Goal: Information Seeking & Learning: Learn about a topic

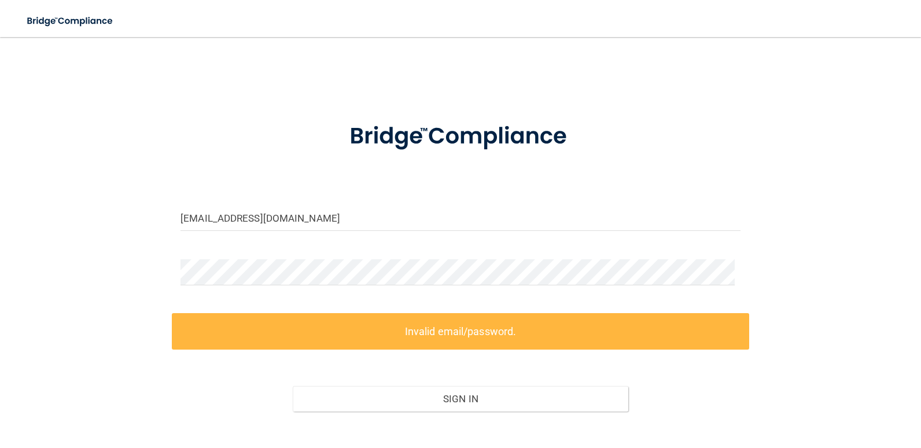
scroll to position [67, 0]
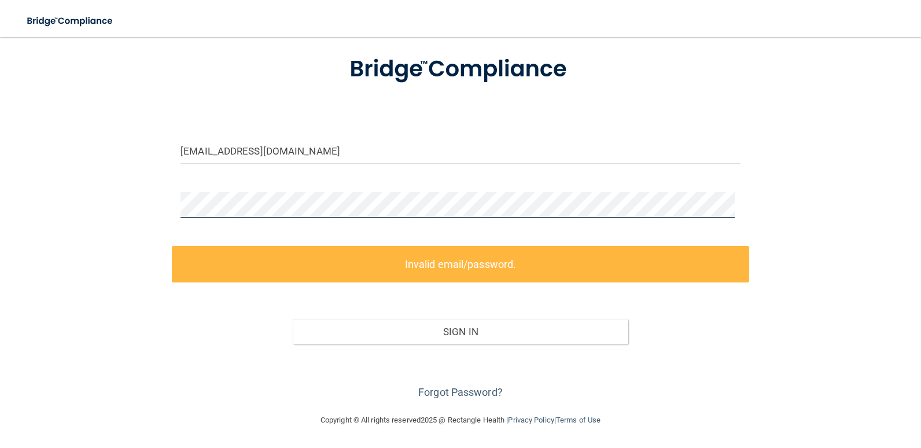
click at [145, 207] on div "[EMAIL_ADDRESS][DOMAIN_NAME] Invalid email/password. You don't have permission …" at bounding box center [460, 191] width 875 height 420
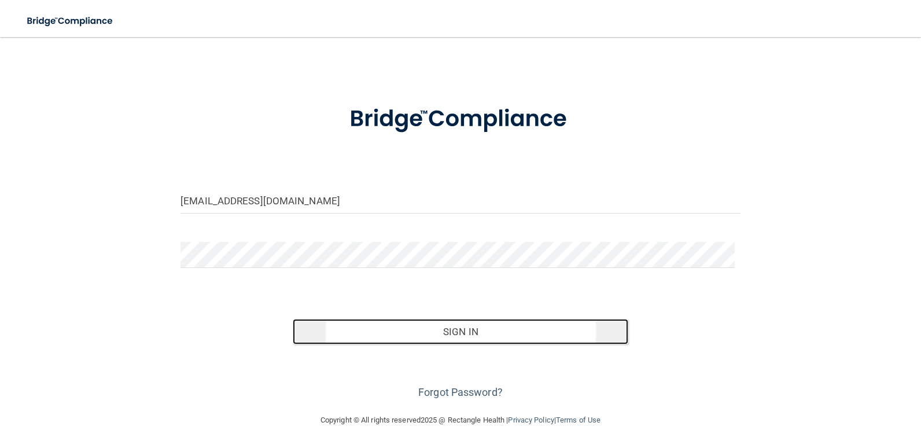
click at [488, 337] on button "Sign In" at bounding box center [461, 331] width 336 height 25
click at [435, 326] on button "Sign In" at bounding box center [461, 331] width 336 height 25
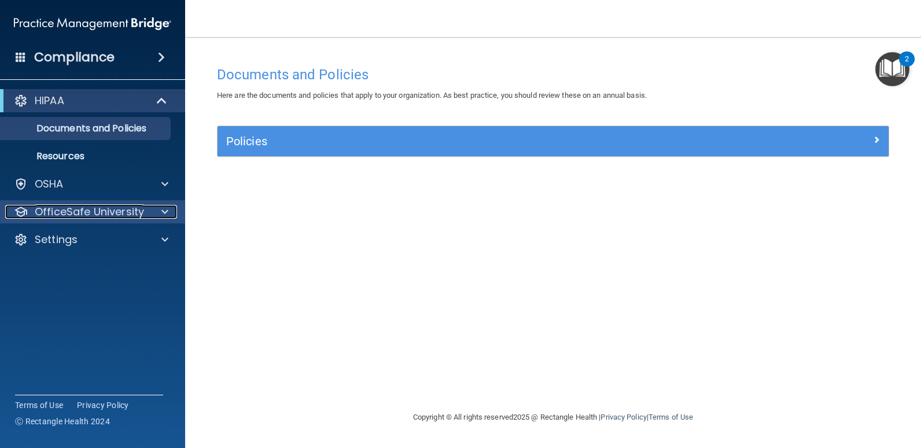
click at [88, 212] on p "OfficeSafe University" at bounding box center [89, 212] width 109 height 14
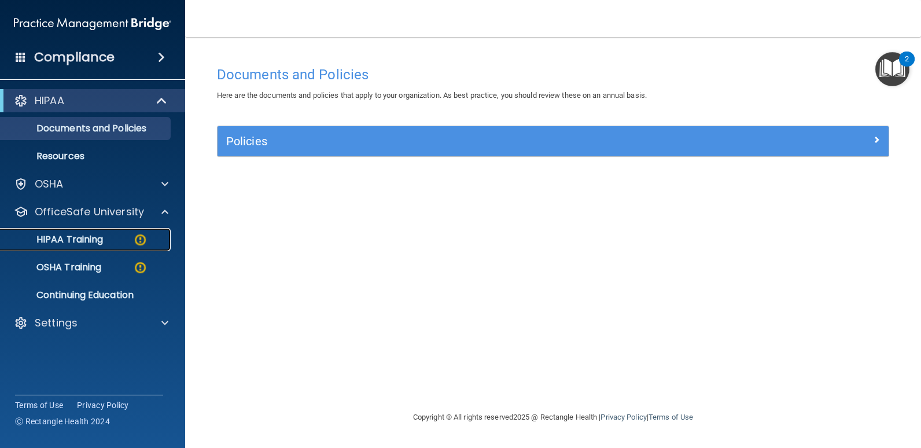
click at [116, 241] on div "HIPAA Training" at bounding box center [87, 240] width 158 height 12
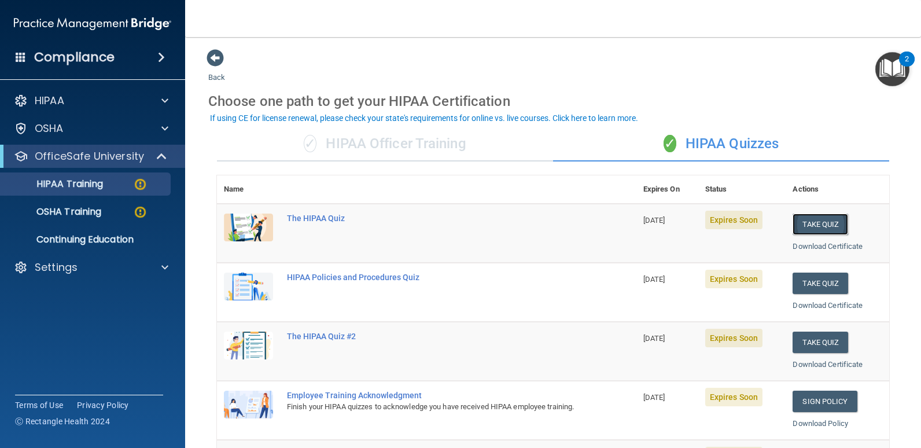
click at [812, 225] on button "Take Quiz" at bounding box center [821, 223] width 56 height 21
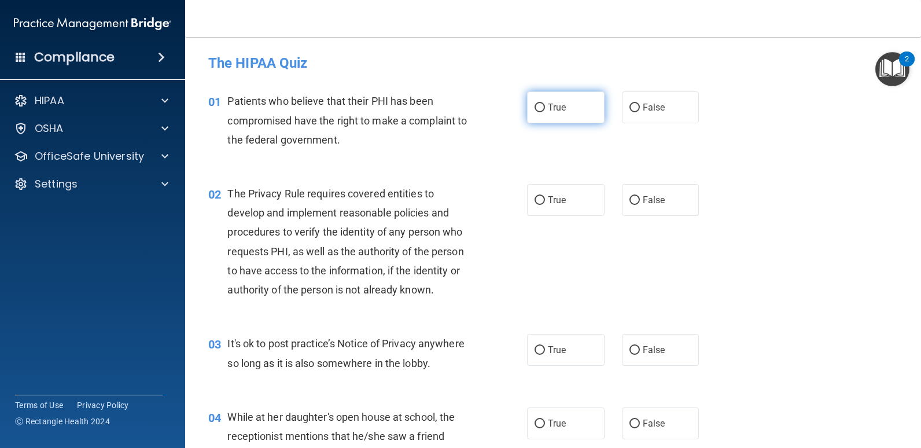
click at [552, 113] on label "True" at bounding box center [566, 107] width 78 height 32
click at [545, 112] on input "True" at bounding box center [540, 108] width 10 height 9
radio input "true"
click at [554, 195] on span "True" at bounding box center [557, 199] width 18 height 11
click at [545, 196] on input "True" at bounding box center [540, 200] width 10 height 9
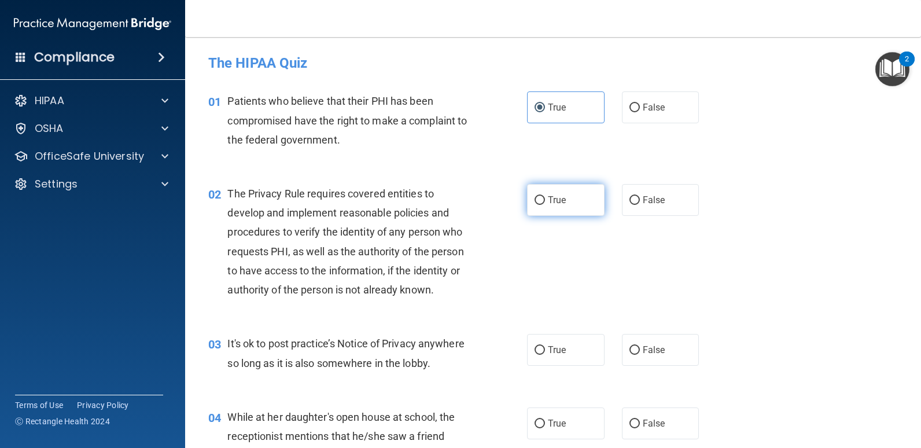
radio input "true"
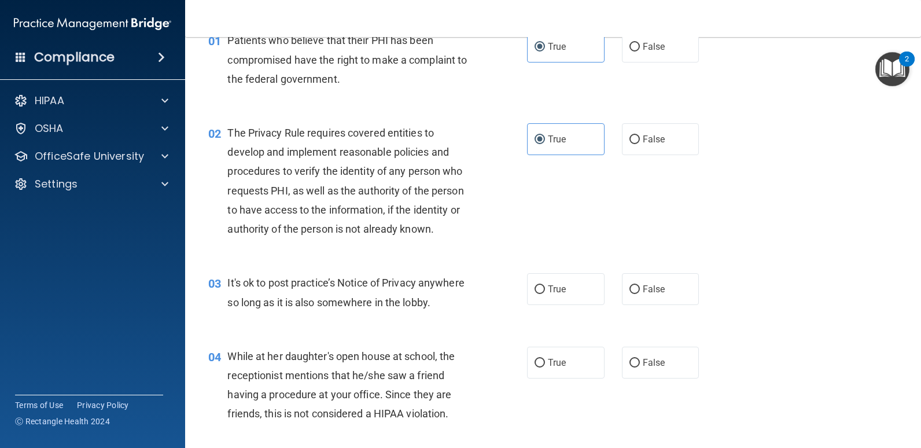
scroll to position [116, 0]
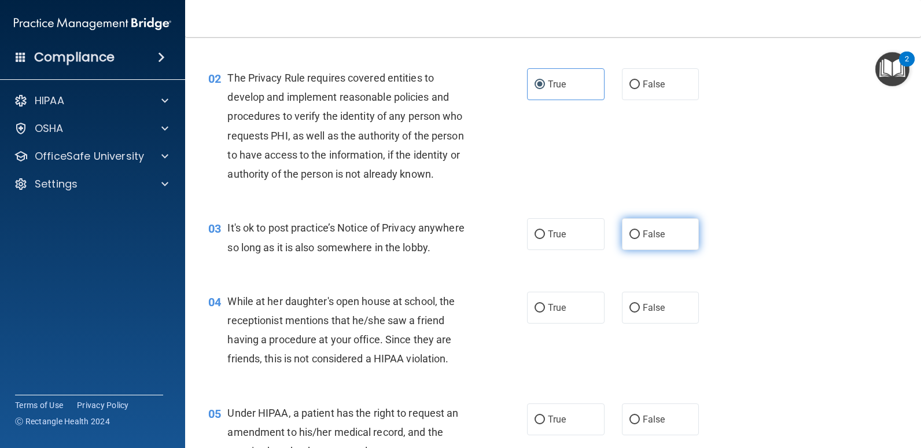
click at [650, 234] on span "False" at bounding box center [654, 234] width 23 height 11
click at [640, 234] on input "False" at bounding box center [634, 234] width 10 height 9
radio input "true"
click at [648, 299] on label "False" at bounding box center [661, 308] width 78 height 32
click at [640, 304] on input "False" at bounding box center [634, 308] width 10 height 9
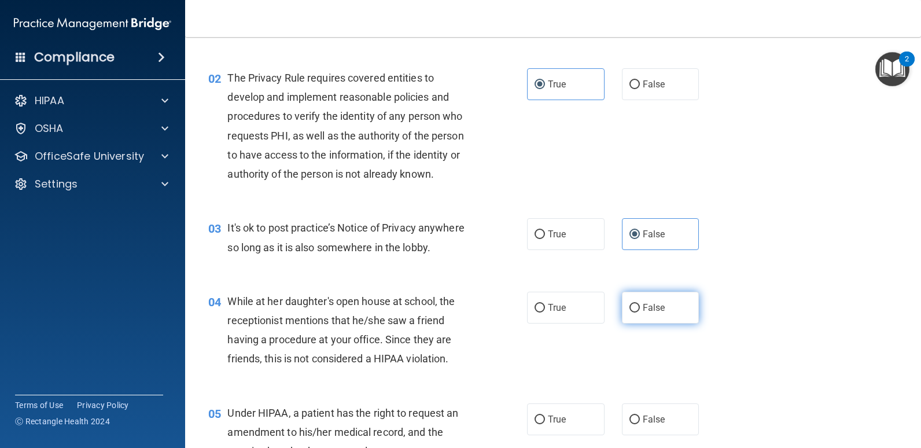
radio input "true"
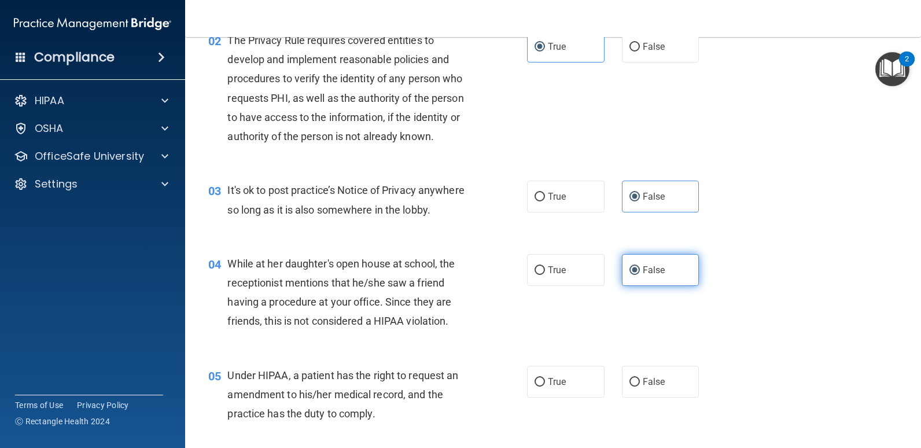
scroll to position [174, 0]
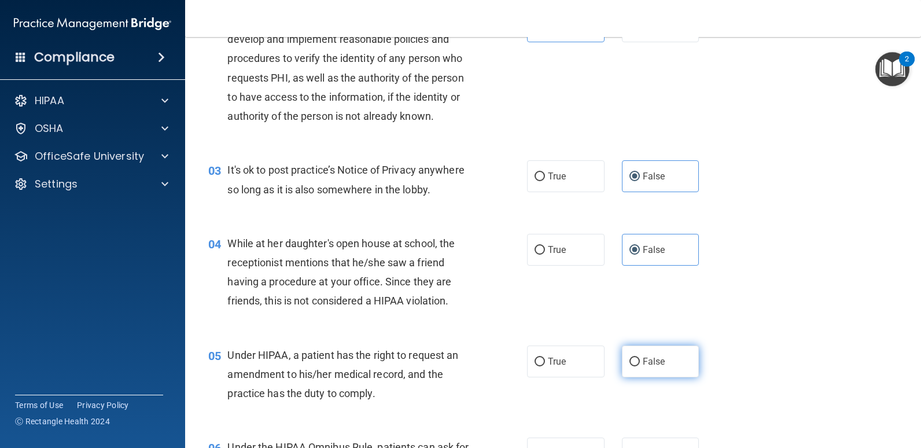
click at [647, 353] on label "False" at bounding box center [661, 361] width 78 height 32
click at [640, 358] on input "False" at bounding box center [634, 362] width 10 height 9
radio input "true"
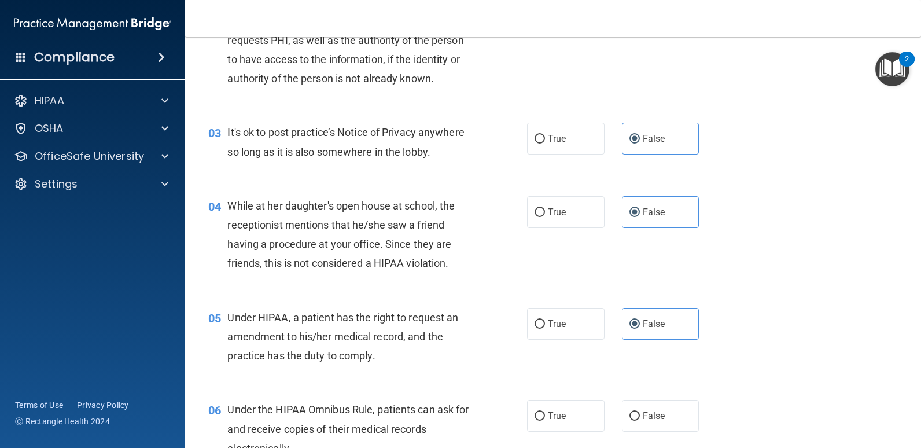
scroll to position [231, 0]
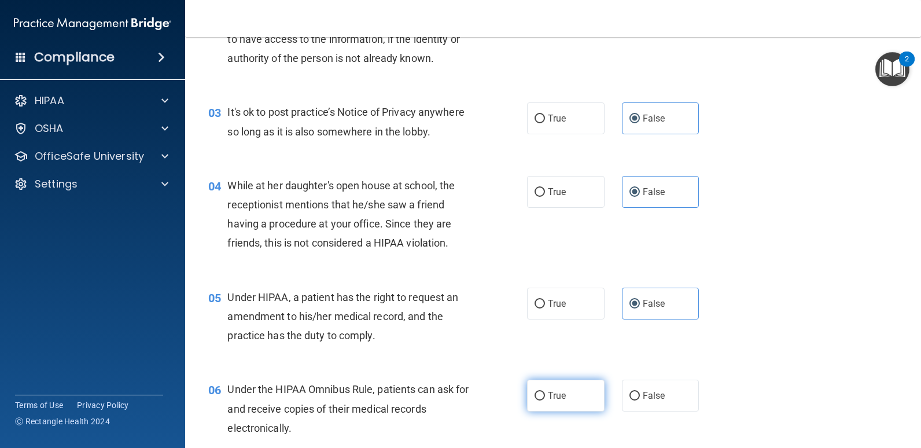
click at [567, 392] on label "True" at bounding box center [566, 396] width 78 height 32
click at [545, 392] on input "True" at bounding box center [540, 396] width 10 height 9
radio input "true"
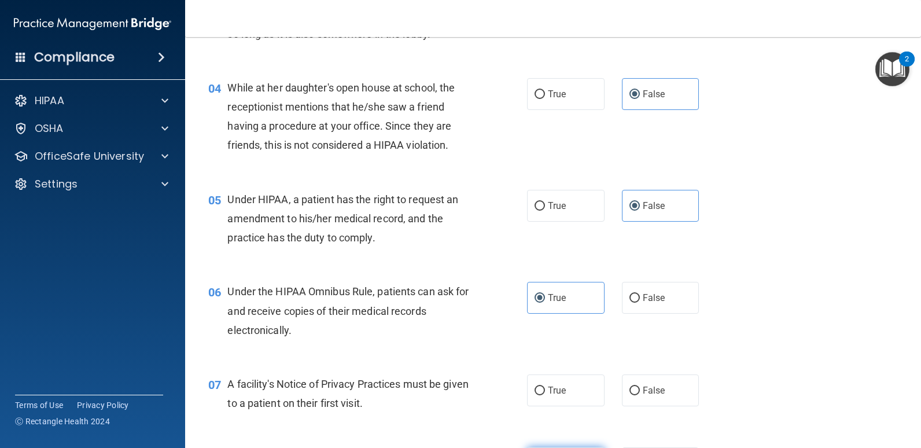
scroll to position [405, 0]
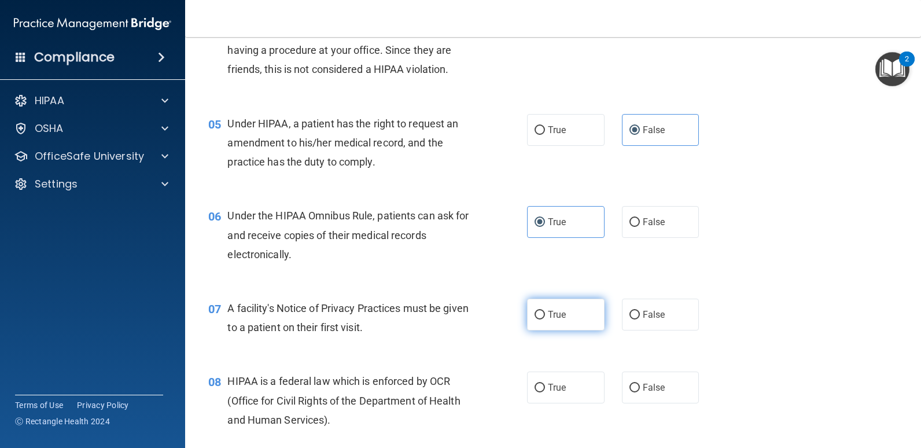
click at [558, 317] on span "True" at bounding box center [557, 314] width 18 height 11
click at [545, 317] on input "True" at bounding box center [540, 315] width 10 height 9
radio input "true"
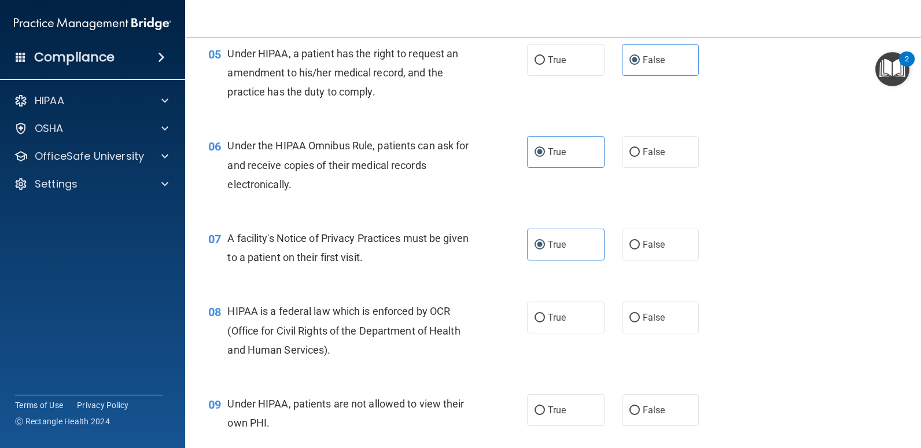
scroll to position [579, 0]
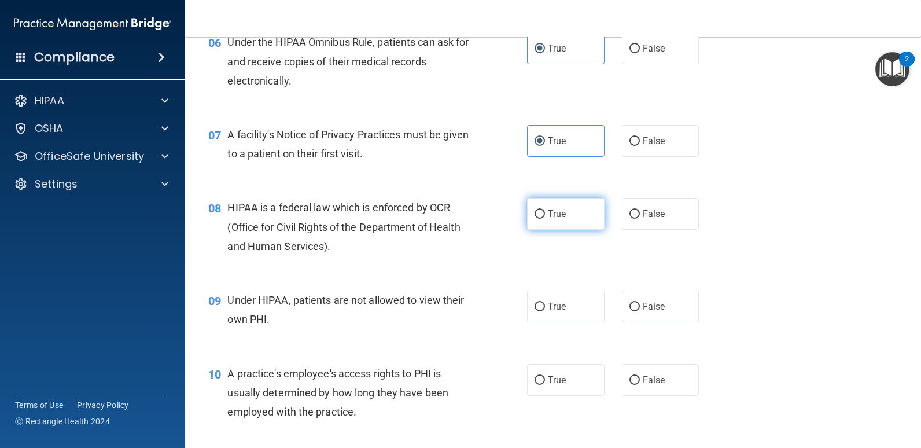
click at [553, 223] on label "True" at bounding box center [566, 214] width 78 height 32
click at [545, 219] on input "True" at bounding box center [540, 214] width 10 height 9
radio input "true"
click at [649, 318] on label "False" at bounding box center [661, 306] width 78 height 32
click at [640, 311] on input "False" at bounding box center [634, 307] width 10 height 9
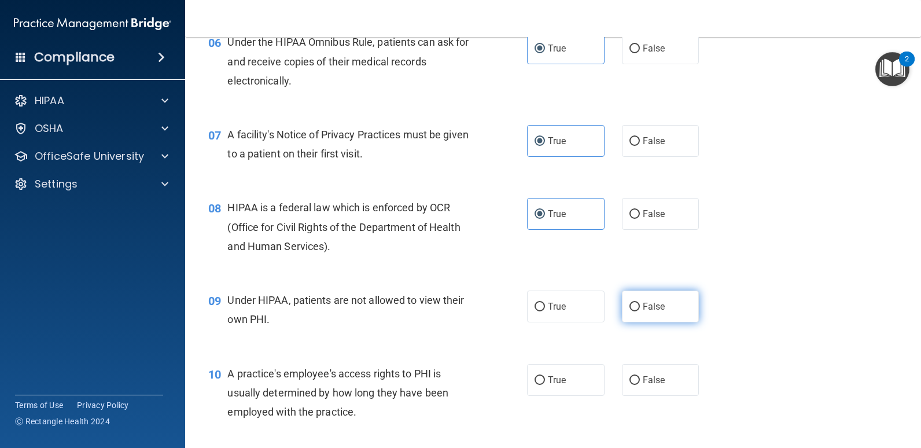
radio input "true"
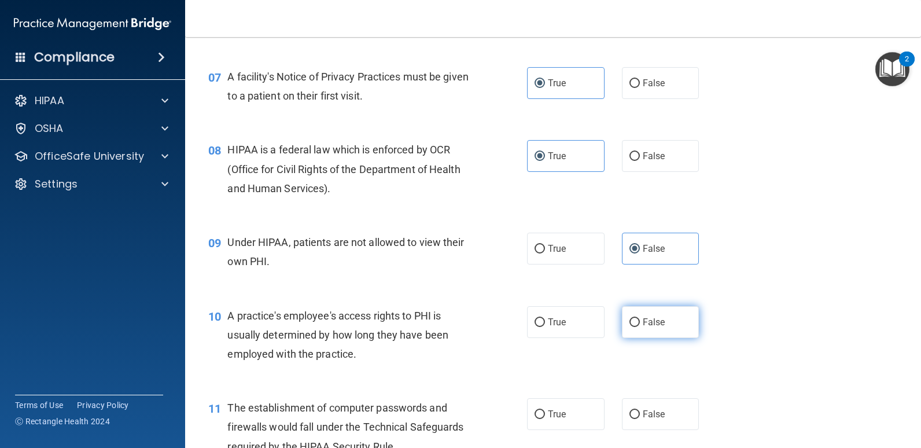
click at [655, 323] on span "False" at bounding box center [654, 321] width 23 height 11
click at [640, 323] on input "False" at bounding box center [634, 322] width 10 height 9
radio input "true"
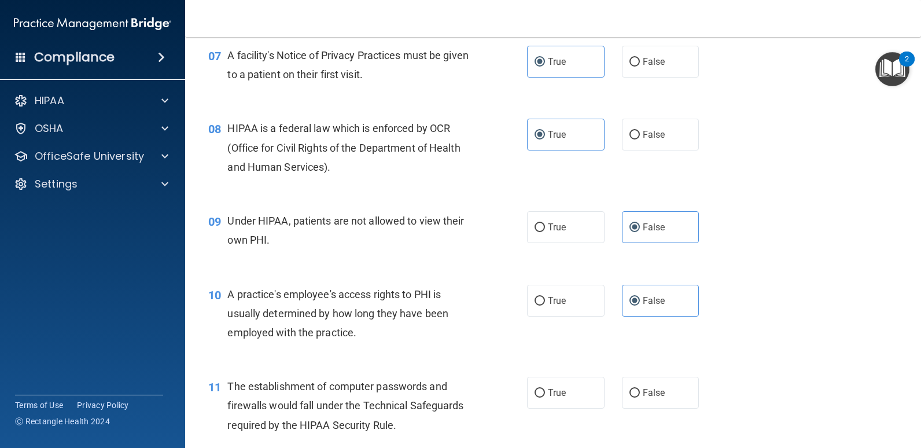
scroll to position [694, 0]
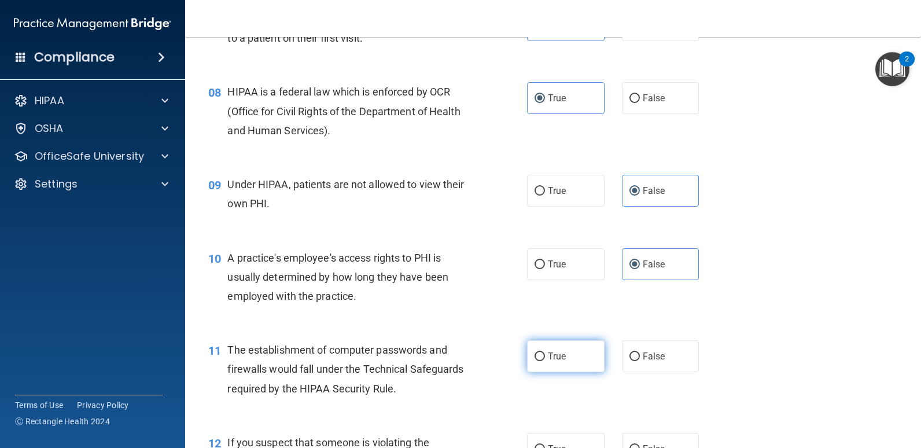
click at [558, 358] on span "True" at bounding box center [557, 356] width 18 height 11
click at [545, 358] on input "True" at bounding box center [540, 356] width 10 height 9
radio input "true"
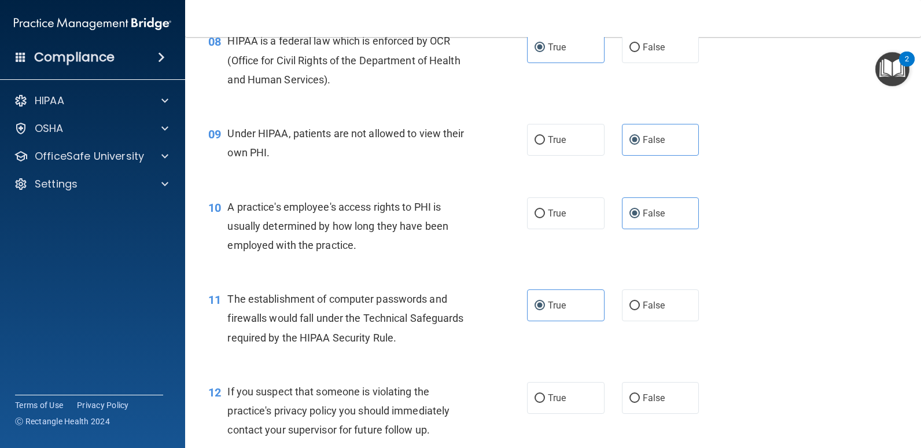
scroll to position [810, 0]
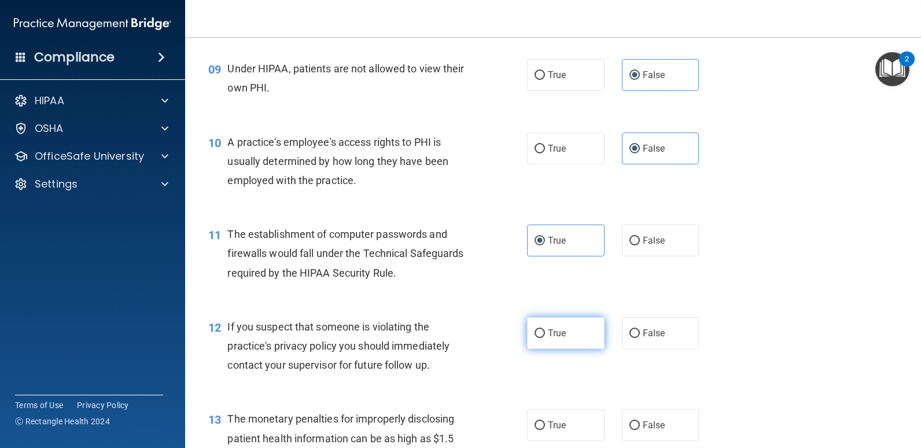
click at [561, 340] on label "True" at bounding box center [566, 333] width 78 height 32
click at [545, 338] on input "True" at bounding box center [540, 333] width 10 height 9
radio input "true"
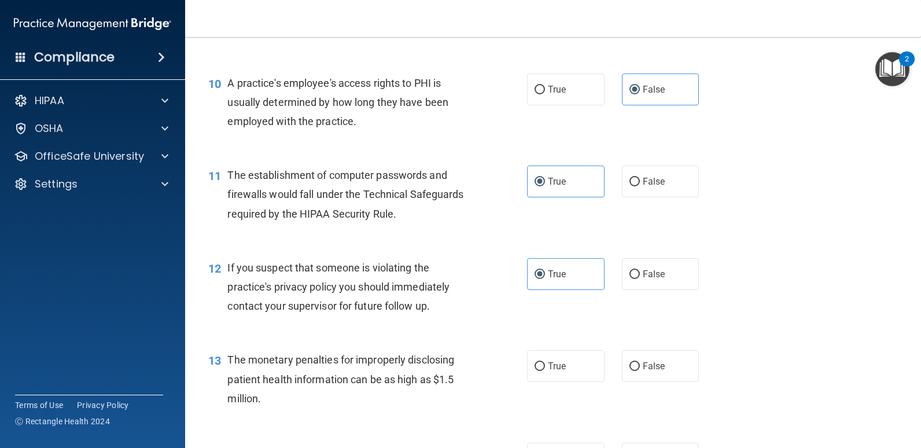
scroll to position [926, 0]
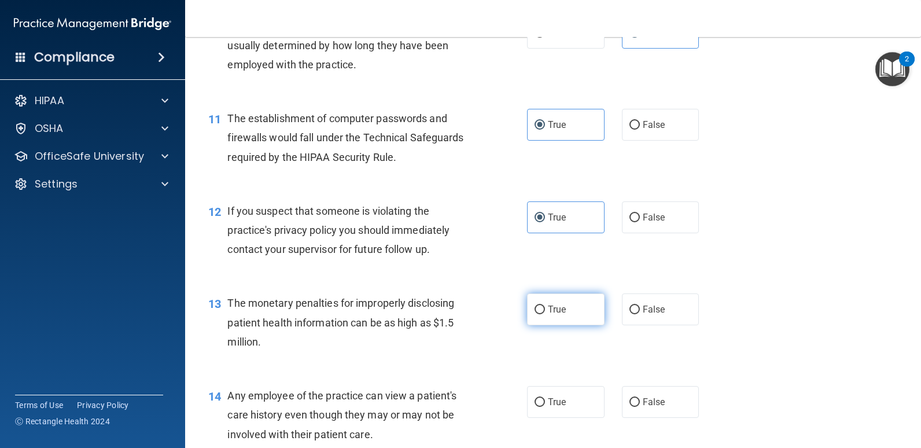
click at [565, 318] on label "True" at bounding box center [566, 309] width 78 height 32
click at [545, 314] on input "True" at bounding box center [540, 309] width 10 height 9
radio input "true"
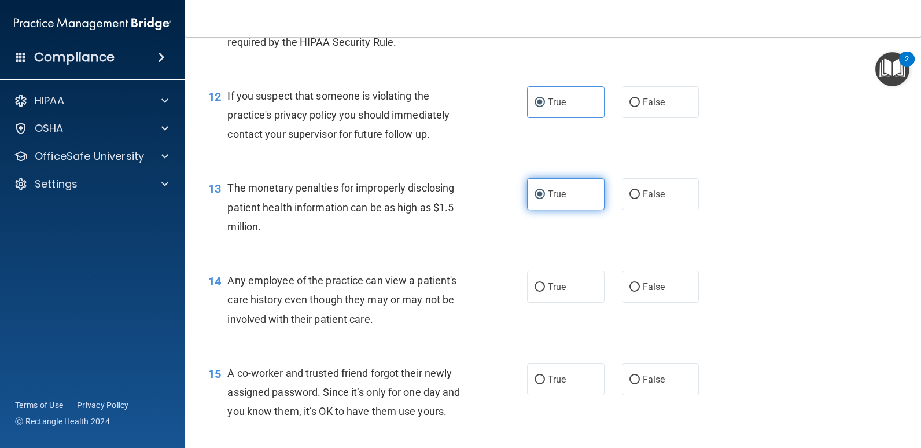
scroll to position [1041, 0]
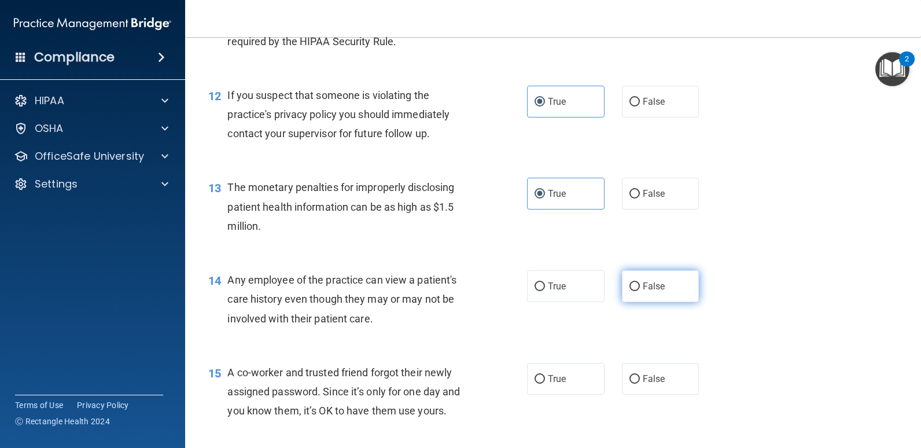
click at [636, 290] on label "False" at bounding box center [661, 286] width 78 height 32
click at [636, 290] on input "False" at bounding box center [634, 286] width 10 height 9
radio input "true"
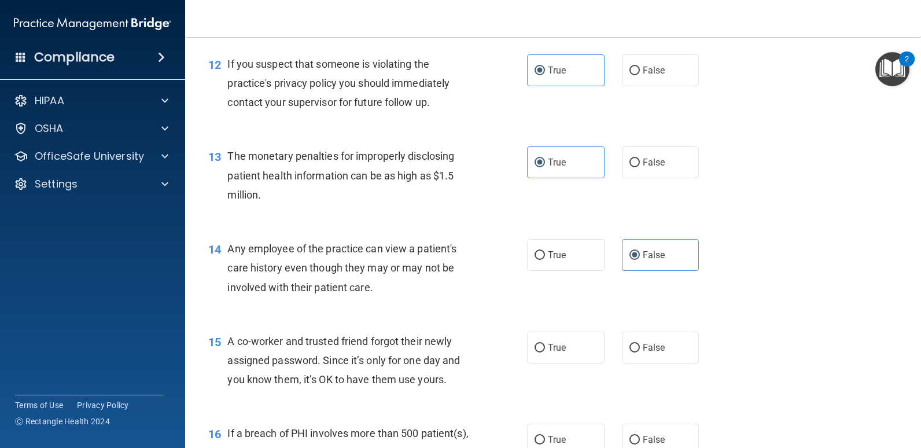
scroll to position [1099, 0]
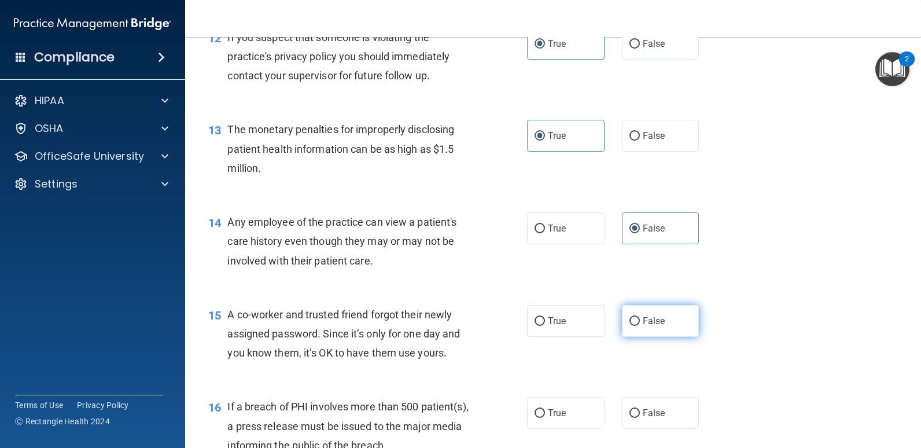
click at [643, 315] on span "False" at bounding box center [654, 320] width 23 height 11
click at [640, 317] on input "False" at bounding box center [634, 321] width 10 height 9
radio input "true"
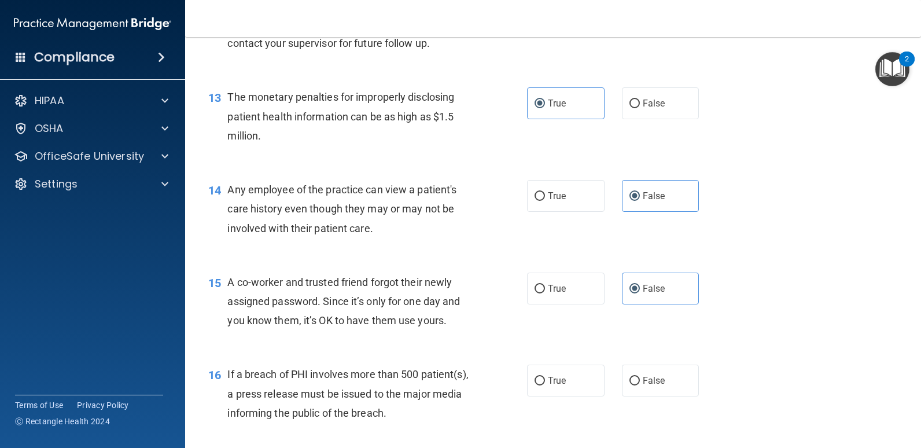
scroll to position [1157, 0]
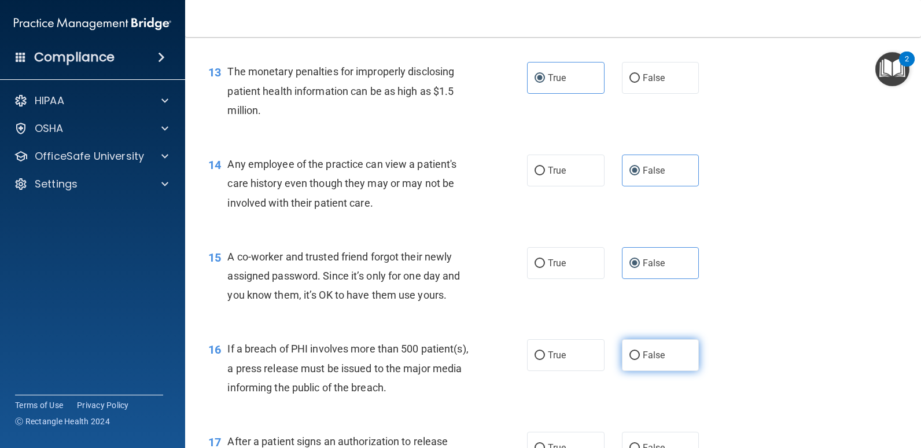
click at [649, 355] on span "False" at bounding box center [654, 354] width 23 height 11
click at [640, 355] on input "False" at bounding box center [634, 355] width 10 height 9
radio input "true"
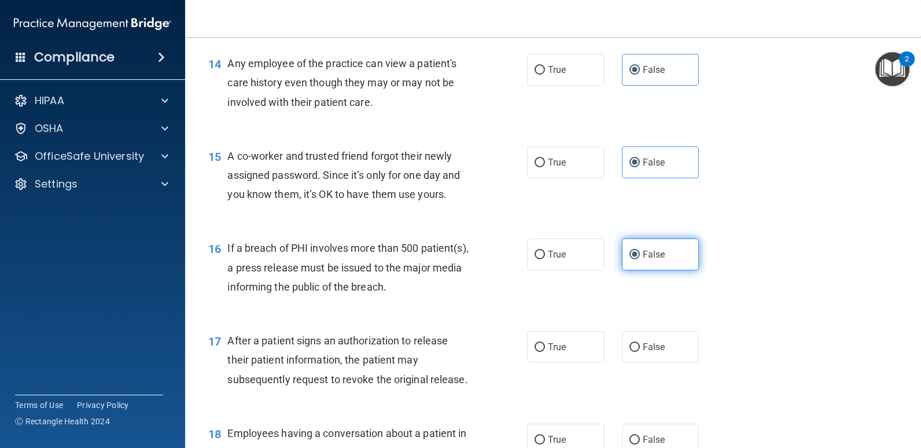
scroll to position [1273, 0]
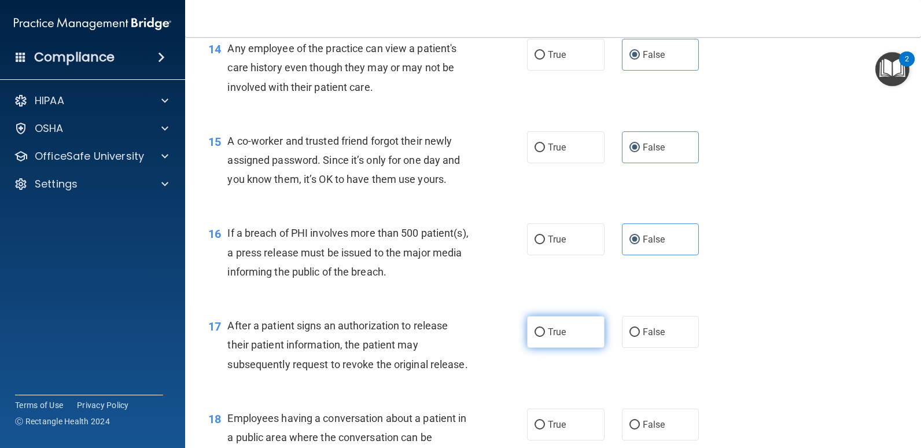
click at [567, 332] on label "True" at bounding box center [566, 332] width 78 height 32
click at [545, 332] on input "True" at bounding box center [540, 332] width 10 height 9
radio input "true"
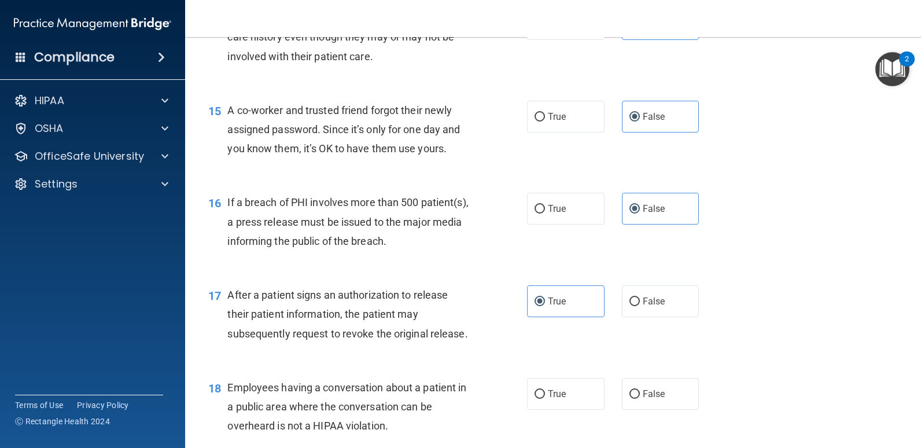
scroll to position [1331, 0]
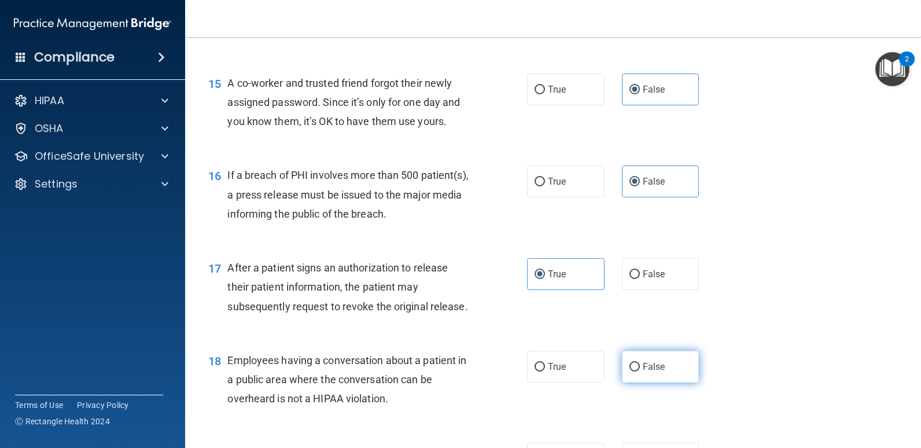
click at [643, 358] on label "False" at bounding box center [661, 367] width 78 height 32
click at [640, 363] on input "False" at bounding box center [634, 367] width 10 height 9
radio input "true"
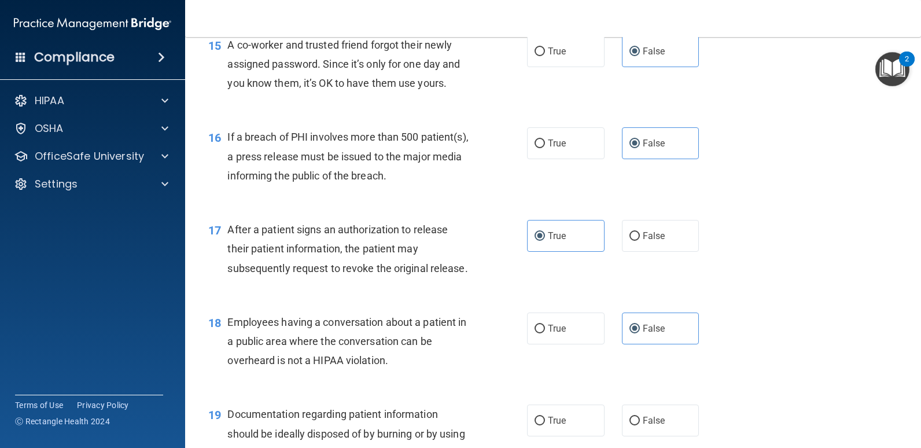
scroll to position [1388, 0]
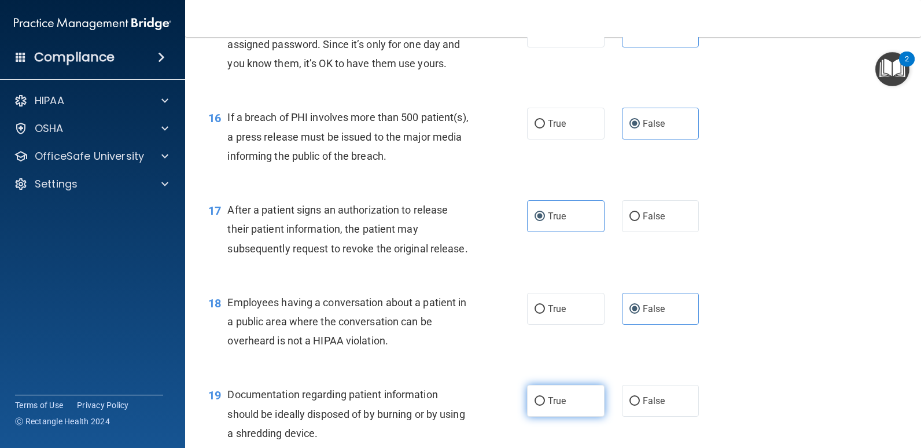
click at [565, 395] on label "True" at bounding box center [566, 401] width 78 height 32
click at [545, 397] on input "True" at bounding box center [540, 401] width 10 height 9
radio input "true"
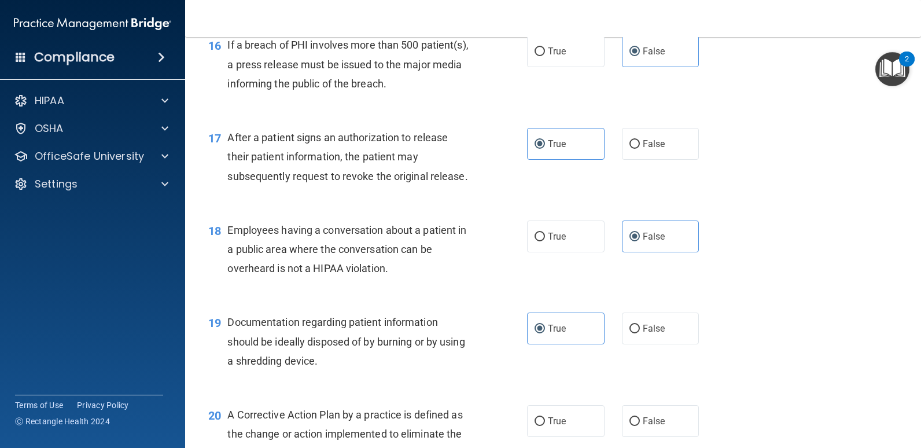
scroll to position [1504, 0]
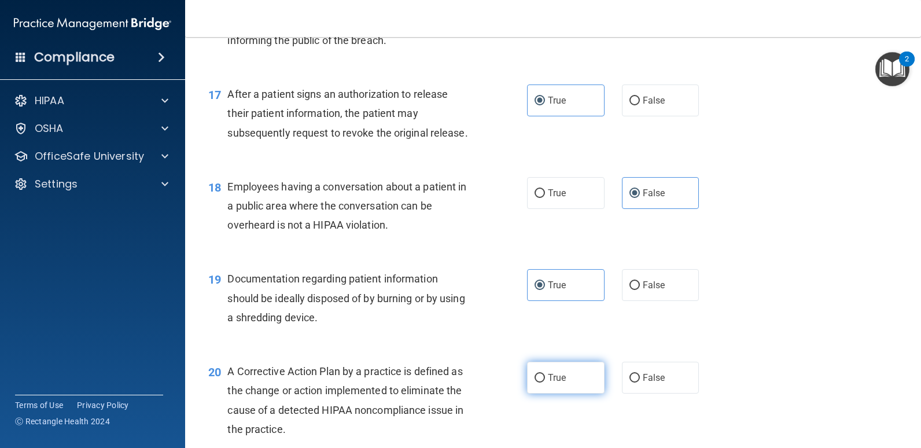
click at [554, 375] on span "True" at bounding box center [557, 377] width 18 height 11
click at [545, 375] on input "True" at bounding box center [540, 378] width 10 height 9
radio input "true"
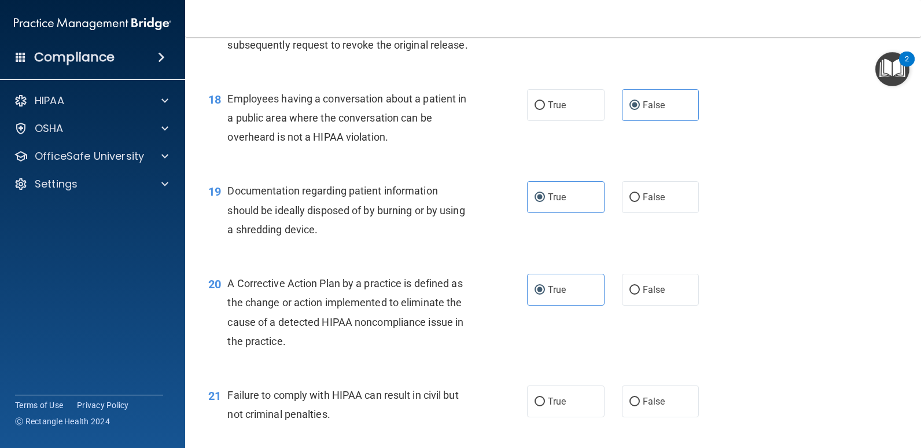
scroll to position [1620, 0]
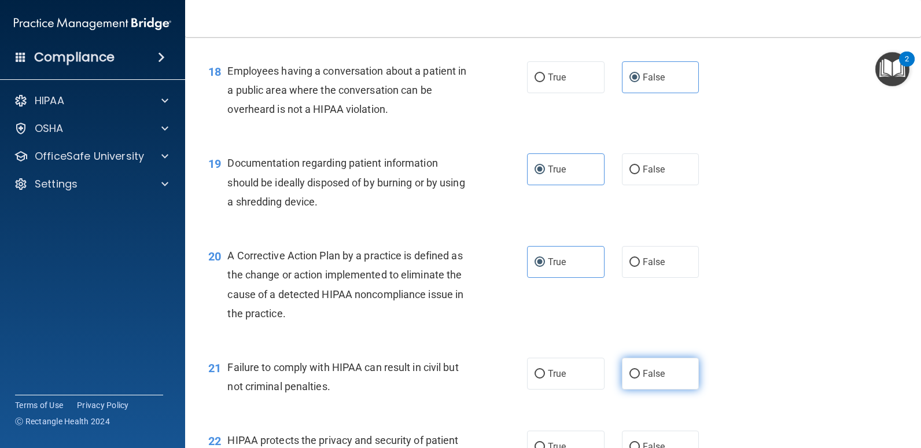
click at [629, 375] on input "False" at bounding box center [634, 374] width 10 height 9
radio input "true"
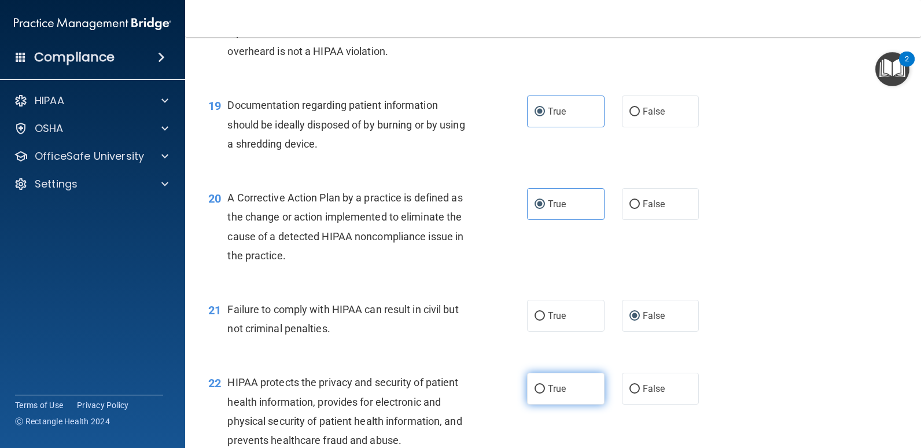
click at [562, 389] on span "True" at bounding box center [557, 388] width 18 height 11
click at [545, 389] on input "True" at bounding box center [540, 389] width 10 height 9
radio input "true"
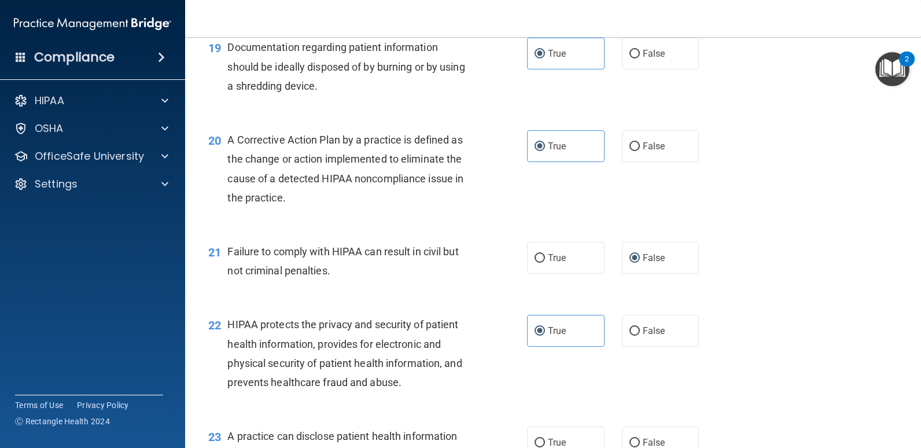
scroll to position [1793, 0]
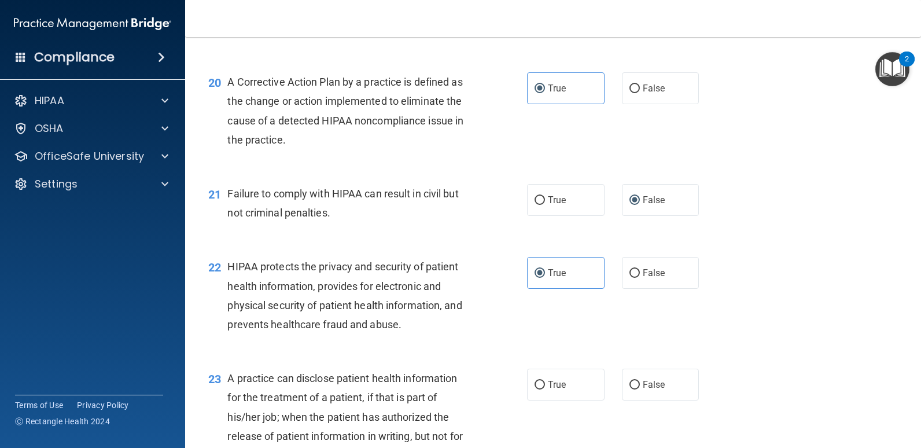
click at [655, 387] on span "False" at bounding box center [654, 384] width 23 height 11
click at [640, 387] on input "False" at bounding box center [634, 385] width 10 height 9
radio input "true"
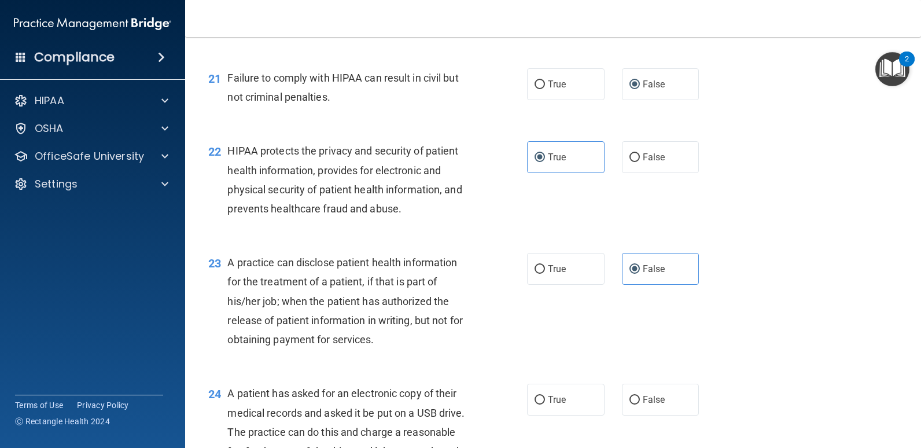
scroll to position [1967, 0]
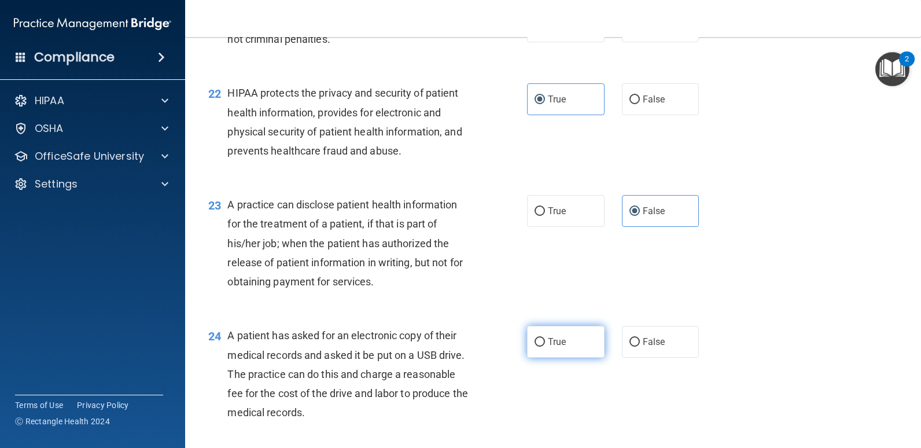
click at [570, 351] on label "True" at bounding box center [566, 342] width 78 height 32
click at [545, 347] on input "True" at bounding box center [540, 342] width 10 height 9
radio input "true"
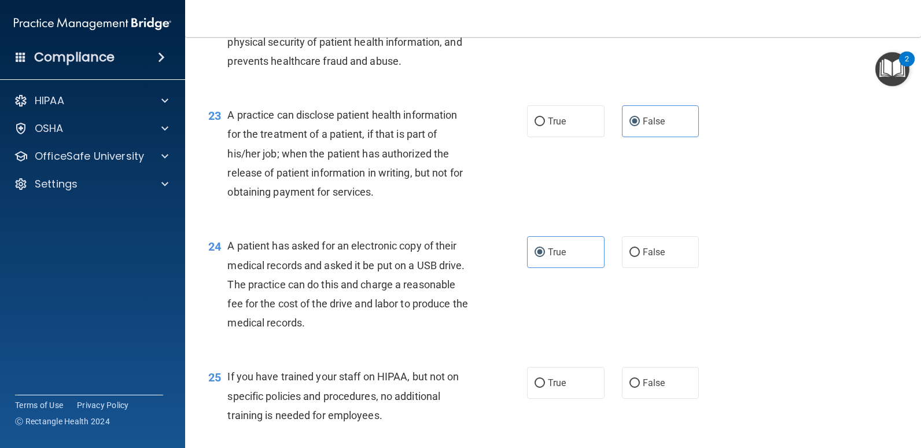
scroll to position [2083, 0]
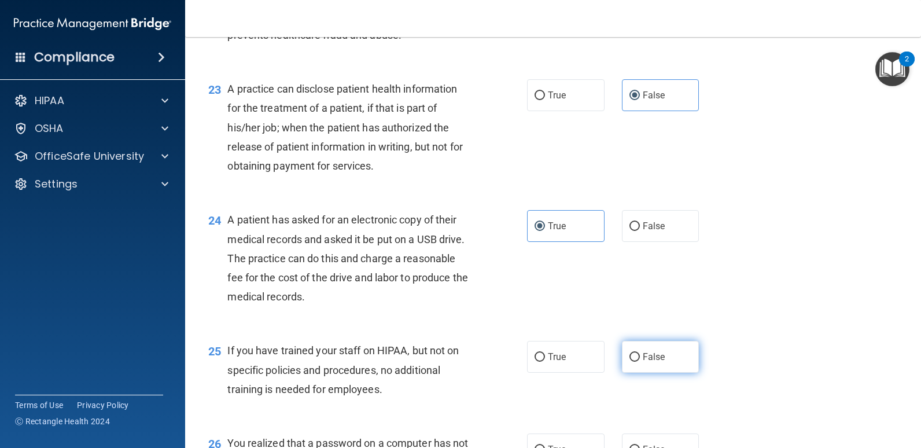
click at [653, 358] on span "False" at bounding box center [654, 356] width 23 height 11
click at [640, 358] on input "False" at bounding box center [634, 357] width 10 height 9
radio input "true"
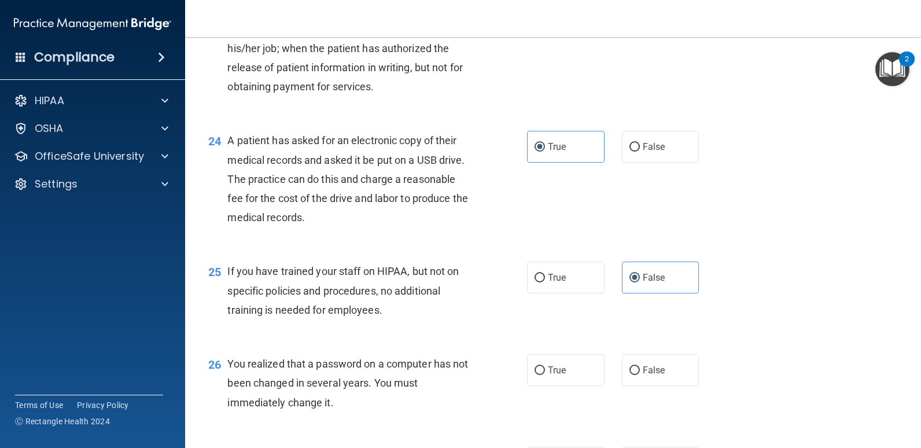
scroll to position [2198, 0]
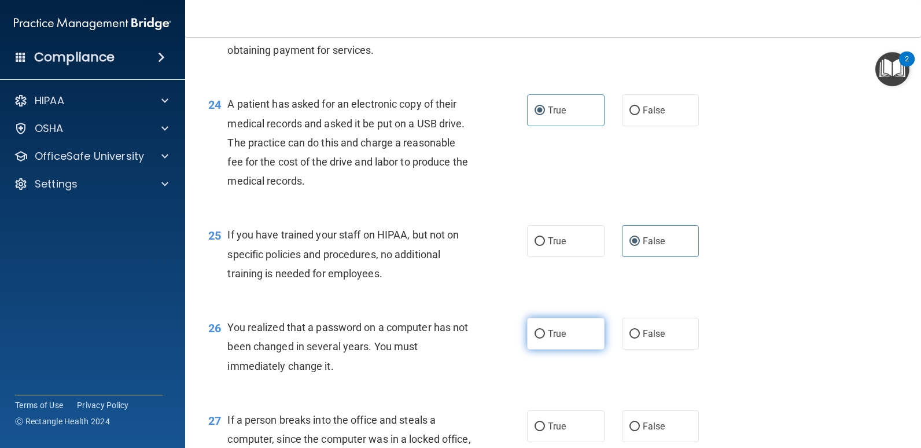
click at [574, 341] on label "True" at bounding box center [566, 334] width 78 height 32
click at [545, 338] on input "True" at bounding box center [540, 334] width 10 height 9
radio input "true"
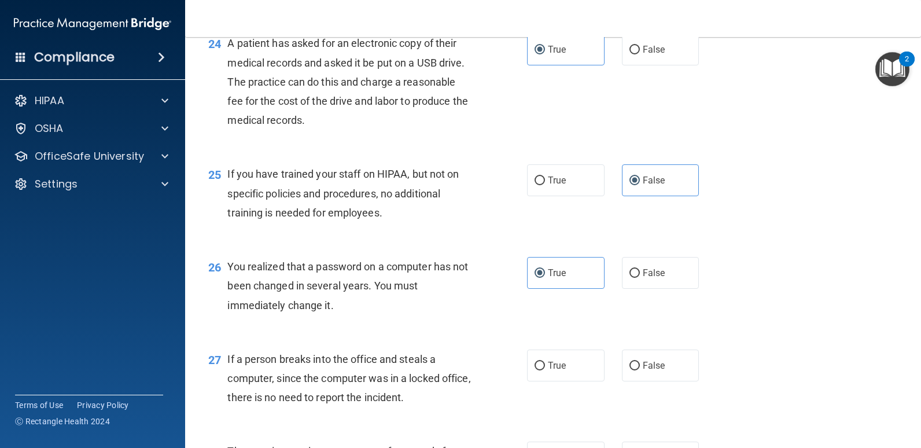
scroll to position [2314, 0]
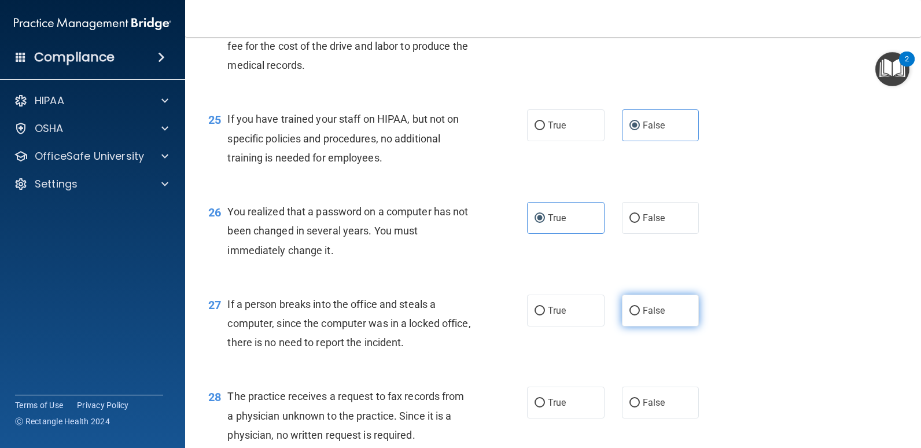
click at [650, 318] on label "False" at bounding box center [661, 310] width 78 height 32
click at [640, 315] on input "False" at bounding box center [634, 311] width 10 height 9
radio input "true"
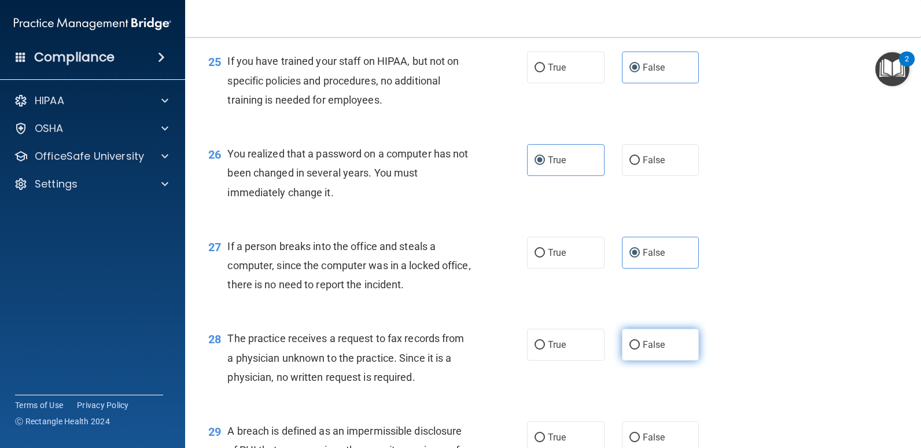
click at [649, 345] on span "False" at bounding box center [654, 344] width 23 height 11
click at [640, 345] on input "False" at bounding box center [634, 345] width 10 height 9
radio input "true"
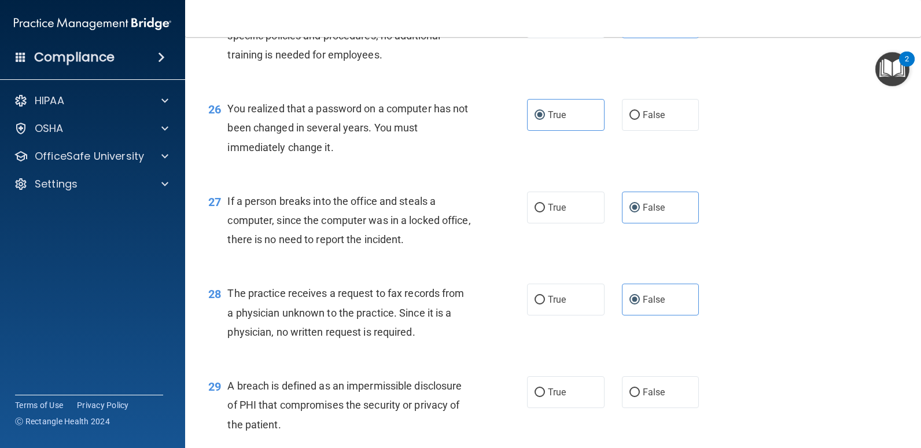
scroll to position [2488, 0]
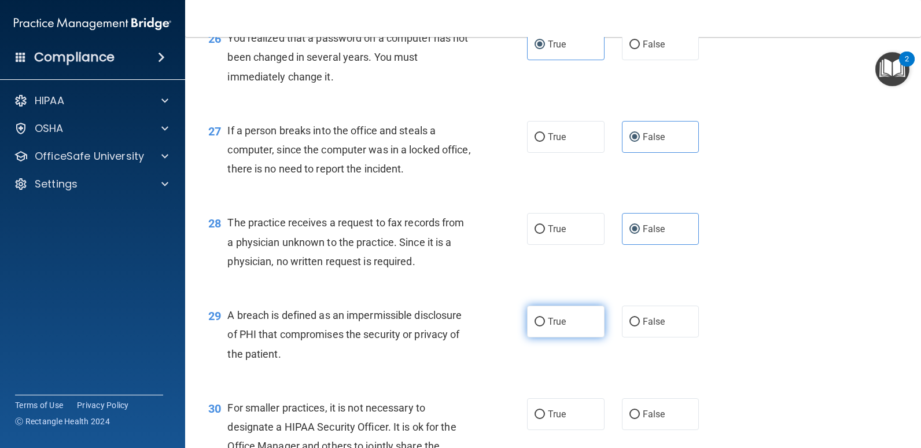
click at [570, 325] on label "True" at bounding box center [566, 321] width 78 height 32
click at [545, 325] on input "True" at bounding box center [540, 322] width 10 height 9
radio input "true"
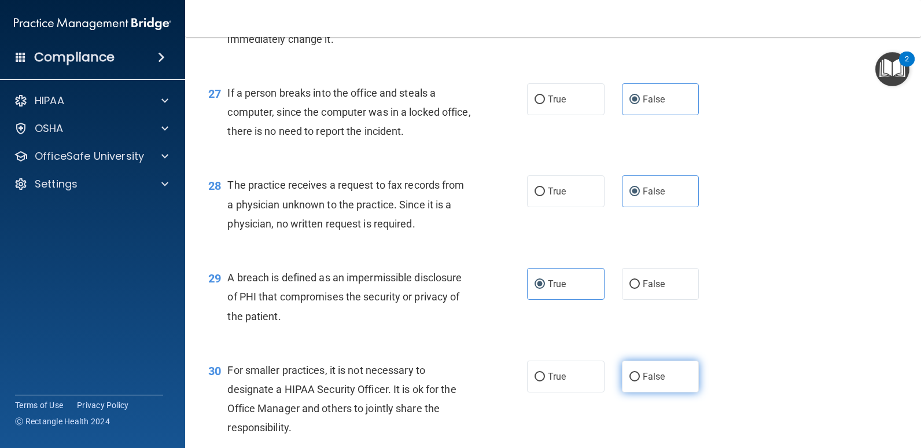
scroll to position [2546, 0]
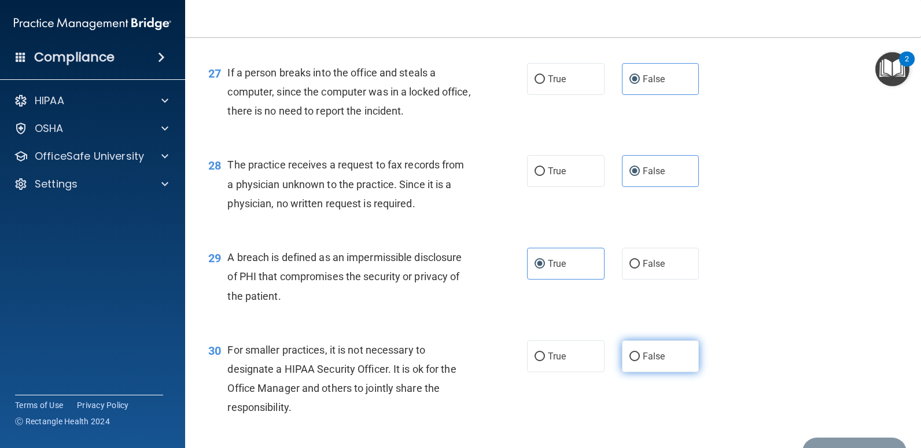
click at [649, 360] on span "False" at bounding box center [654, 356] width 23 height 11
click at [640, 360] on input "False" at bounding box center [634, 356] width 10 height 9
radio input "true"
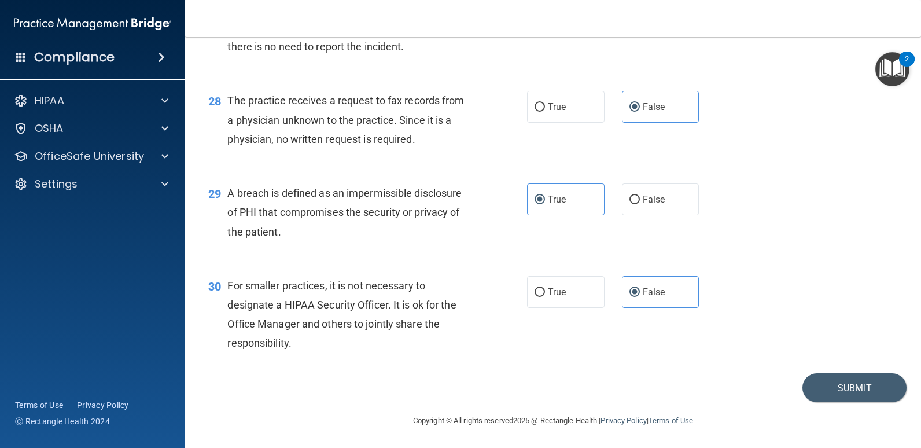
scroll to position [2610, 0]
click at [826, 383] on button "Submit" at bounding box center [854, 388] width 104 height 30
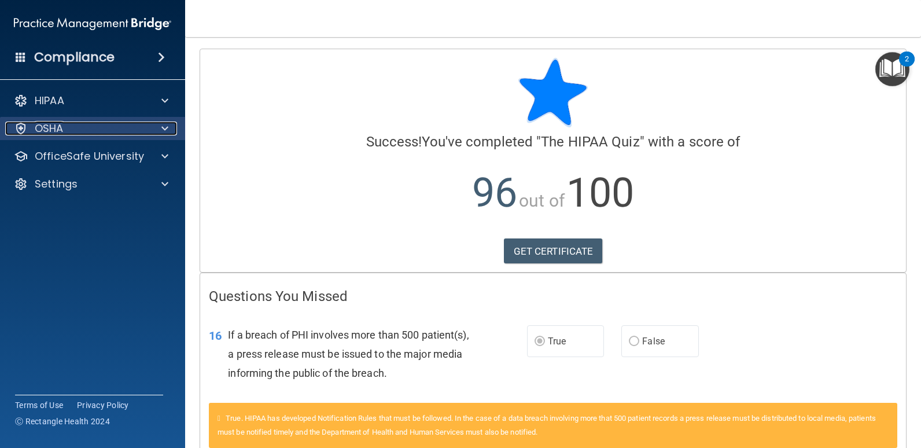
click at [121, 130] on div "OSHA" at bounding box center [76, 128] width 143 height 14
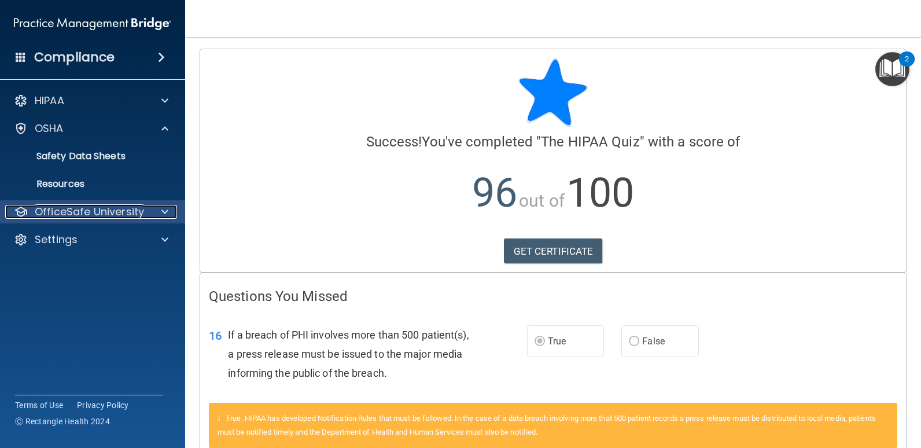
click at [100, 214] on p "OfficeSafe University" at bounding box center [89, 212] width 109 height 14
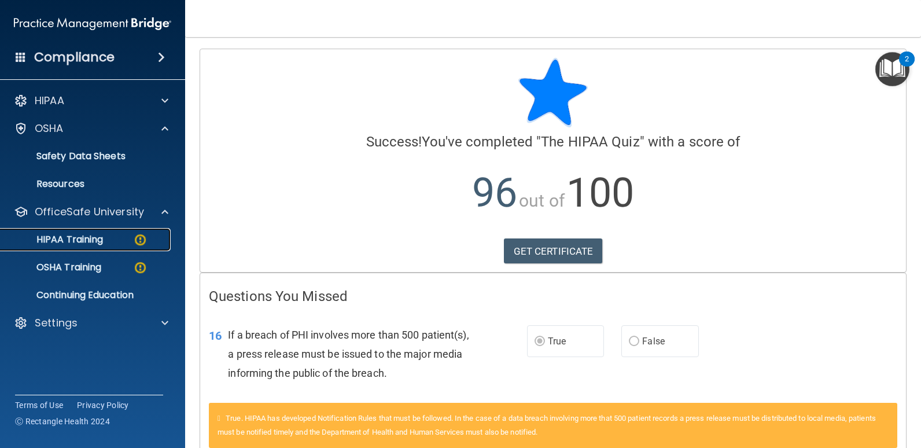
click at [93, 238] on p "HIPAA Training" at bounding box center [55, 240] width 95 height 12
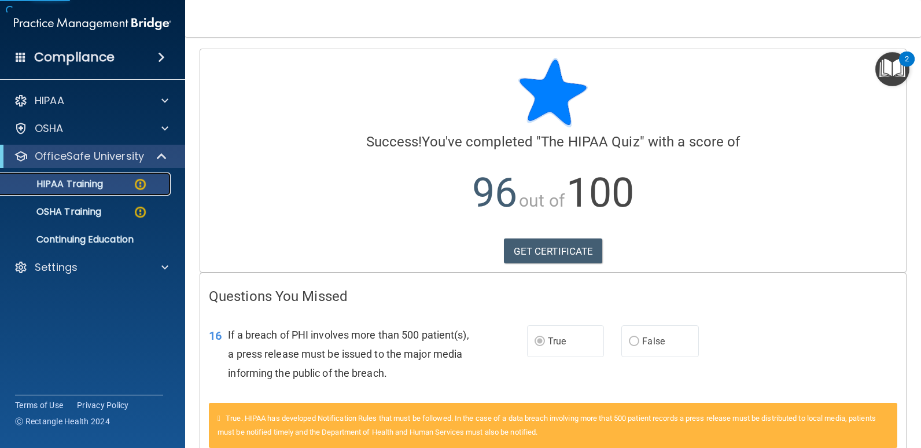
click at [150, 182] on div "HIPAA Training" at bounding box center [87, 184] width 158 height 12
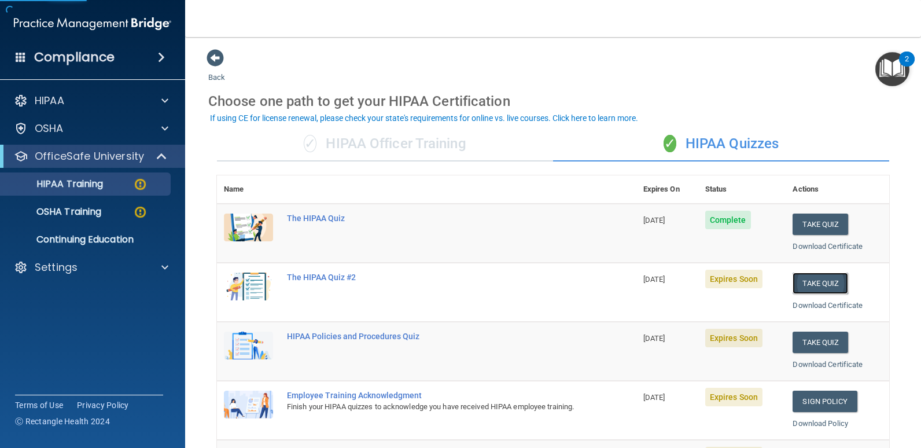
click at [811, 286] on button "Take Quiz" at bounding box center [821, 282] width 56 height 21
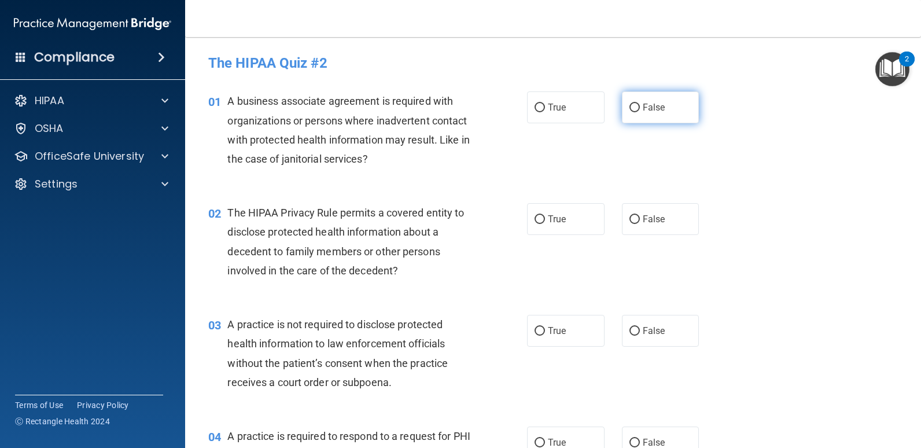
click at [651, 106] on span "False" at bounding box center [654, 107] width 23 height 11
click at [640, 106] on input "False" at bounding box center [634, 108] width 10 height 9
radio input "true"
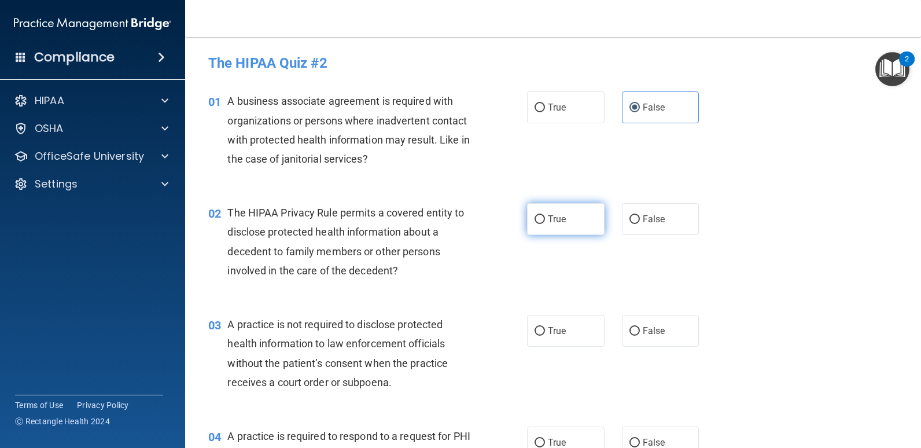
click at [557, 216] on span "True" at bounding box center [557, 218] width 18 height 11
click at [545, 216] on input "True" at bounding box center [540, 219] width 10 height 9
radio input "true"
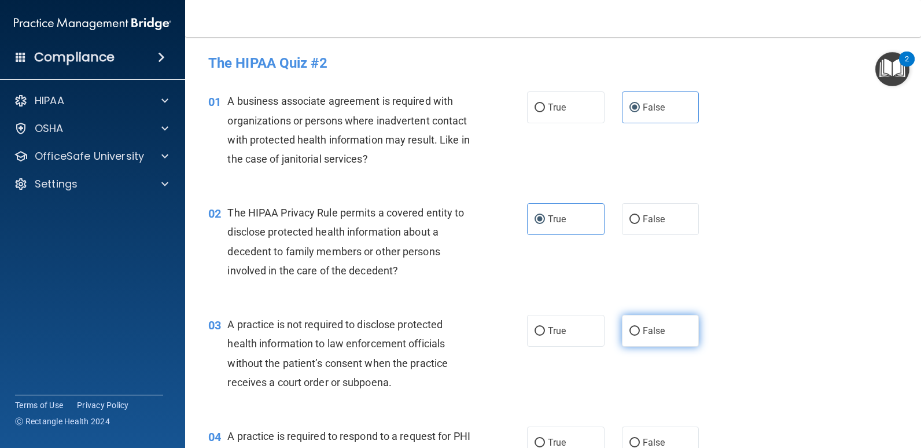
click at [651, 325] on span "False" at bounding box center [654, 330] width 23 height 11
click at [640, 327] on input "False" at bounding box center [634, 331] width 10 height 9
radio input "true"
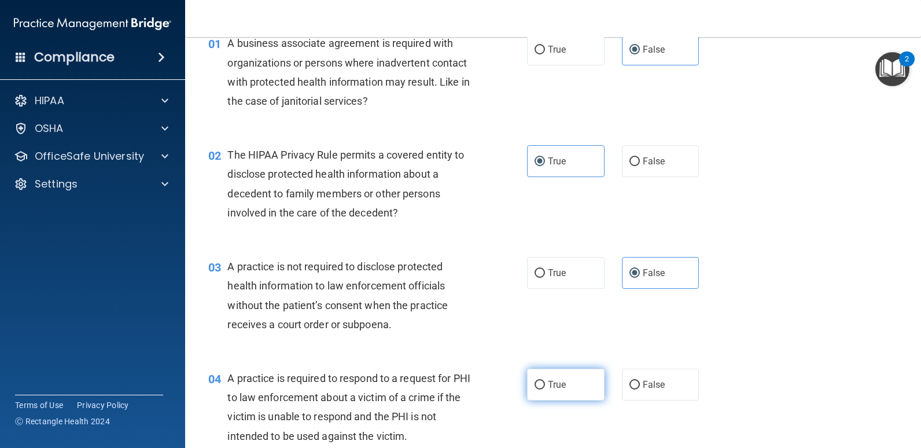
click at [558, 374] on label "True" at bounding box center [566, 385] width 78 height 32
click at [545, 381] on input "True" at bounding box center [540, 385] width 10 height 9
radio input "true"
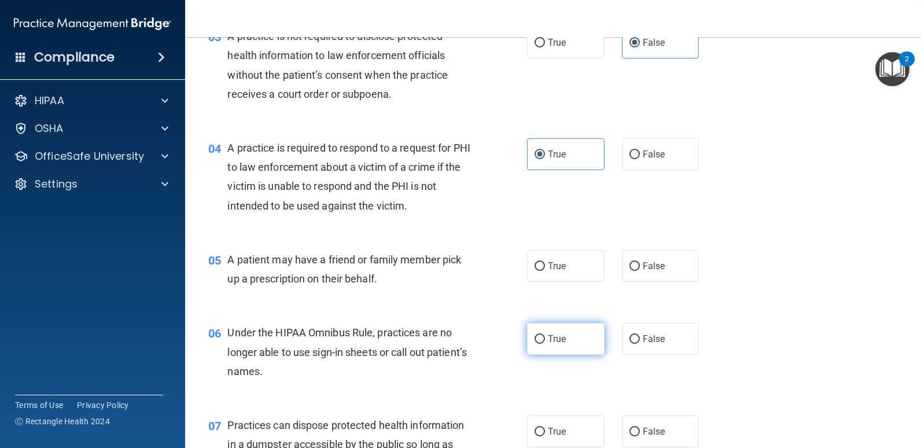
scroll to position [289, 0]
click at [570, 272] on label "True" at bounding box center [566, 265] width 78 height 32
click at [545, 270] on input "True" at bounding box center [540, 265] width 10 height 9
radio input "true"
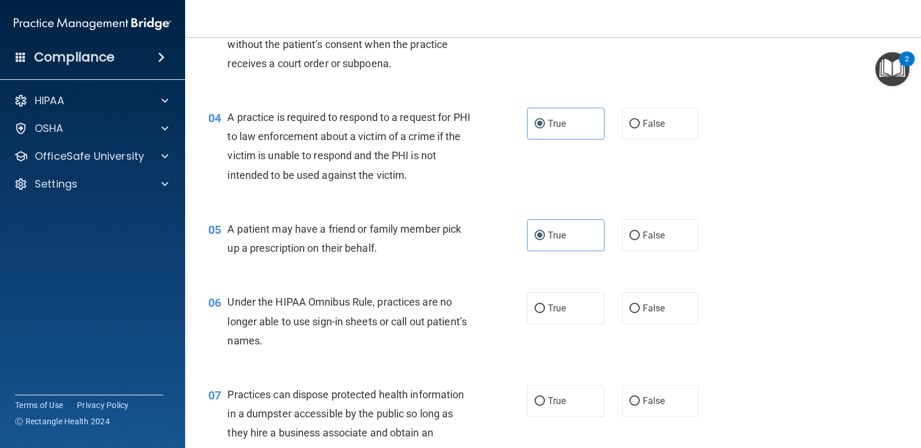
scroll to position [347, 0]
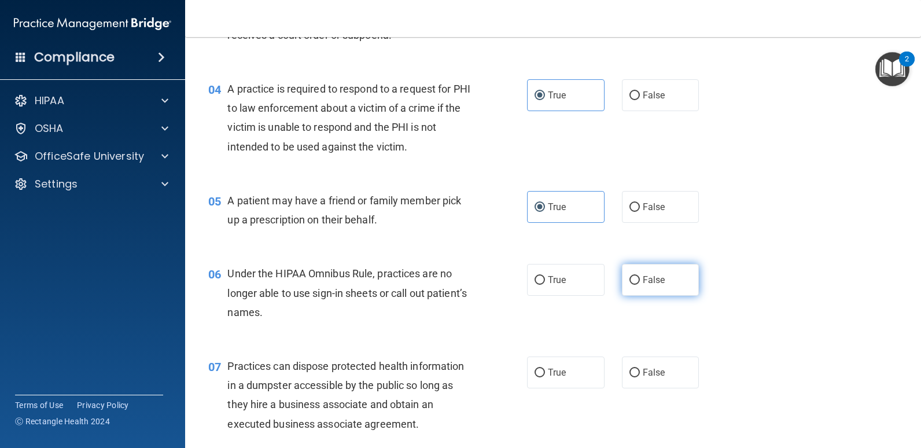
click at [630, 281] on input "False" at bounding box center [634, 280] width 10 height 9
radio input "true"
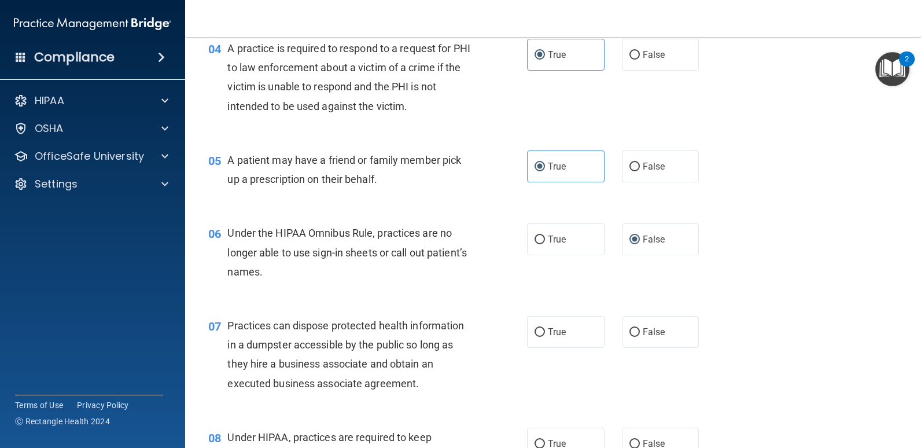
scroll to position [463, 0]
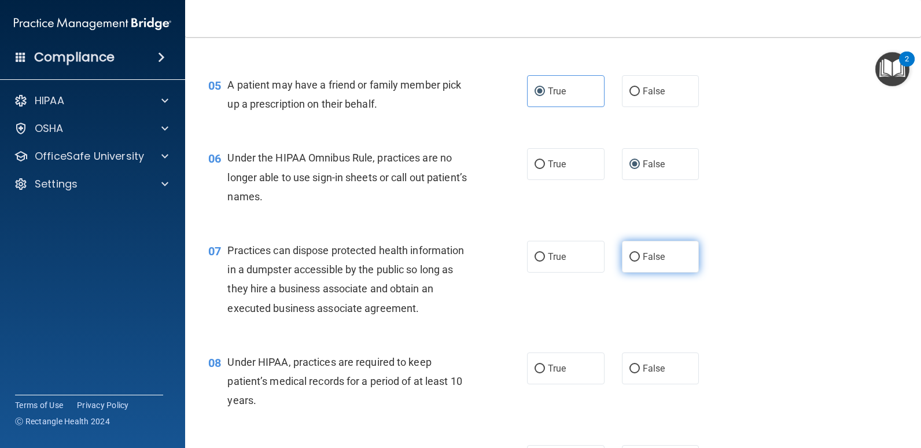
click at [643, 257] on span "False" at bounding box center [654, 256] width 23 height 11
click at [640, 257] on input "False" at bounding box center [634, 257] width 10 height 9
radio input "true"
click at [640, 360] on label "False" at bounding box center [661, 368] width 78 height 32
click at [640, 364] on input "False" at bounding box center [634, 368] width 10 height 9
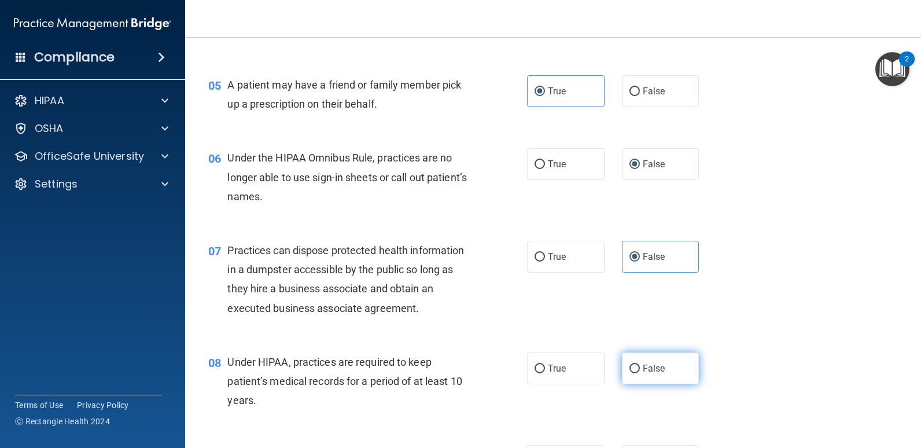
radio input "true"
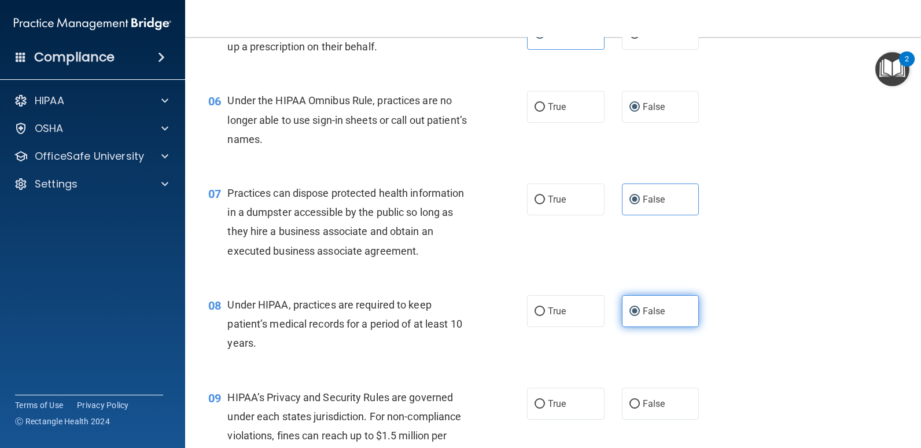
scroll to position [521, 0]
click at [638, 397] on label "False" at bounding box center [661, 403] width 78 height 32
click at [638, 399] on input "False" at bounding box center [634, 403] width 10 height 9
radio input "true"
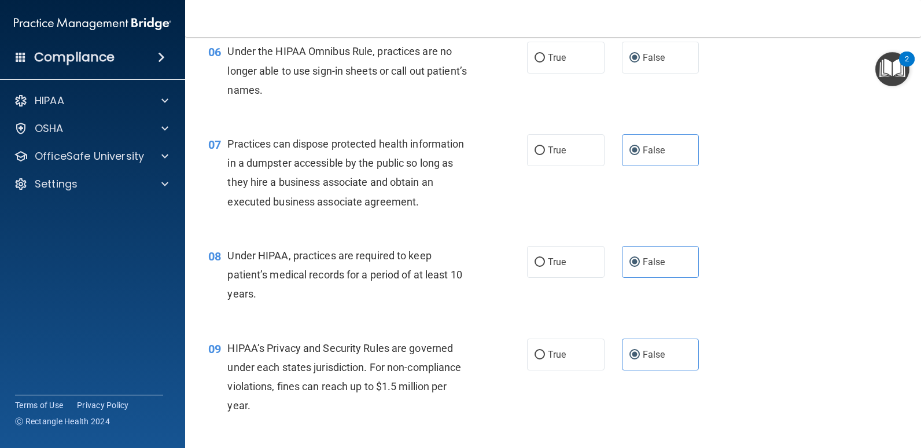
scroll to position [636, 0]
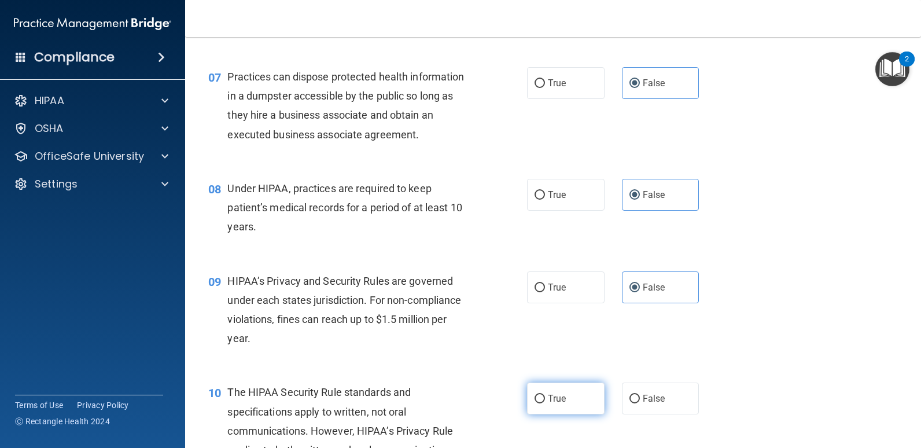
click at [557, 399] on span "True" at bounding box center [557, 398] width 18 height 11
click at [545, 399] on input "True" at bounding box center [540, 399] width 10 height 9
radio input "true"
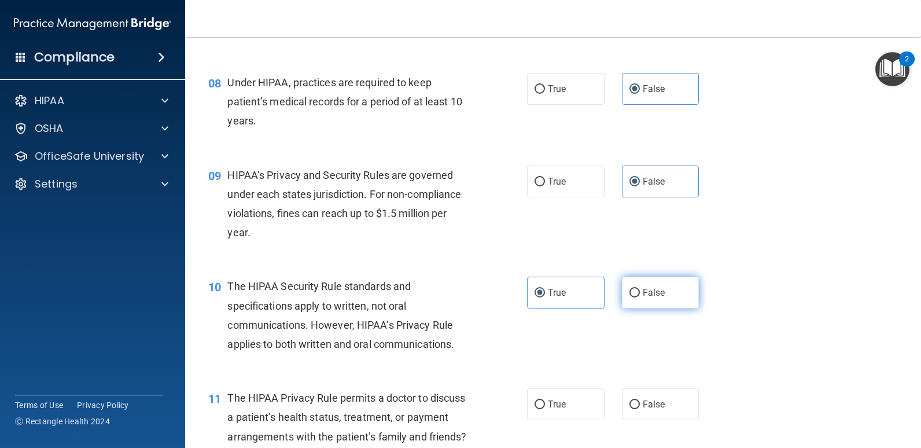
scroll to position [752, 0]
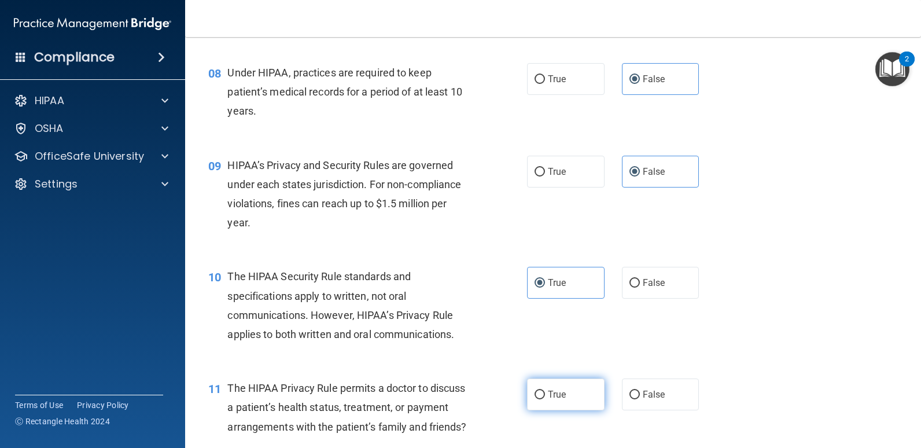
click at [559, 404] on label "True" at bounding box center [566, 394] width 78 height 32
click at [545, 399] on input "True" at bounding box center [540, 395] width 10 height 9
radio input "true"
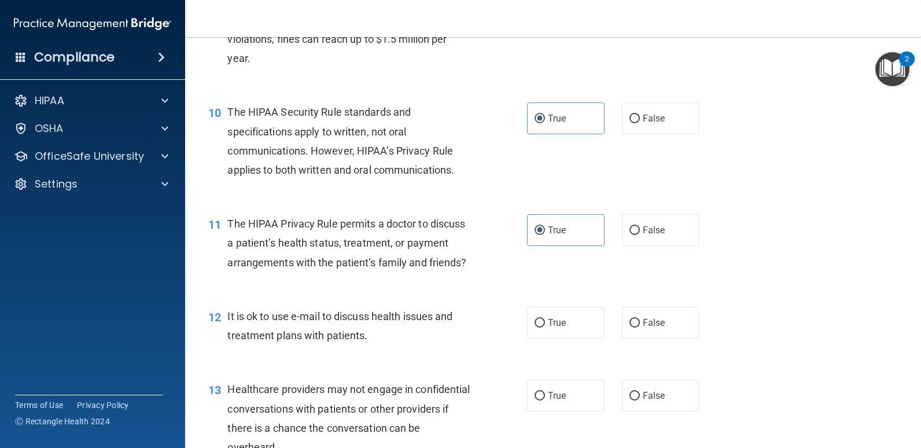
scroll to position [926, 0]
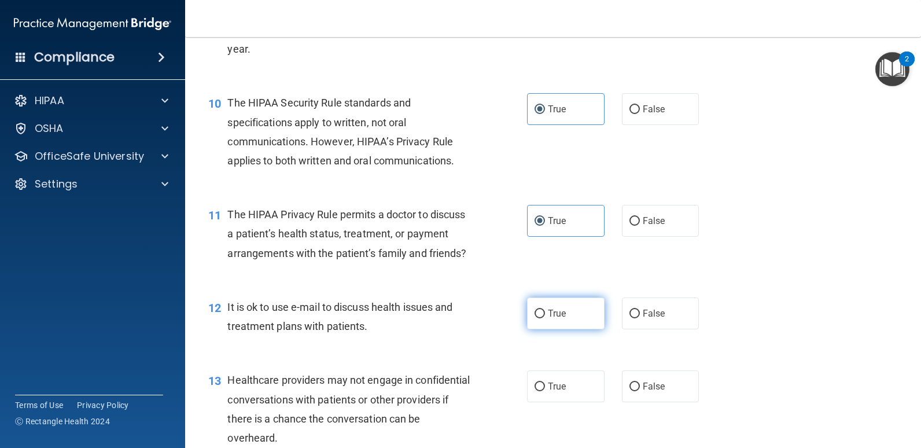
click at [568, 329] on label "True" at bounding box center [566, 313] width 78 height 32
click at [545, 318] on input "True" at bounding box center [540, 314] width 10 height 9
radio input "true"
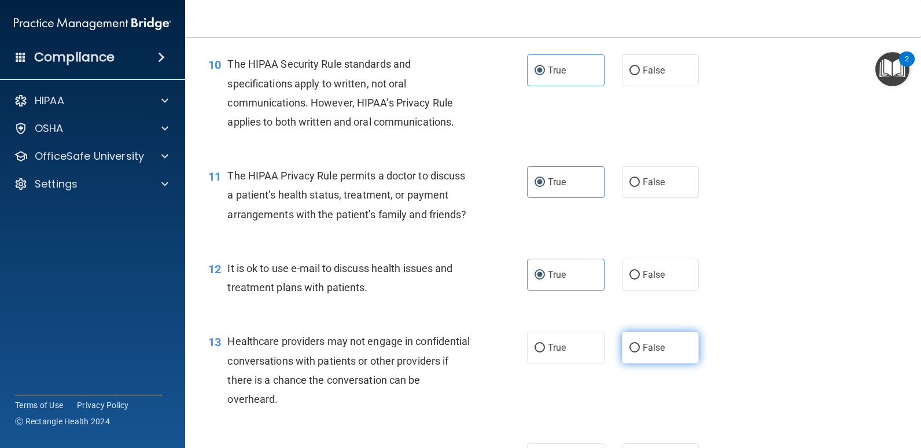
scroll to position [984, 0]
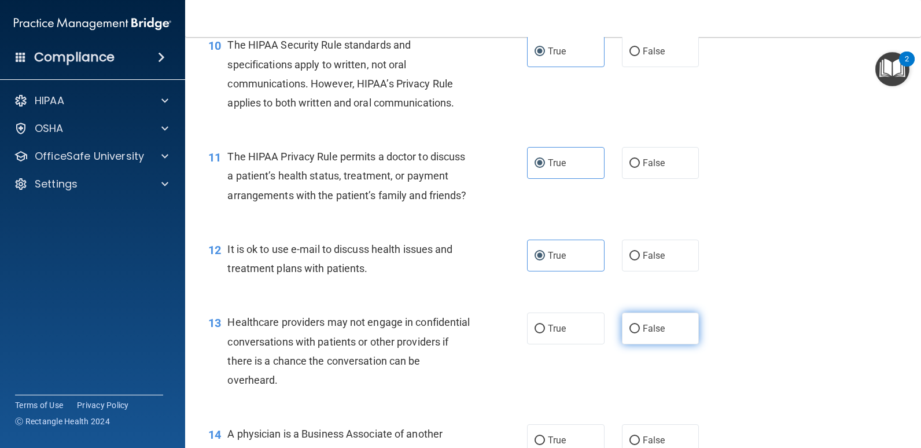
click at [647, 334] on span "False" at bounding box center [654, 328] width 23 height 11
click at [640, 333] on input "False" at bounding box center [634, 329] width 10 height 9
radio input "true"
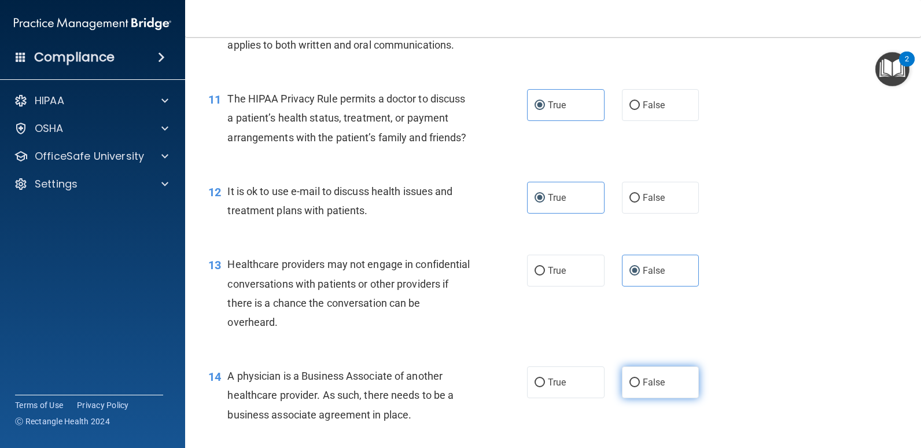
click at [636, 397] on label "False" at bounding box center [661, 382] width 78 height 32
click at [636, 387] on input "False" at bounding box center [634, 382] width 10 height 9
radio input "true"
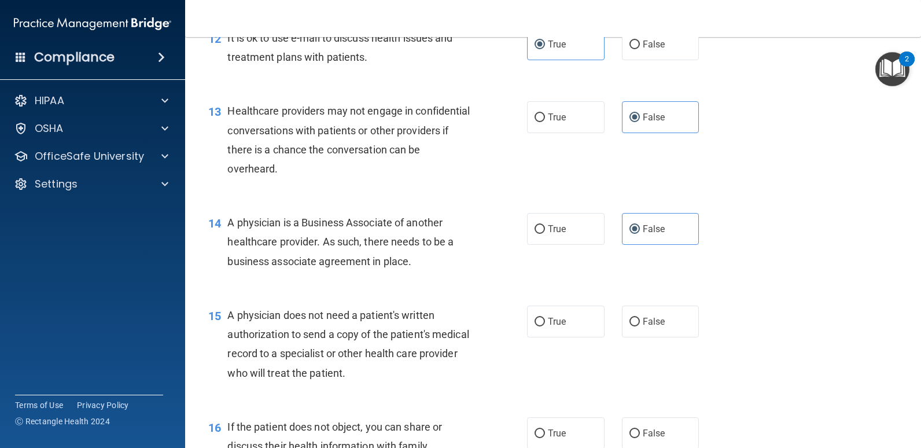
scroll to position [1215, 0]
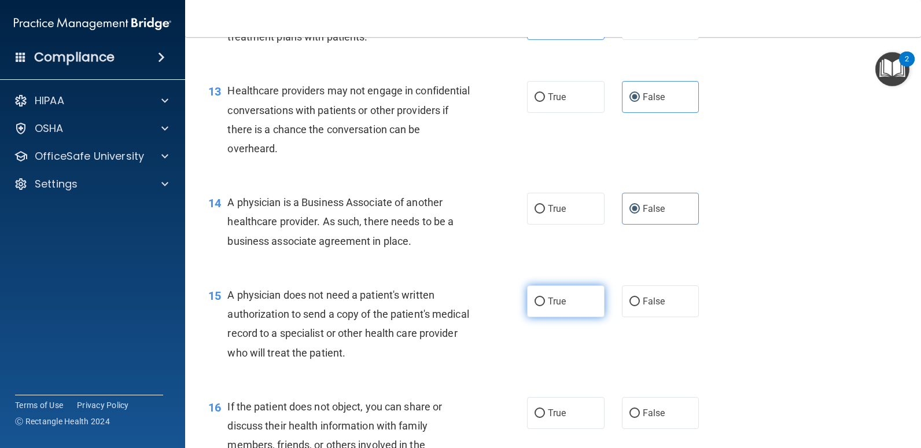
click at [569, 317] on label "True" at bounding box center [566, 301] width 78 height 32
click at [545, 306] on input "True" at bounding box center [540, 301] width 10 height 9
radio input "true"
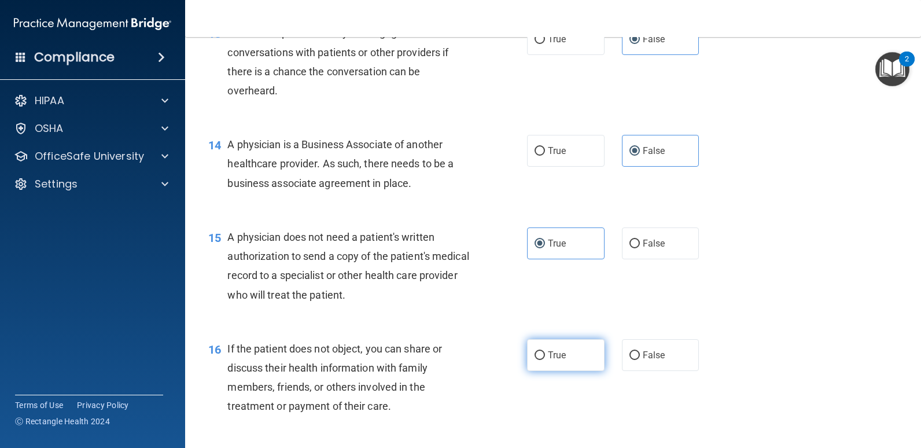
click at [576, 369] on label "True" at bounding box center [566, 355] width 78 height 32
click at [545, 360] on input "True" at bounding box center [540, 355] width 10 height 9
radio input "true"
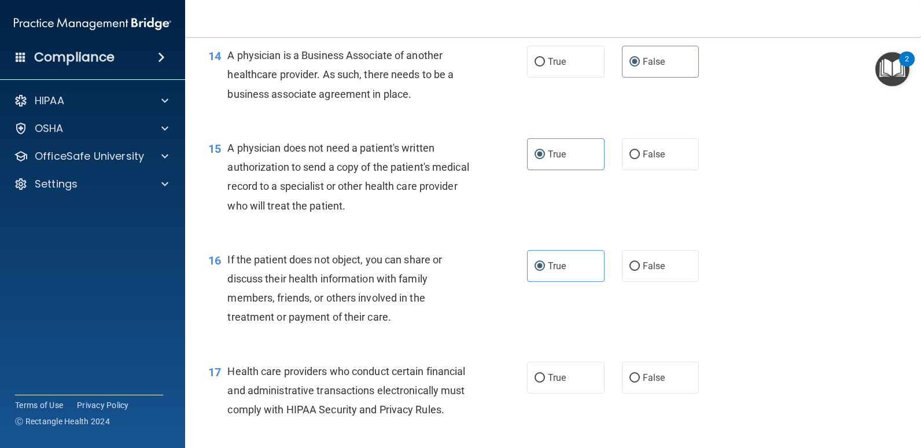
scroll to position [1388, 0]
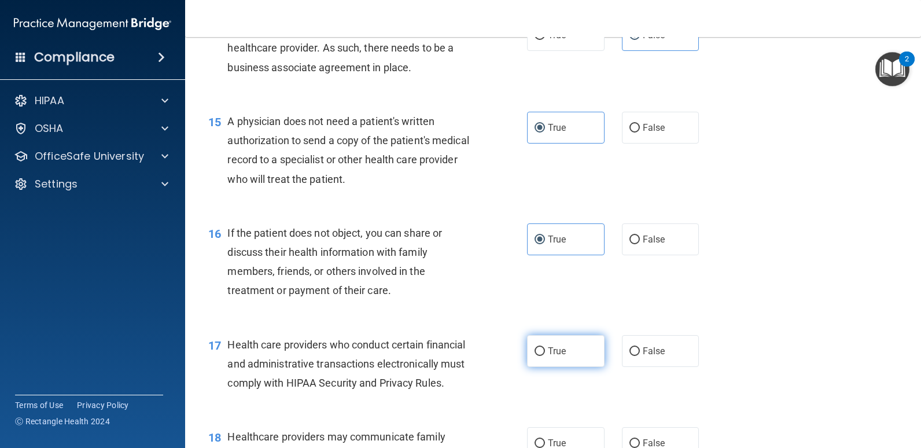
click at [566, 367] on label "True" at bounding box center [566, 351] width 78 height 32
click at [545, 356] on input "True" at bounding box center [540, 351] width 10 height 9
radio input "true"
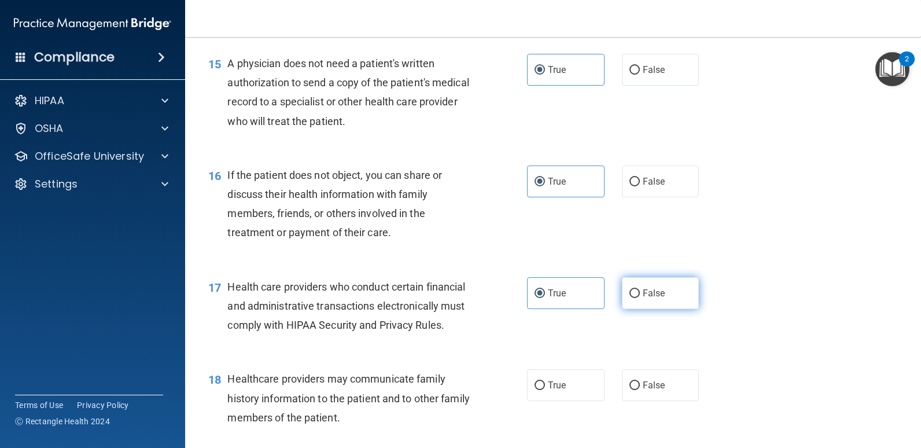
scroll to position [1504, 0]
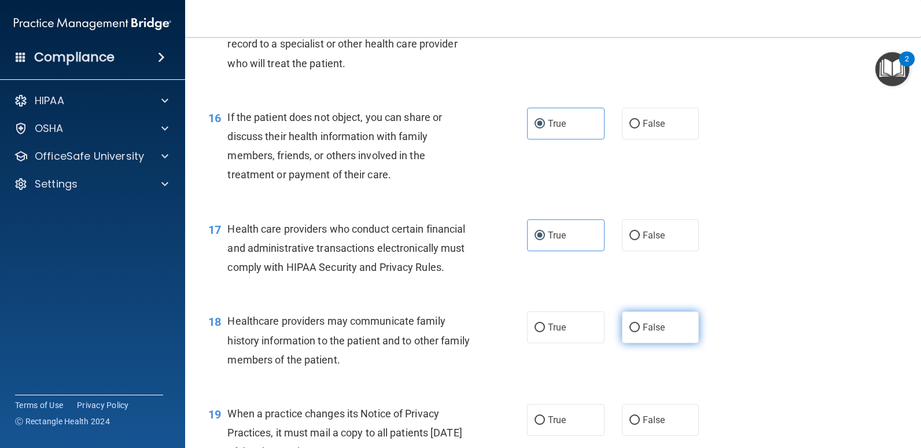
click at [643, 333] on span "False" at bounding box center [654, 327] width 23 height 11
click at [639, 332] on input "False" at bounding box center [634, 327] width 10 height 9
radio input "true"
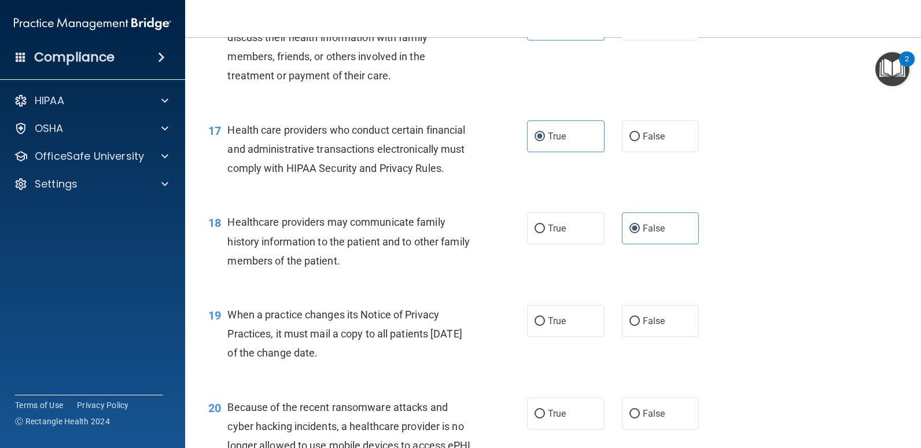
scroll to position [1620, 0]
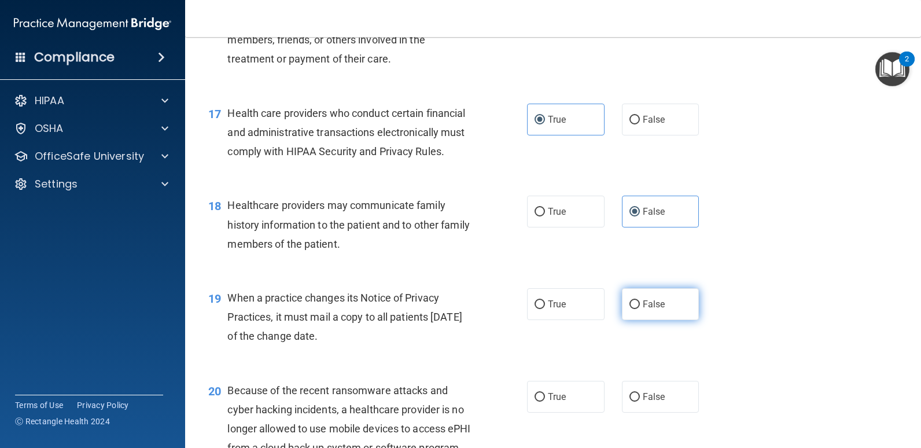
click at [660, 320] on label "False" at bounding box center [661, 304] width 78 height 32
click at [640, 309] on input "False" at bounding box center [634, 304] width 10 height 9
radio input "true"
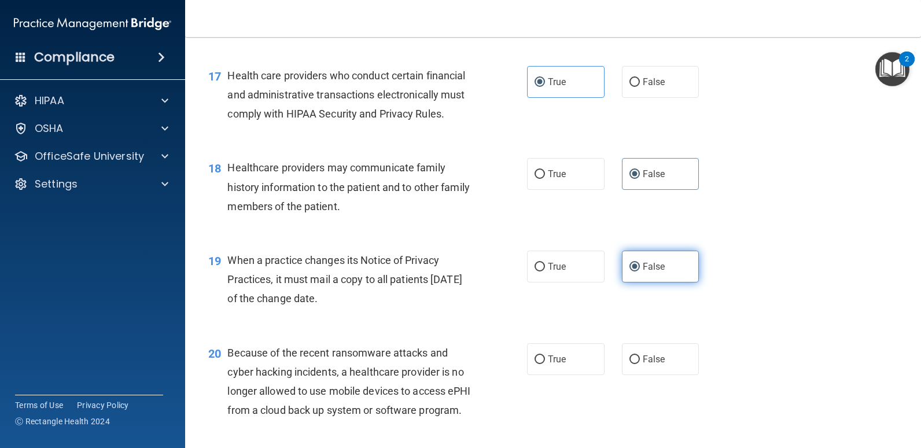
scroll to position [1678, 0]
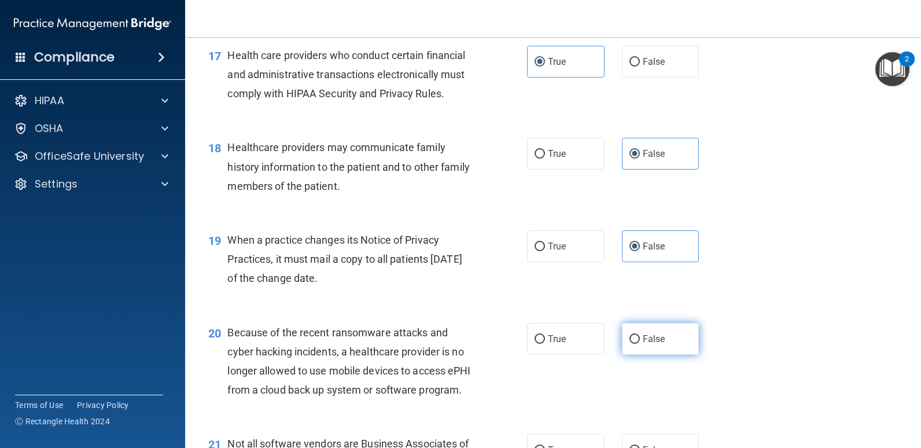
click at [643, 355] on label "False" at bounding box center [661, 339] width 78 height 32
click at [640, 344] on input "False" at bounding box center [634, 339] width 10 height 9
radio input "true"
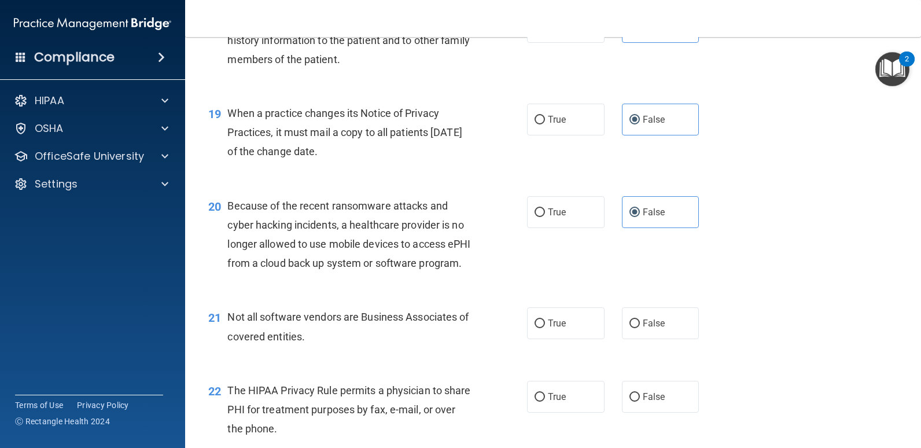
scroll to position [1851, 0]
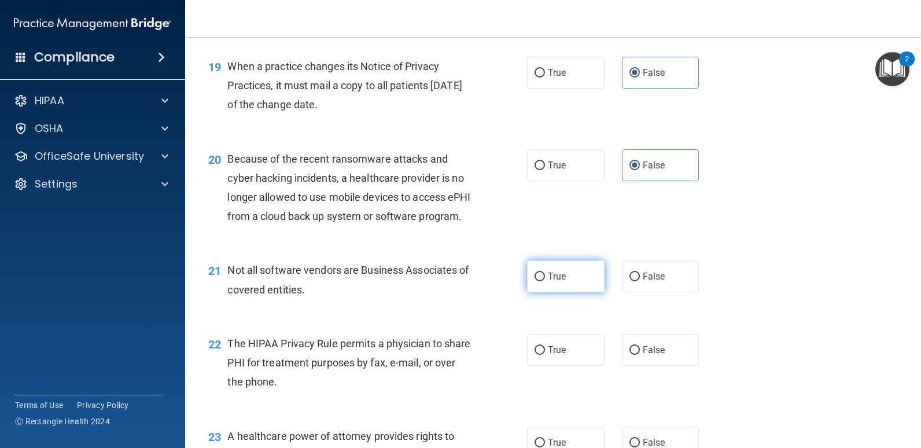
click at [563, 292] on label "True" at bounding box center [566, 276] width 78 height 32
click at [545, 281] on input "True" at bounding box center [540, 276] width 10 height 9
radio input "true"
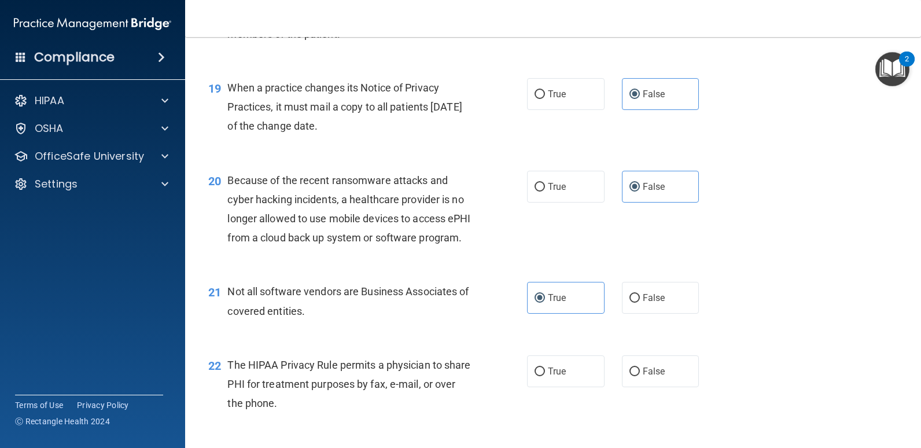
scroll to position [1967, 0]
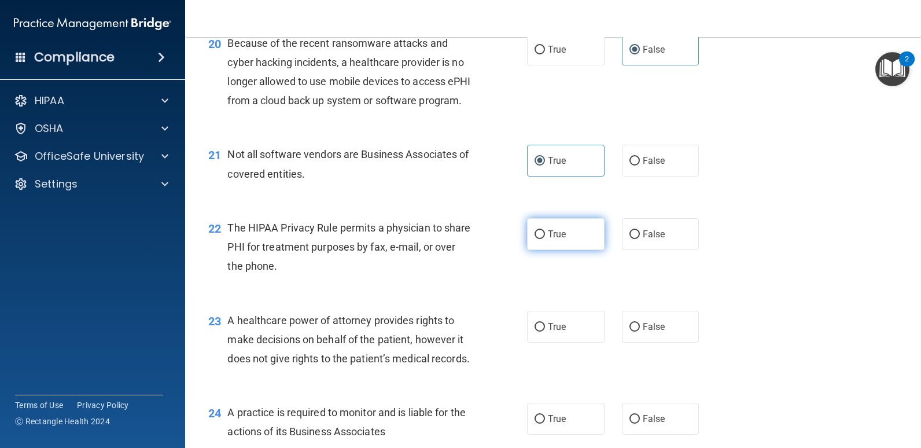
click at [548, 240] on span "True" at bounding box center [557, 234] width 18 height 11
click at [545, 239] on input "True" at bounding box center [540, 234] width 10 height 9
radio input "true"
click at [643, 332] on span "False" at bounding box center [654, 326] width 23 height 11
click at [640, 332] on input "False" at bounding box center [634, 327] width 10 height 9
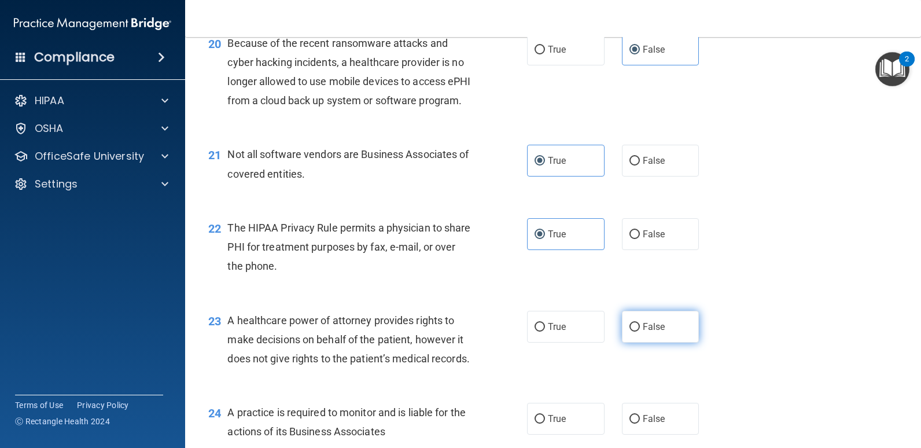
radio input "true"
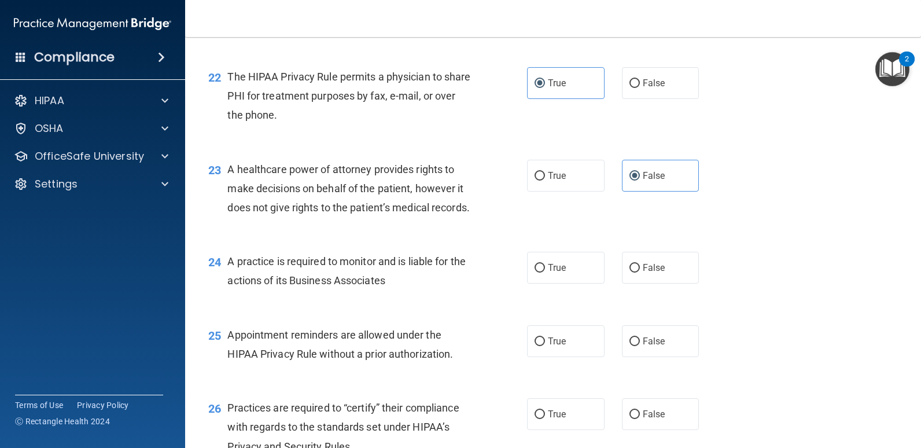
scroll to position [2141, 0]
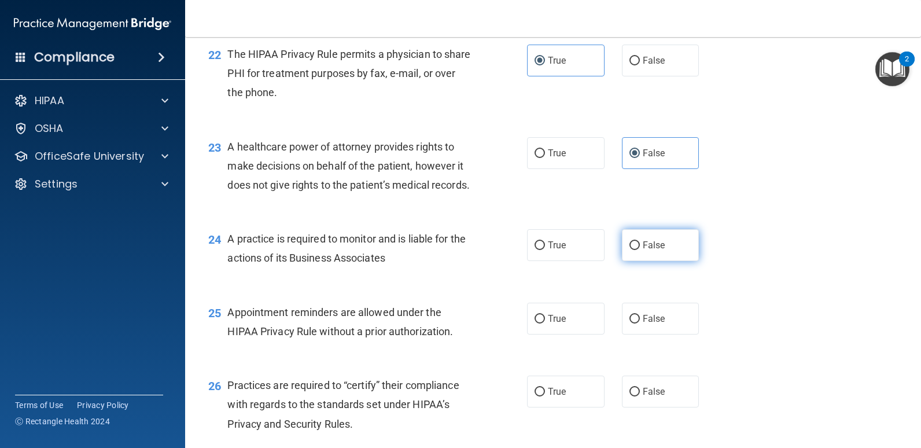
click at [665, 261] on label "False" at bounding box center [661, 245] width 78 height 32
click at [640, 250] on input "False" at bounding box center [634, 245] width 10 height 9
radio input "true"
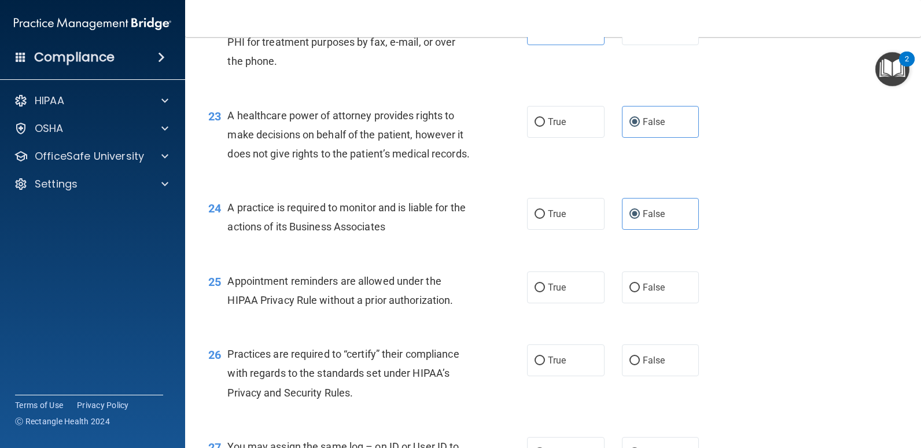
scroll to position [2198, 0]
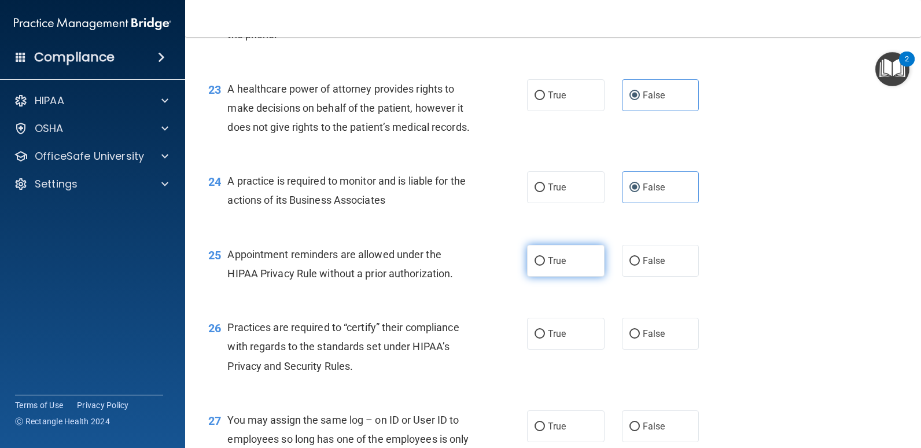
click at [565, 277] on label "True" at bounding box center [566, 261] width 78 height 32
click at [545, 266] on input "True" at bounding box center [540, 261] width 10 height 9
radio input "true"
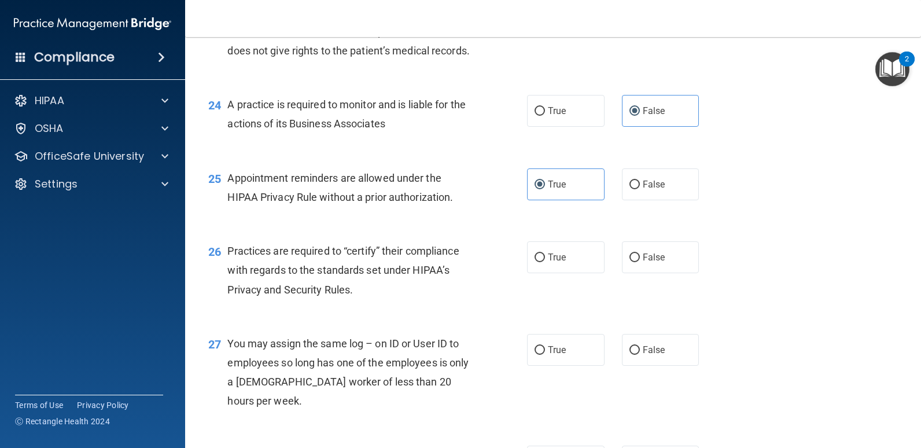
scroll to position [2314, 0]
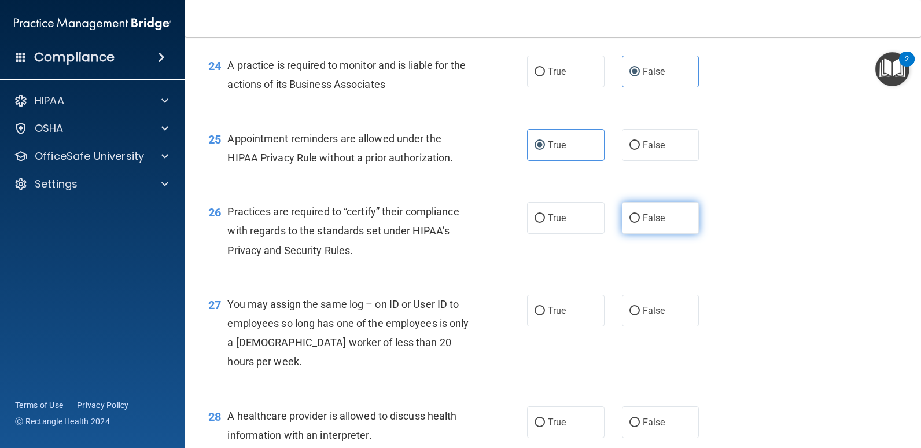
click at [656, 234] on label "False" at bounding box center [661, 218] width 78 height 32
click at [640, 223] on input "False" at bounding box center [634, 218] width 10 height 9
radio input "true"
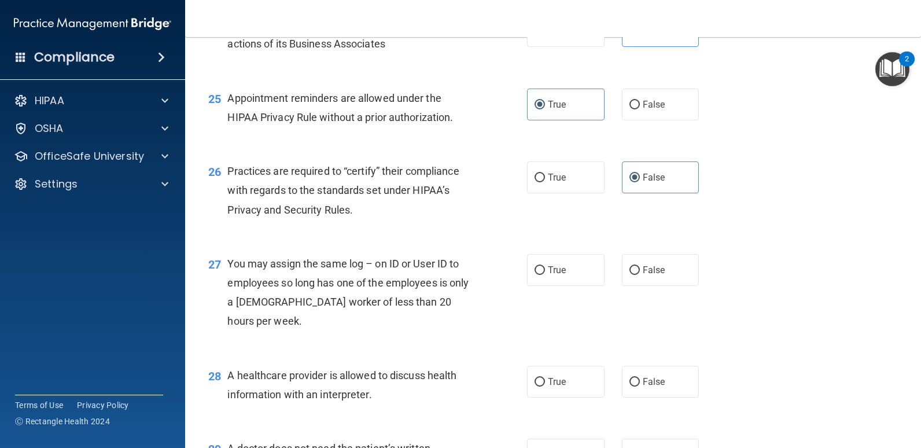
scroll to position [2372, 0]
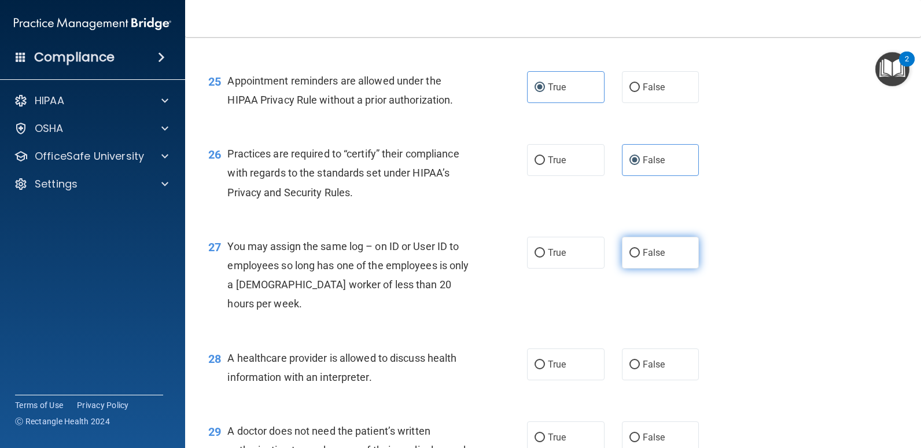
click at [649, 258] on span "False" at bounding box center [654, 252] width 23 height 11
click at [640, 257] on input "False" at bounding box center [634, 253] width 10 height 9
radio input "true"
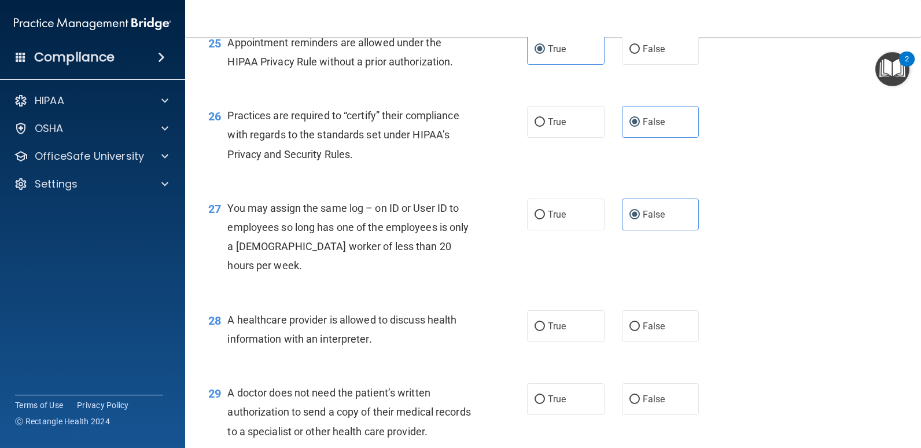
scroll to position [2430, 0]
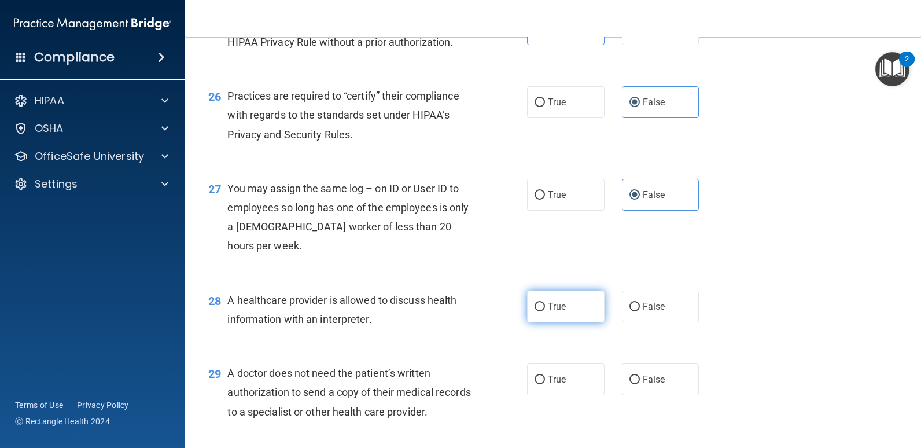
click at [558, 322] on label "True" at bounding box center [566, 306] width 78 height 32
click at [545, 311] on input "True" at bounding box center [540, 307] width 10 height 9
radio input "true"
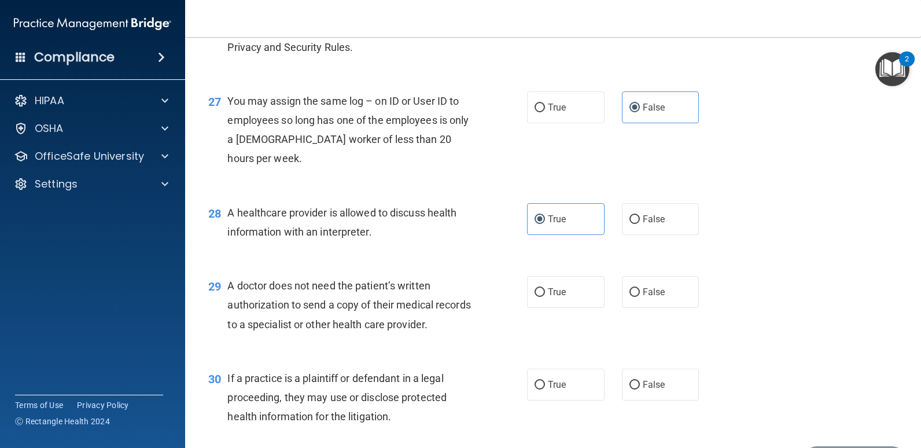
scroll to position [2546, 0]
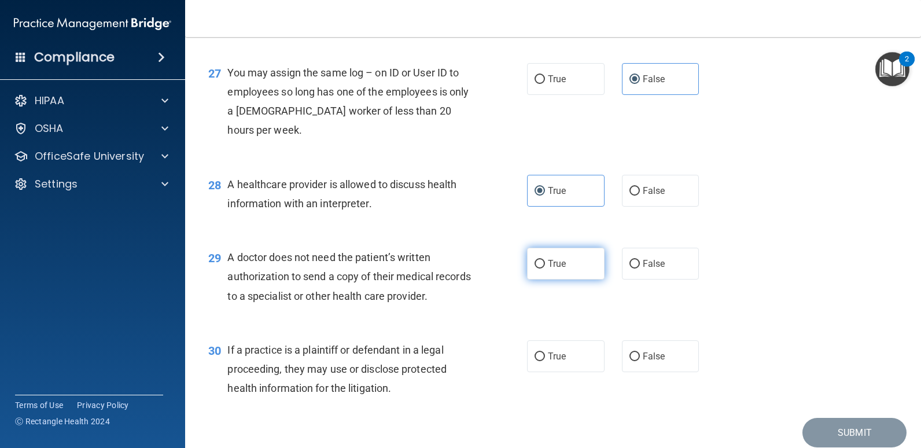
click at [564, 279] on label "True" at bounding box center [566, 264] width 78 height 32
click at [545, 268] on input "True" at bounding box center [540, 264] width 10 height 9
radio input "true"
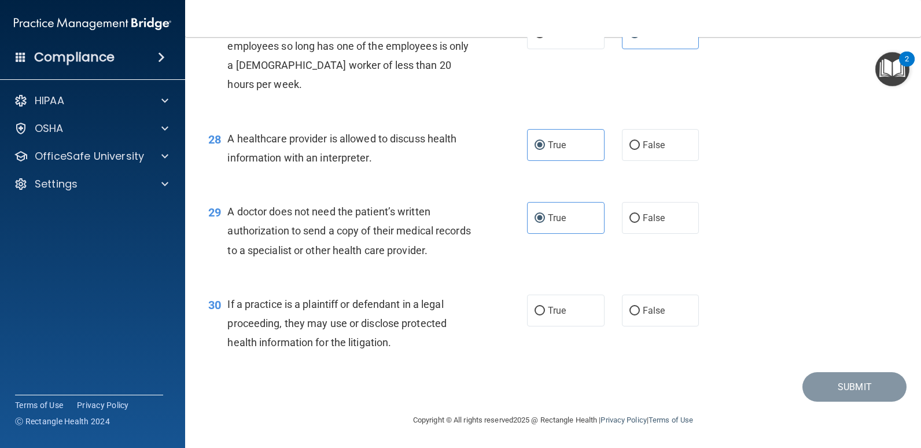
scroll to position [2661, 0]
click at [548, 316] on span "True" at bounding box center [557, 310] width 18 height 11
click at [545, 315] on input "True" at bounding box center [540, 311] width 10 height 9
radio input "true"
click at [845, 389] on button "Submit" at bounding box center [854, 387] width 104 height 30
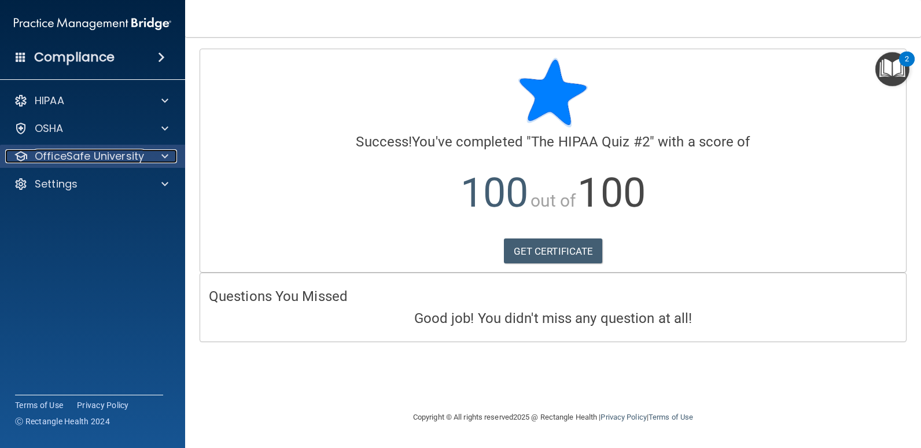
click at [132, 153] on p "OfficeSafe University" at bounding box center [89, 156] width 109 height 14
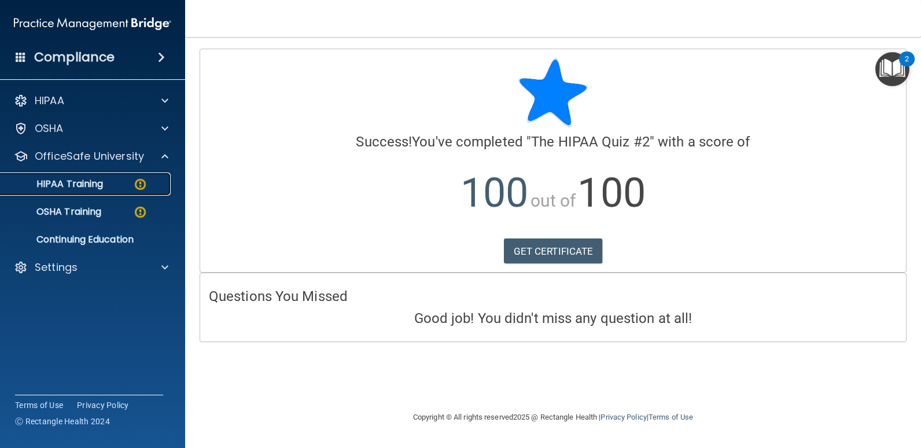
click at [97, 187] on p "HIPAA Training" at bounding box center [55, 184] width 95 height 12
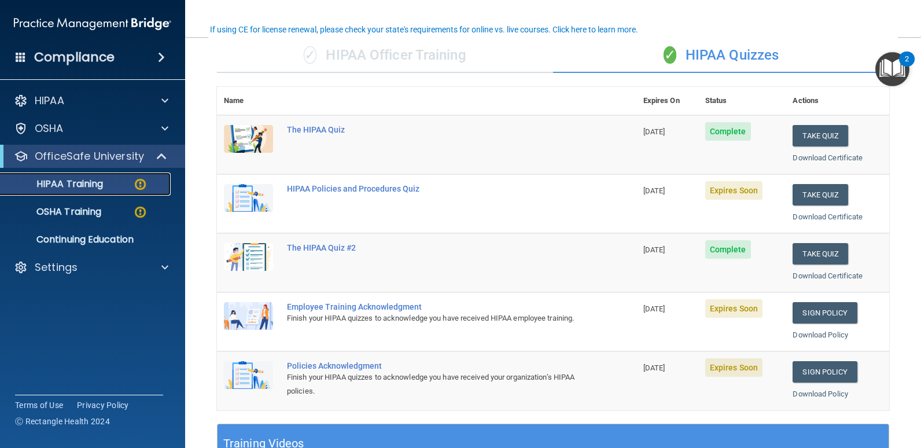
scroll to position [116, 0]
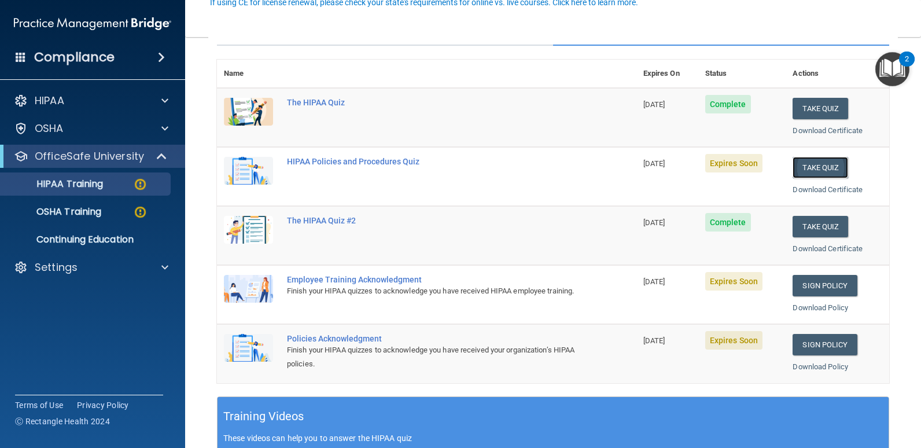
click at [821, 170] on button "Take Quiz" at bounding box center [821, 167] width 56 height 21
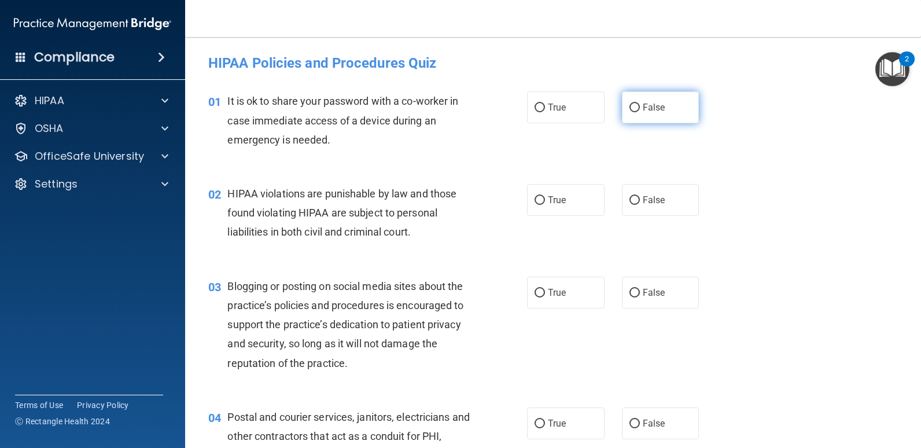
click at [661, 110] on label "False" at bounding box center [661, 107] width 78 height 32
click at [640, 110] on input "False" at bounding box center [634, 108] width 10 height 9
radio input "true"
click at [551, 201] on span "True" at bounding box center [557, 199] width 18 height 11
click at [545, 201] on input "True" at bounding box center [540, 200] width 10 height 9
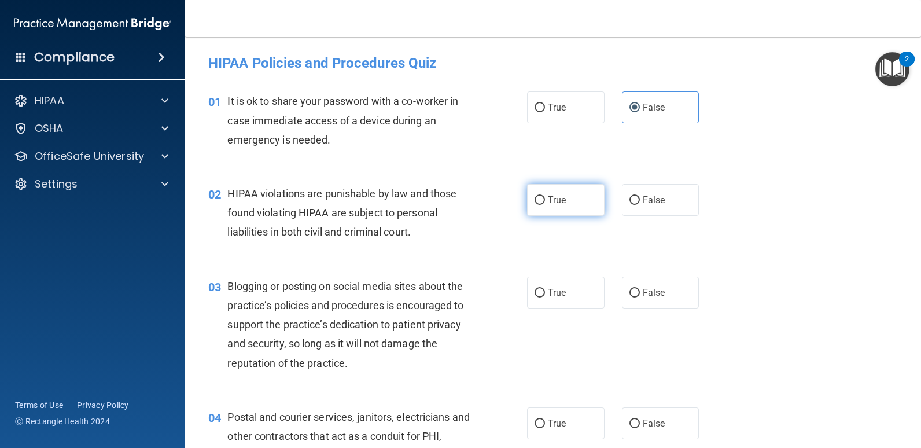
radio input "true"
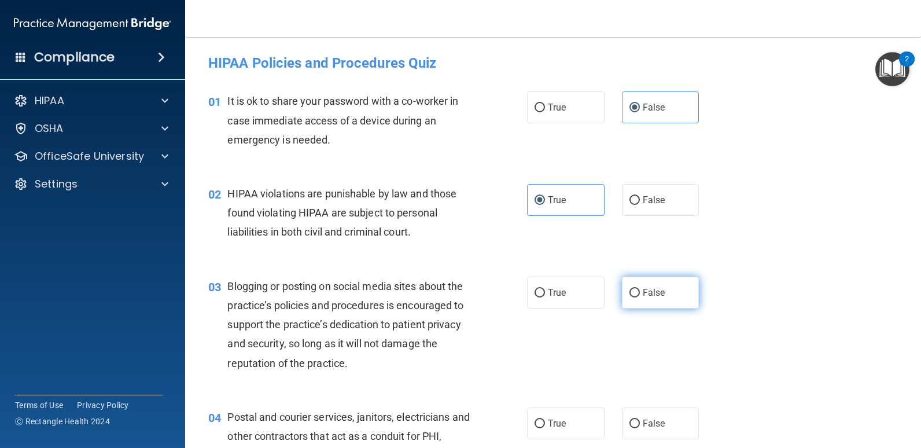
click at [645, 294] on span "False" at bounding box center [654, 292] width 23 height 11
click at [640, 294] on input "False" at bounding box center [634, 293] width 10 height 9
radio input "true"
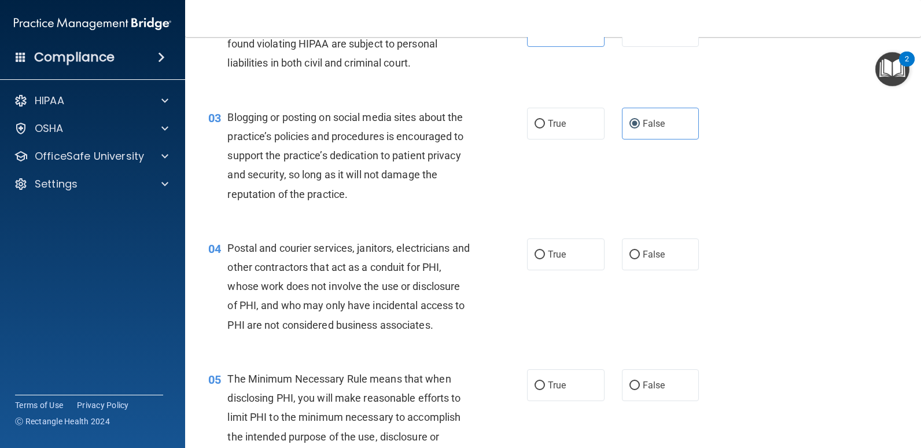
scroll to position [174, 0]
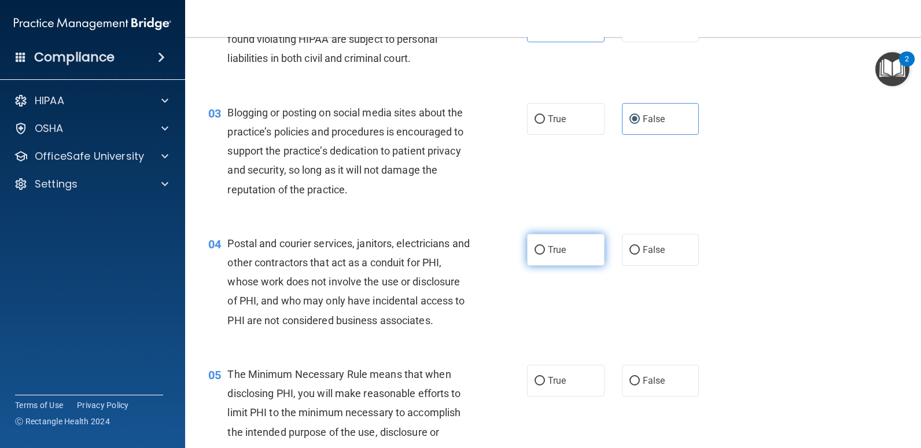
click at [566, 263] on label "True" at bounding box center [566, 250] width 78 height 32
click at [545, 255] on input "True" at bounding box center [540, 250] width 10 height 9
radio input "true"
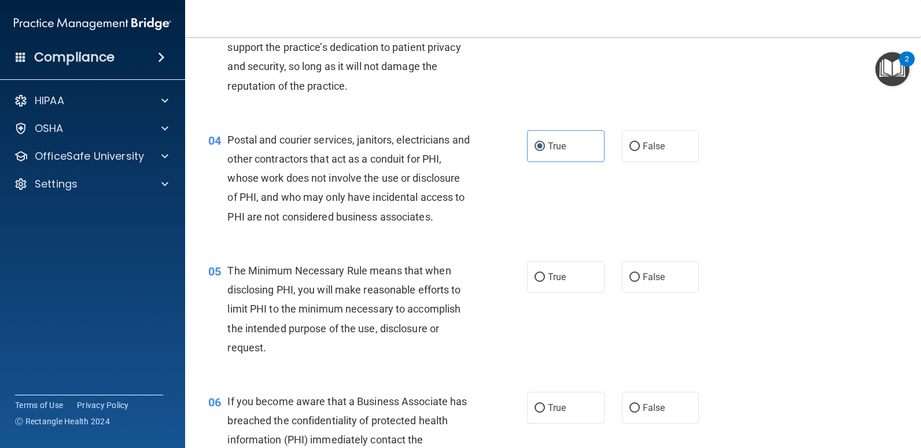
scroll to position [289, 0]
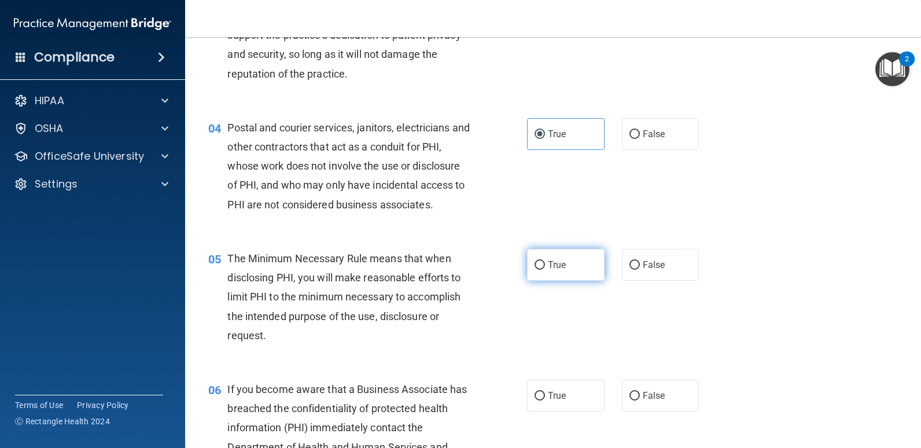
click at [559, 274] on label "True" at bounding box center [566, 265] width 78 height 32
click at [545, 270] on input "True" at bounding box center [540, 265] width 10 height 9
radio input "true"
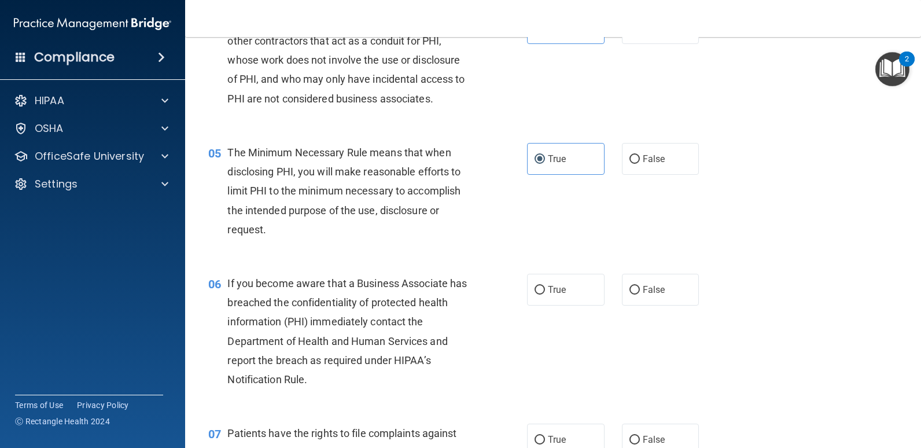
scroll to position [405, 0]
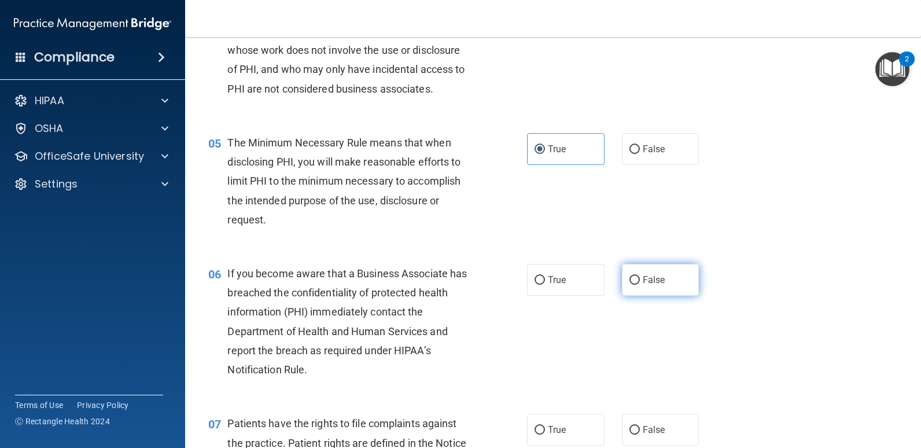
click at [637, 291] on label "False" at bounding box center [661, 280] width 78 height 32
click at [637, 285] on input "False" at bounding box center [634, 280] width 10 height 9
radio input "true"
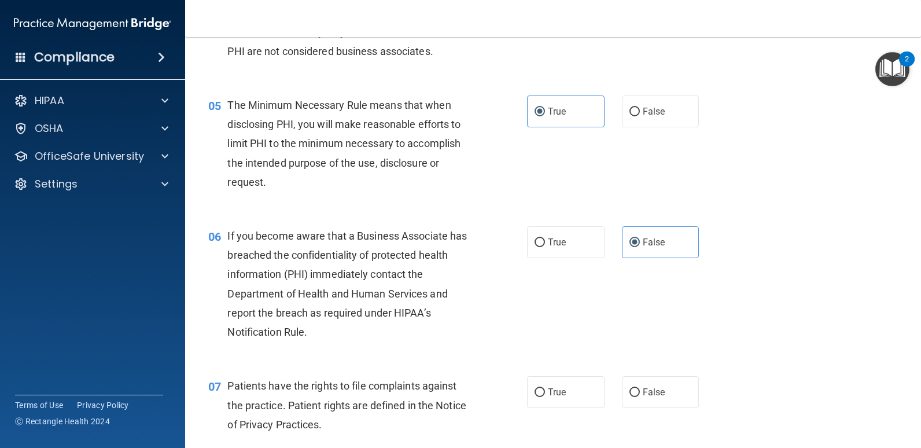
scroll to position [463, 0]
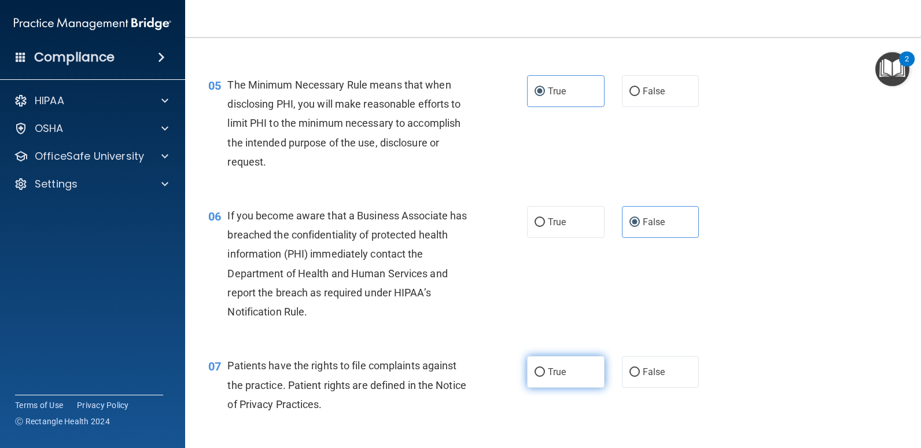
click at [554, 381] on label "True" at bounding box center [566, 372] width 78 height 32
click at [545, 377] on input "True" at bounding box center [540, 372] width 10 height 9
radio input "true"
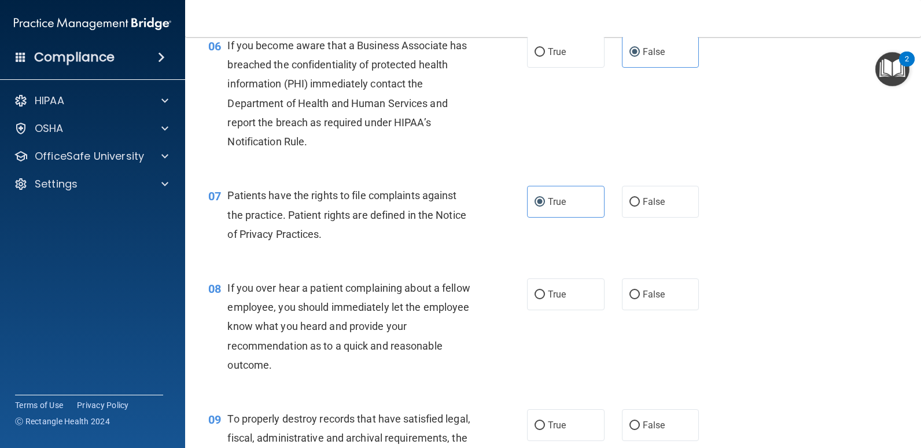
scroll to position [636, 0]
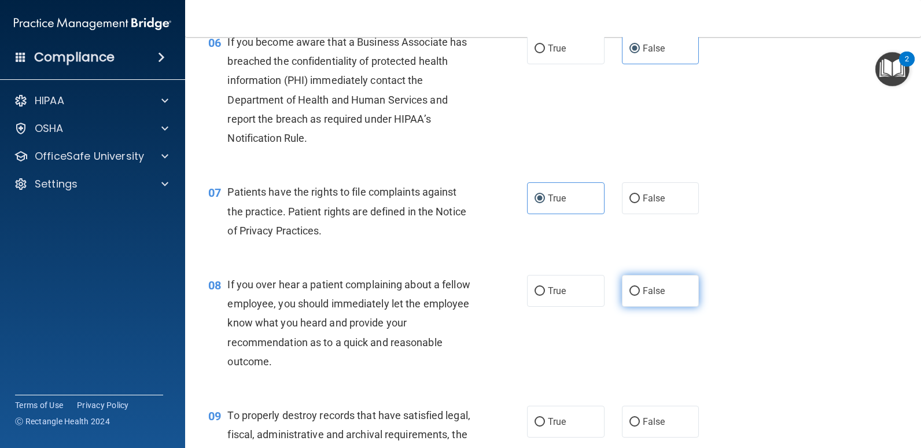
click at [647, 296] on span "False" at bounding box center [654, 290] width 23 height 11
click at [640, 296] on input "False" at bounding box center [634, 291] width 10 height 9
radio input "true"
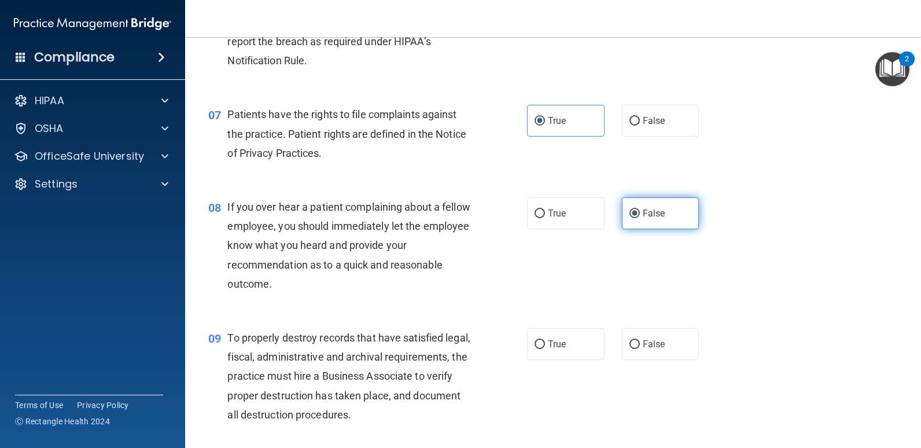
scroll to position [752, 0]
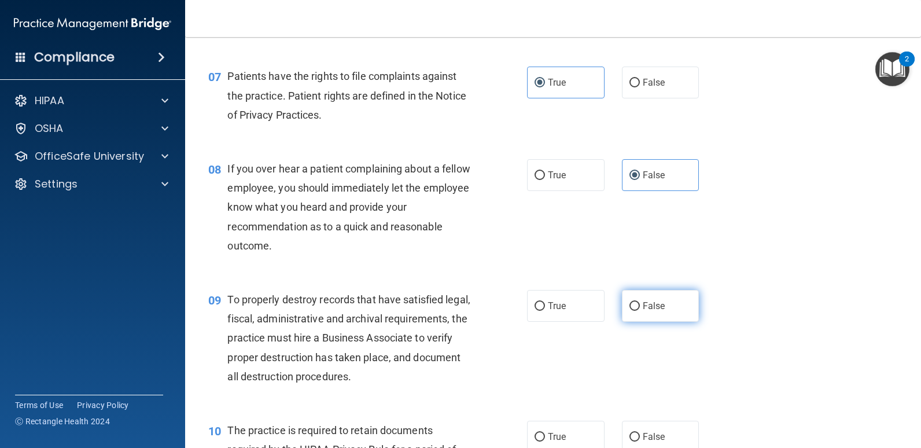
click at [662, 310] on label "False" at bounding box center [661, 306] width 78 height 32
click at [640, 310] on input "False" at bounding box center [634, 306] width 10 height 9
radio input "true"
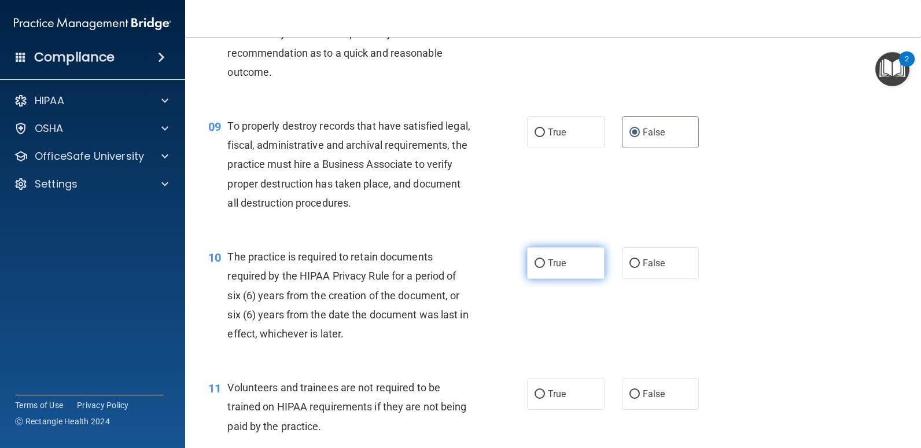
click at [565, 258] on label "True" at bounding box center [566, 263] width 78 height 32
click at [545, 259] on input "True" at bounding box center [540, 263] width 10 height 9
radio input "true"
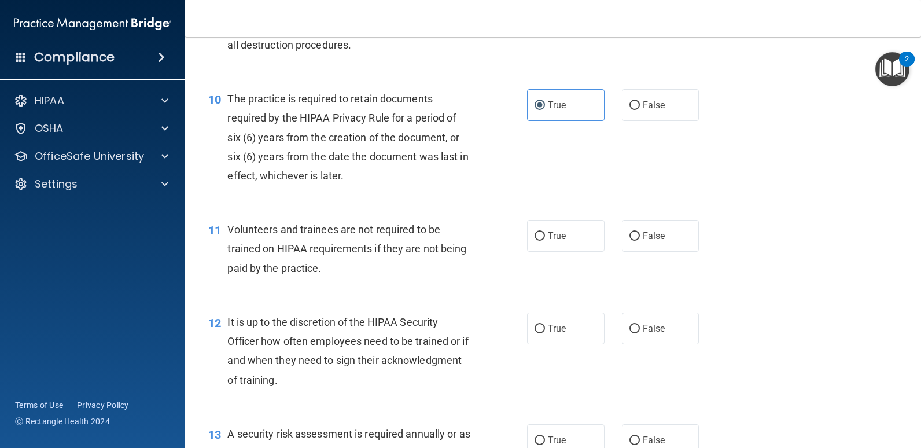
scroll to position [1099, 0]
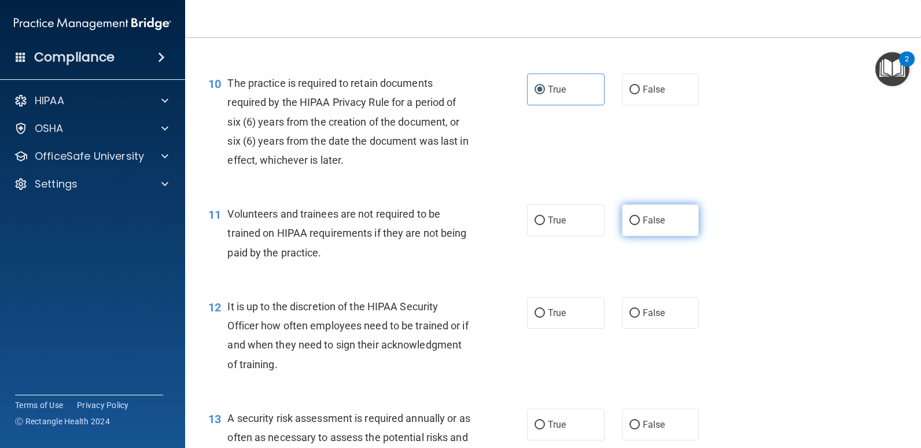
click at [669, 222] on label "False" at bounding box center [661, 220] width 78 height 32
click at [640, 222] on input "False" at bounding box center [634, 220] width 10 height 9
radio input "true"
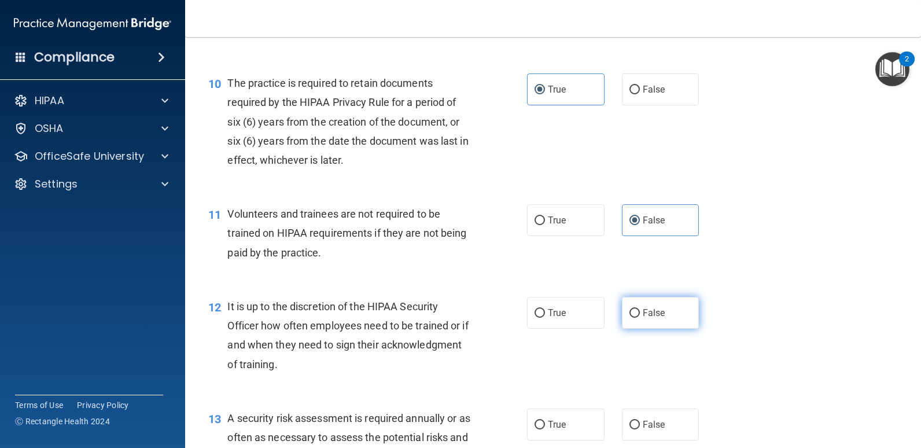
click at [655, 311] on span "False" at bounding box center [654, 312] width 23 height 11
click at [640, 311] on input "False" at bounding box center [634, 313] width 10 height 9
radio input "true"
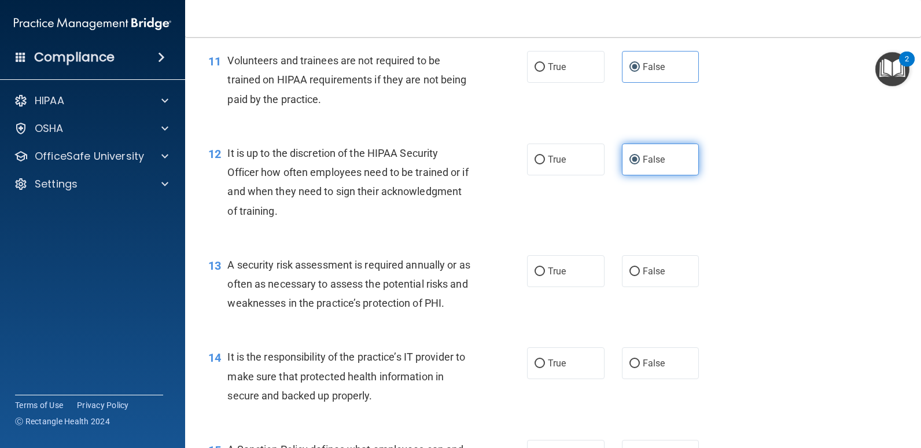
scroll to position [1273, 0]
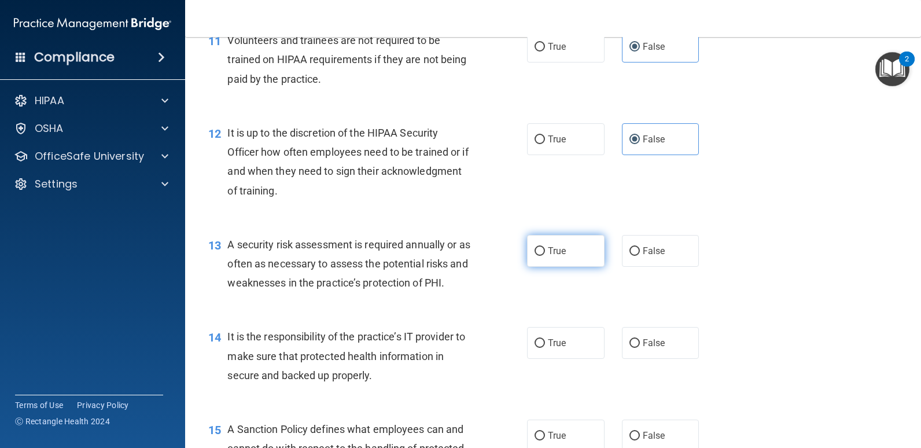
click at [571, 257] on label "True" at bounding box center [566, 251] width 78 height 32
click at [545, 256] on input "True" at bounding box center [540, 251] width 10 height 9
radio input "true"
click at [660, 342] on label "False" at bounding box center [661, 343] width 78 height 32
click at [640, 342] on input "False" at bounding box center [634, 343] width 10 height 9
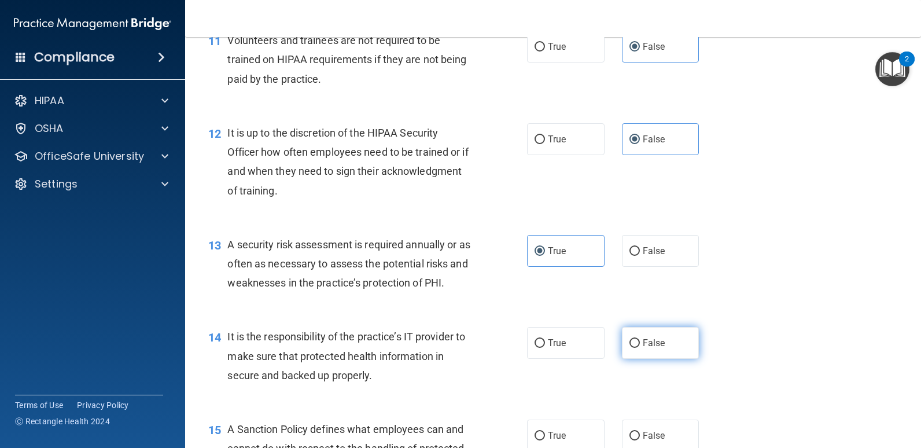
radio input "true"
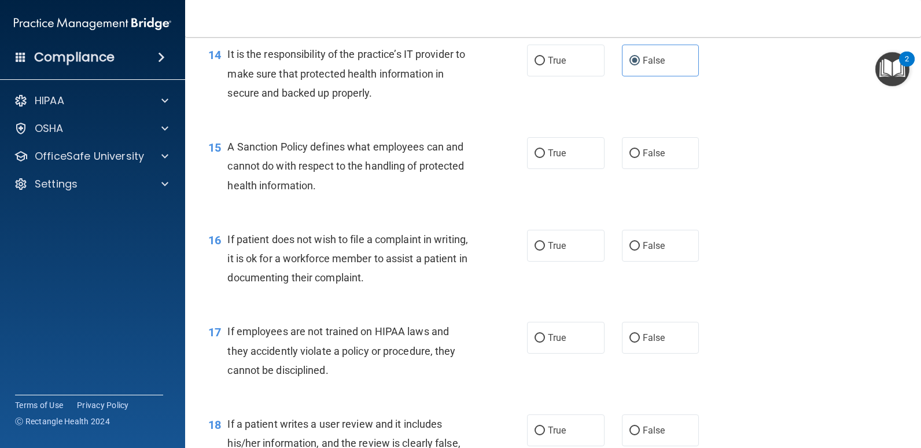
scroll to position [1562, 0]
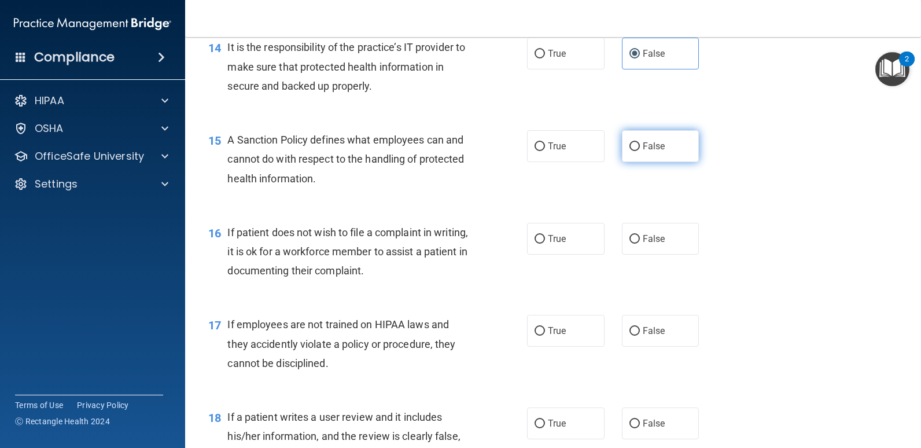
click at [656, 146] on span "False" at bounding box center [654, 146] width 23 height 11
click at [640, 146] on input "False" at bounding box center [634, 146] width 10 height 9
radio input "true"
click at [580, 233] on label "True" at bounding box center [566, 239] width 78 height 32
click at [545, 235] on input "True" at bounding box center [540, 239] width 10 height 9
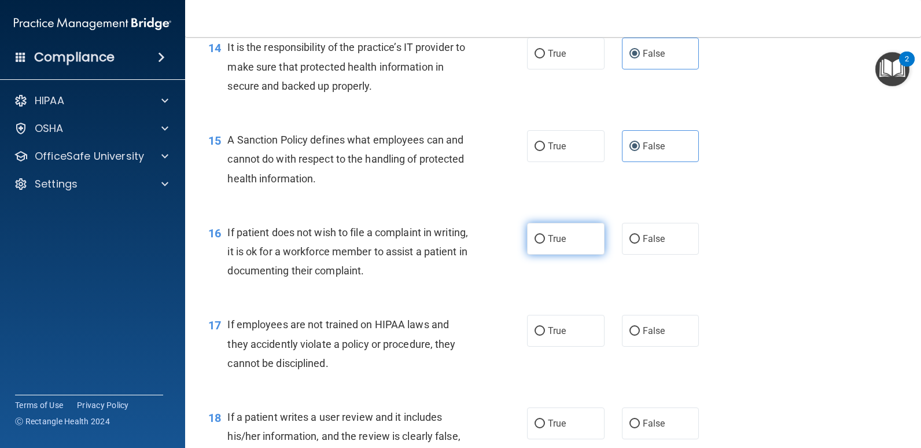
radio input "true"
click at [682, 322] on label "False" at bounding box center [661, 331] width 78 height 32
click at [640, 327] on input "False" at bounding box center [634, 331] width 10 height 9
radio input "true"
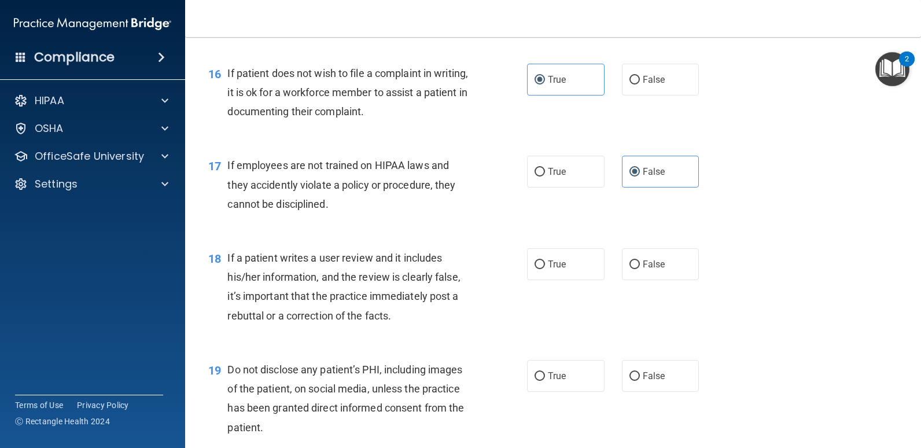
scroll to position [1736, 0]
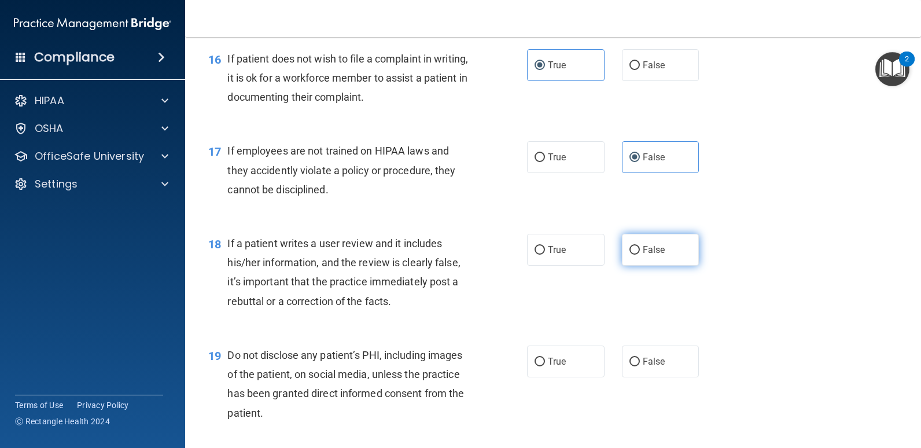
click at [653, 254] on span "False" at bounding box center [654, 249] width 23 height 11
click at [640, 254] on input "False" at bounding box center [634, 250] width 10 height 9
radio input "true"
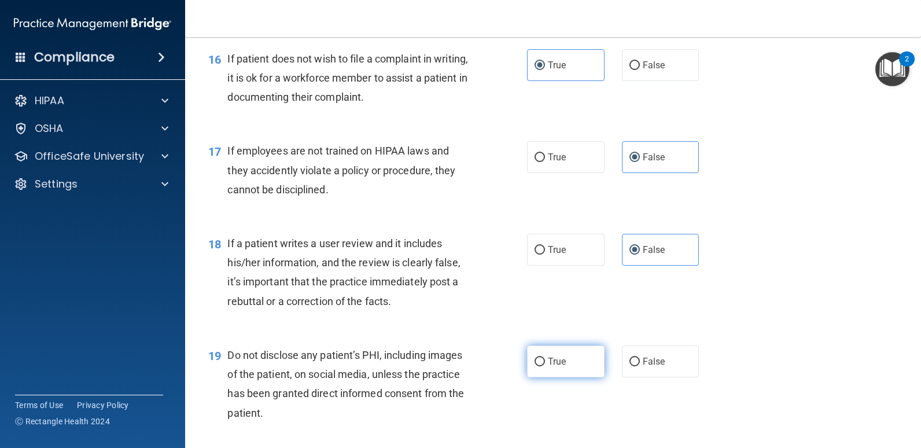
click at [548, 360] on span "True" at bounding box center [557, 361] width 18 height 11
click at [545, 360] on input "True" at bounding box center [540, 362] width 10 height 9
radio input "true"
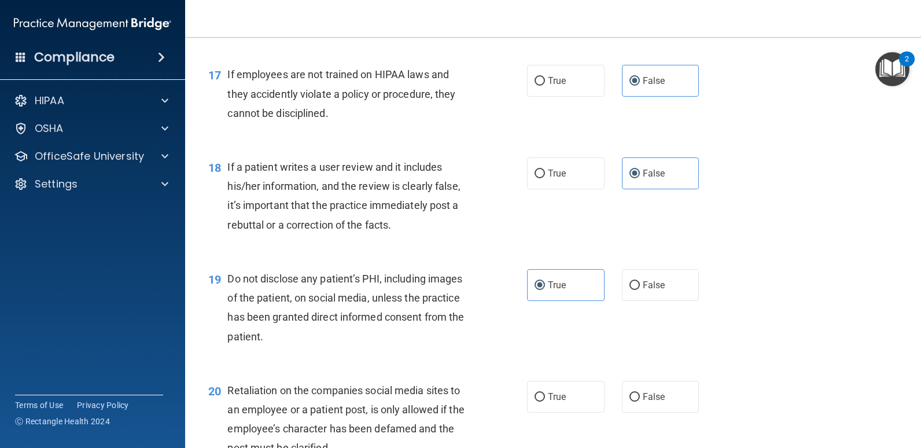
scroll to position [1909, 0]
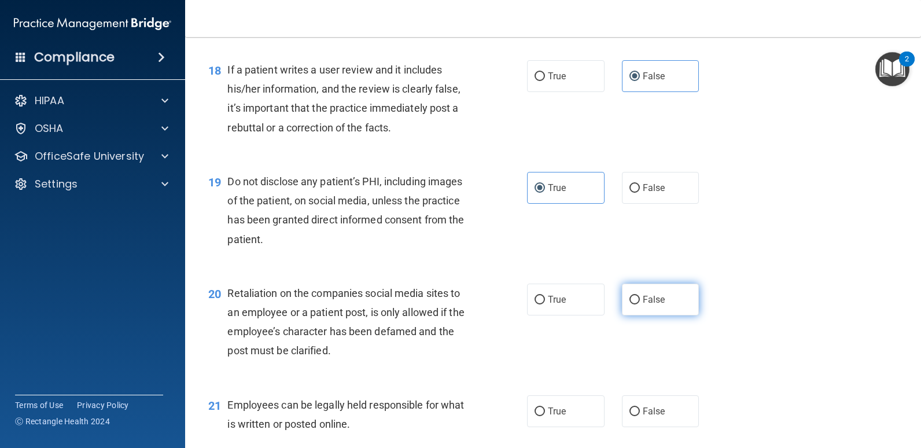
click at [659, 305] on label "False" at bounding box center [661, 299] width 78 height 32
click at [640, 304] on input "False" at bounding box center [634, 300] width 10 height 9
radio input "true"
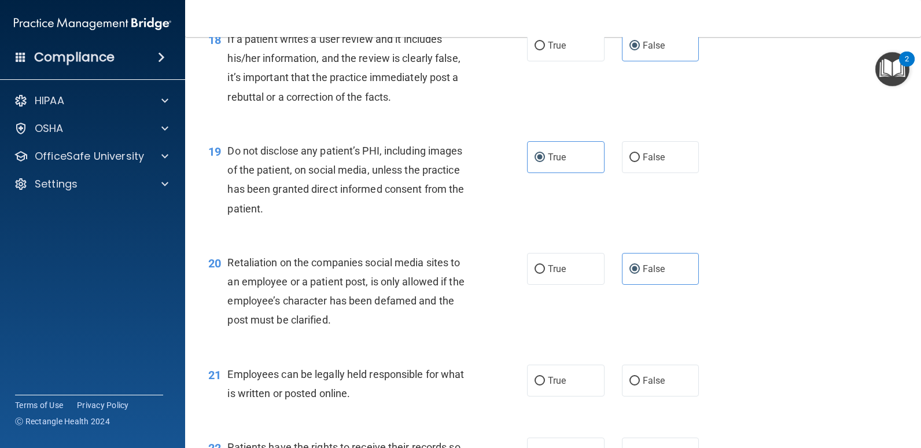
scroll to position [1967, 0]
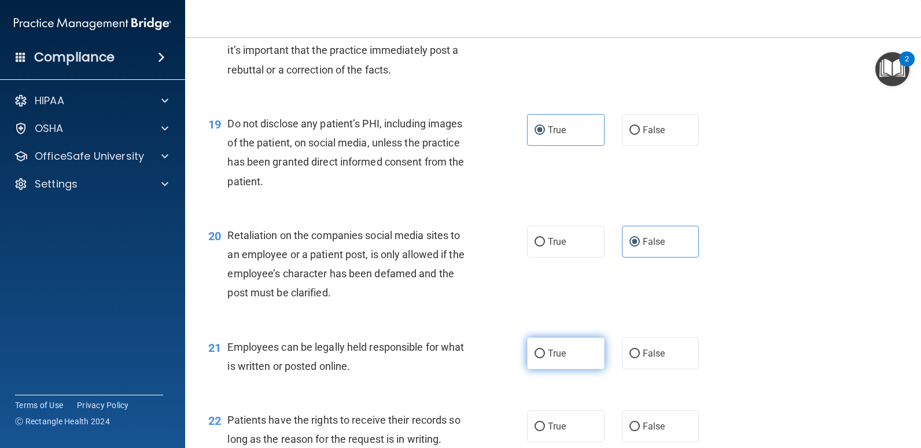
click at [554, 357] on span "True" at bounding box center [557, 353] width 18 height 11
click at [545, 357] on input "True" at bounding box center [540, 353] width 10 height 9
radio input "true"
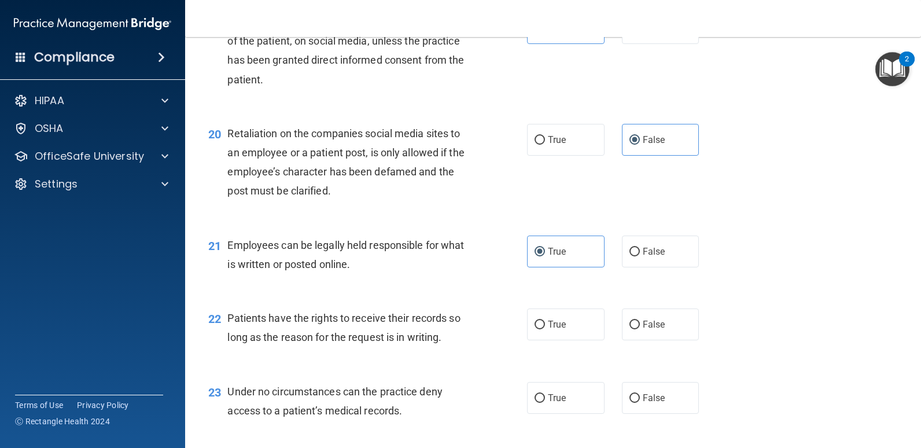
scroll to position [2083, 0]
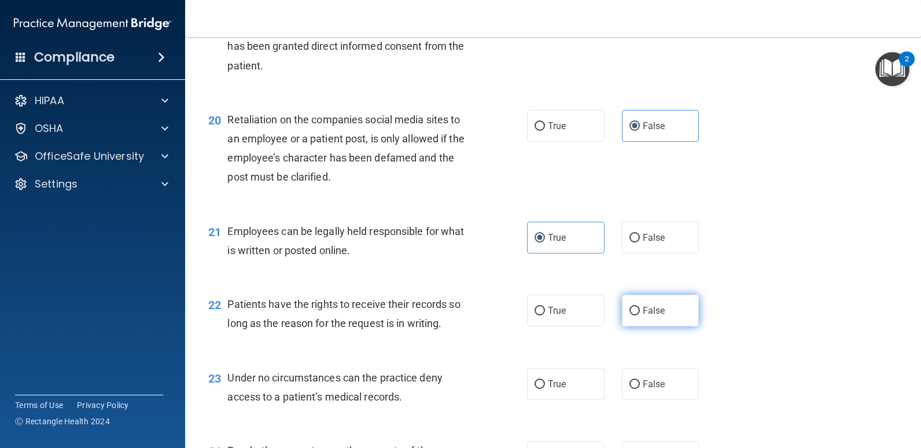
click at [662, 314] on label "False" at bounding box center [661, 310] width 78 height 32
click at [640, 314] on input "False" at bounding box center [634, 311] width 10 height 9
radio input "true"
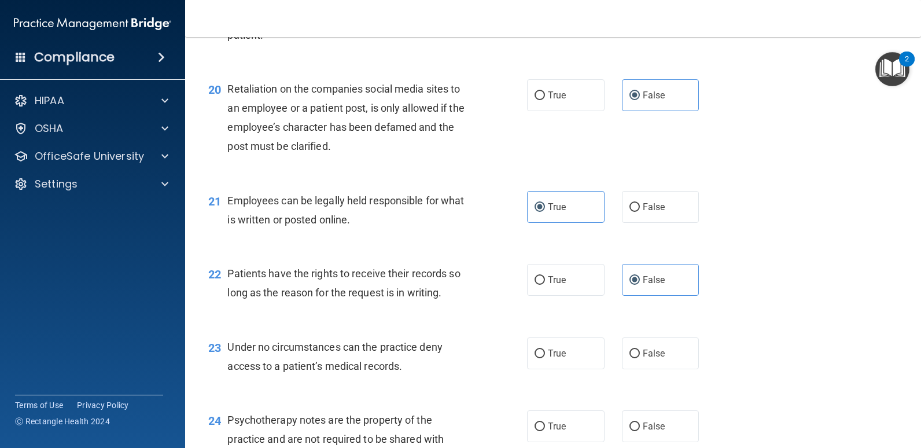
scroll to position [2141, 0]
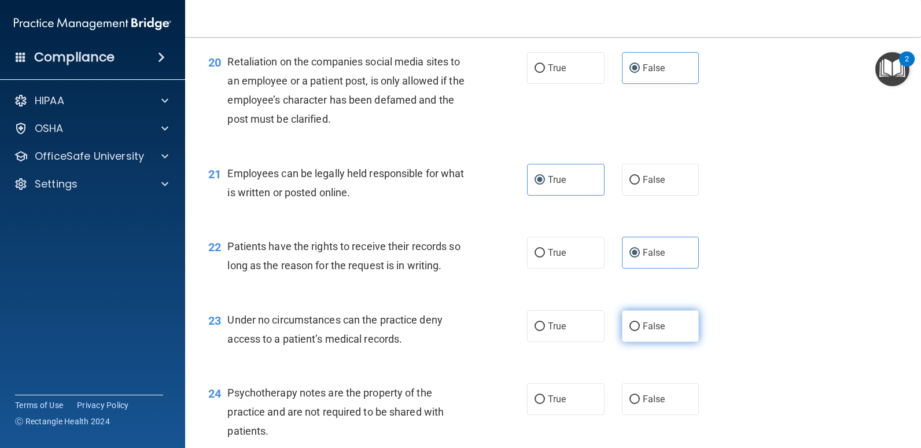
click at [664, 333] on label "False" at bounding box center [661, 326] width 78 height 32
click at [640, 331] on input "False" at bounding box center [634, 326] width 10 height 9
radio input "true"
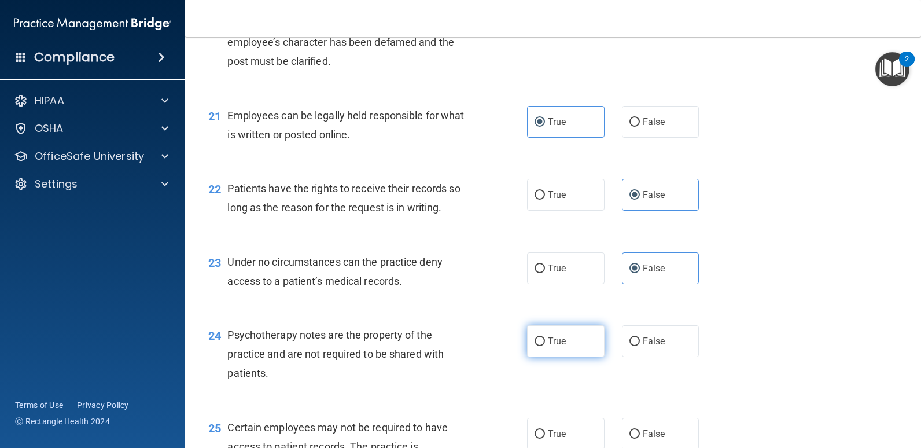
click at [576, 340] on label "True" at bounding box center [566, 341] width 78 height 32
click at [545, 340] on input "True" at bounding box center [540, 341] width 10 height 9
radio input "true"
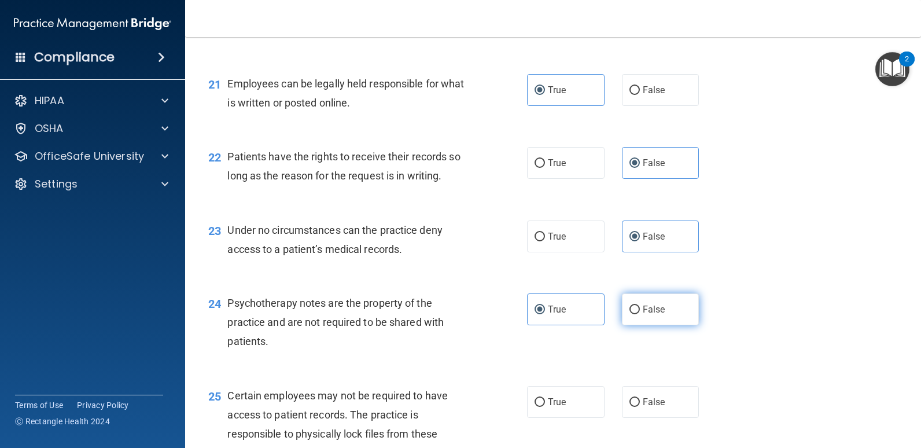
scroll to position [2314, 0]
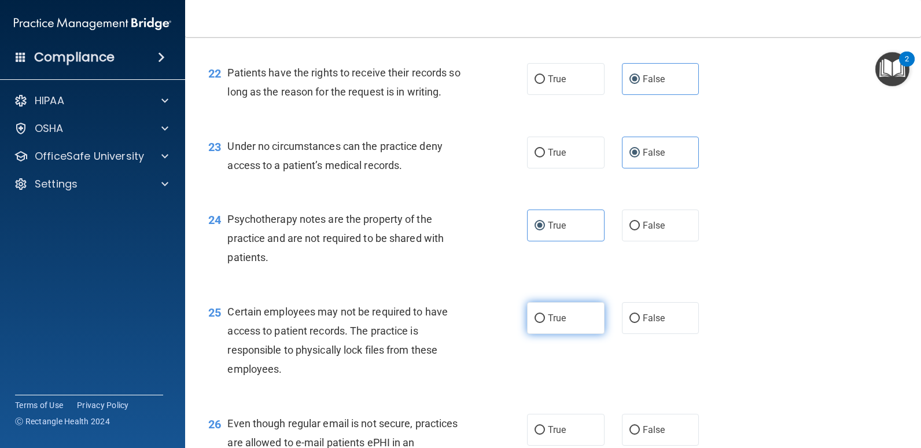
click at [575, 314] on label "True" at bounding box center [566, 318] width 78 height 32
click at [545, 314] on input "True" at bounding box center [540, 318] width 10 height 9
radio input "true"
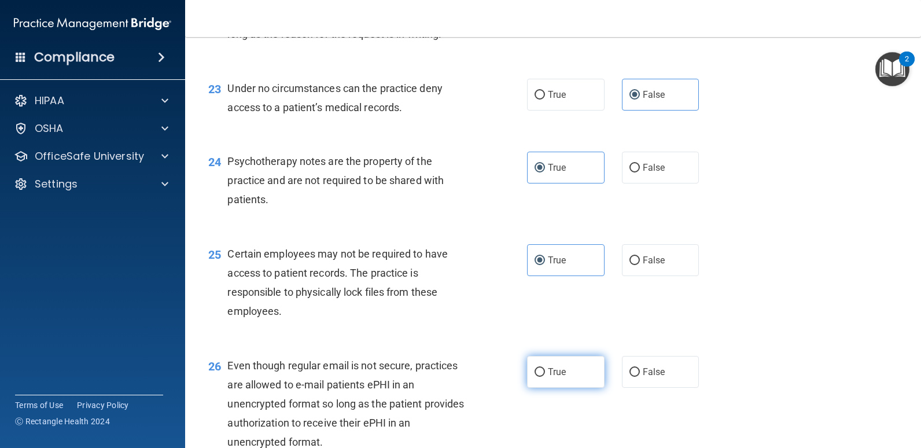
click at [566, 371] on label "True" at bounding box center [566, 372] width 78 height 32
click at [545, 371] on input "True" at bounding box center [540, 372] width 10 height 9
radio input "true"
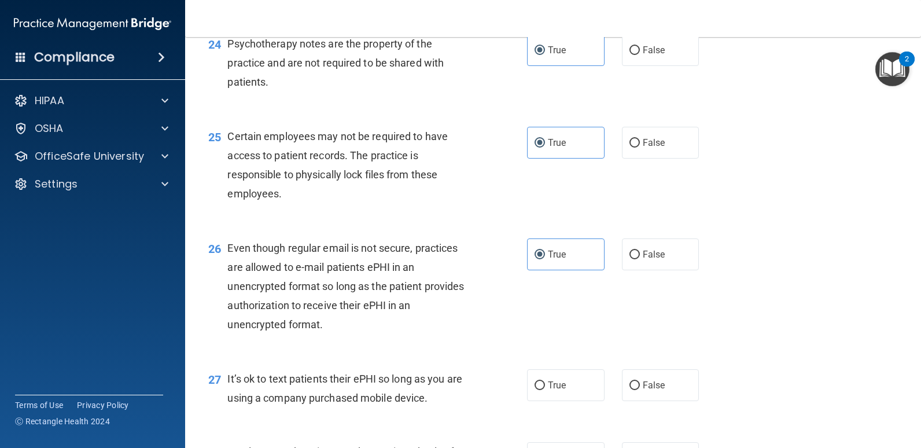
scroll to position [2546, 0]
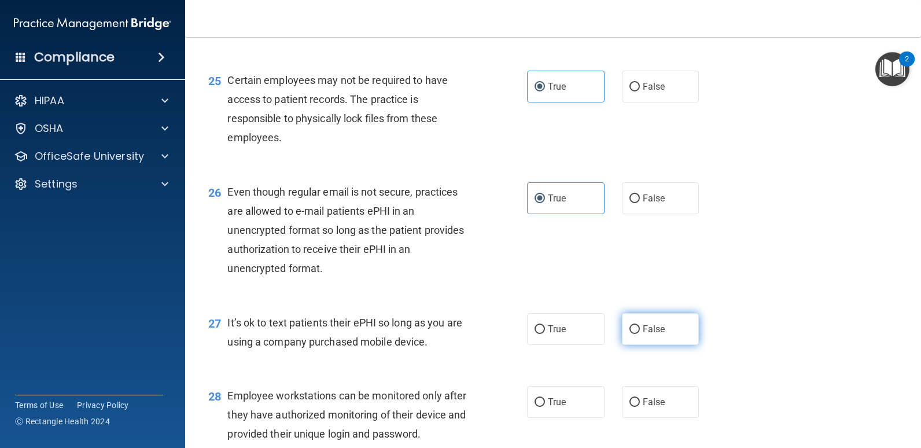
click at [644, 332] on span "False" at bounding box center [654, 328] width 23 height 11
click at [640, 332] on input "False" at bounding box center [634, 329] width 10 height 9
radio input "true"
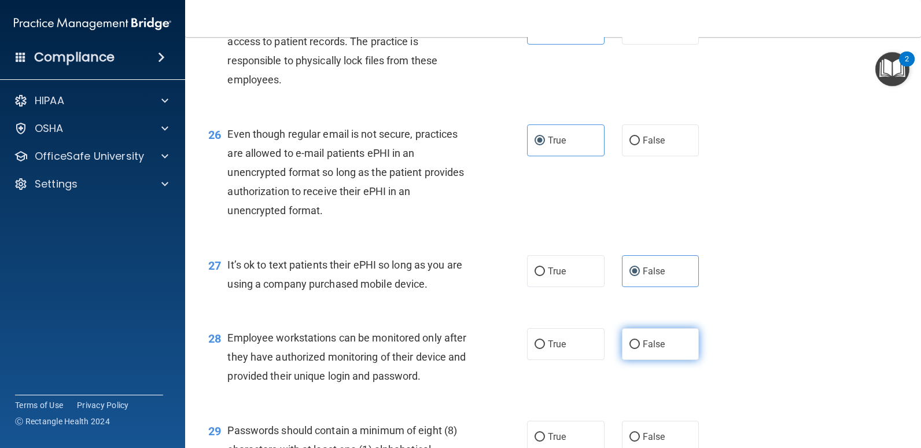
click at [641, 349] on label "False" at bounding box center [661, 344] width 78 height 32
click at [640, 349] on input "False" at bounding box center [634, 344] width 10 height 9
radio input "true"
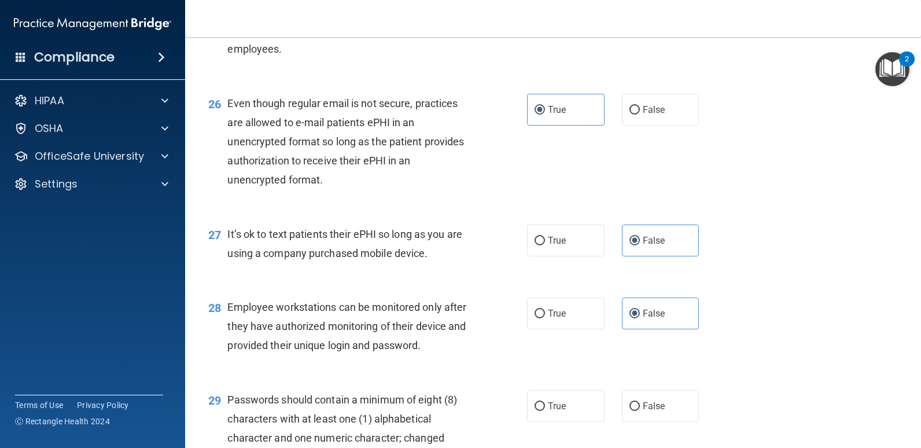
scroll to position [2661, 0]
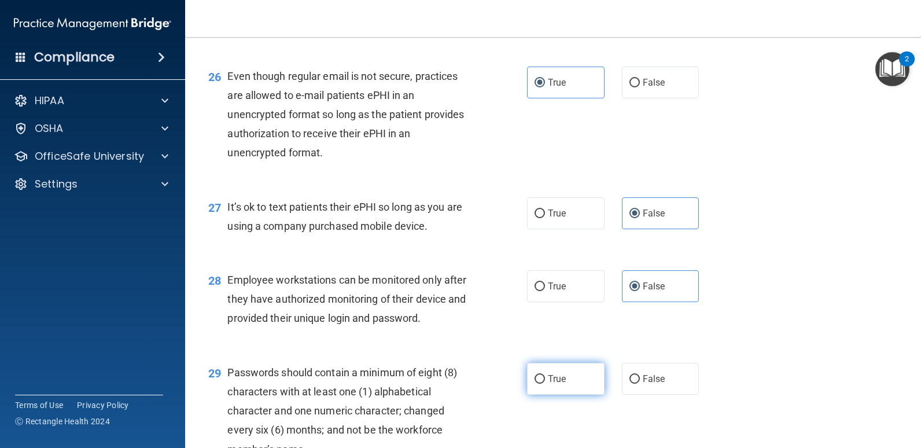
click at [552, 374] on span "True" at bounding box center [557, 378] width 18 height 11
click at [545, 375] on input "True" at bounding box center [540, 379] width 10 height 9
radio input "true"
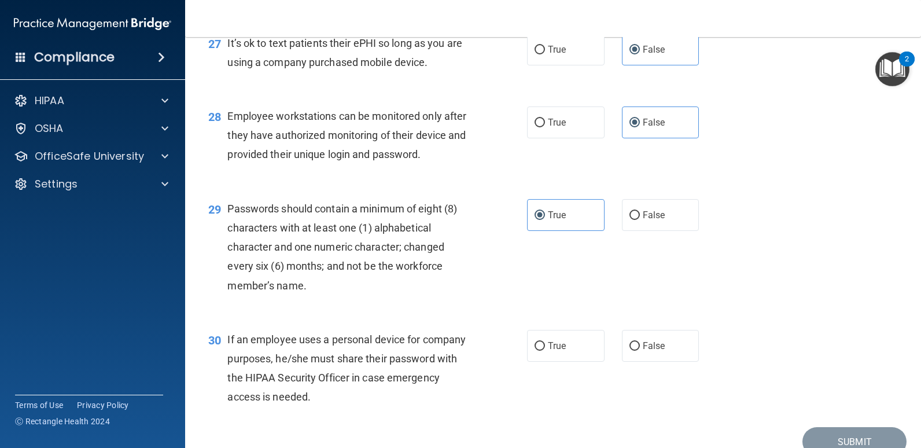
scroll to position [2835, 0]
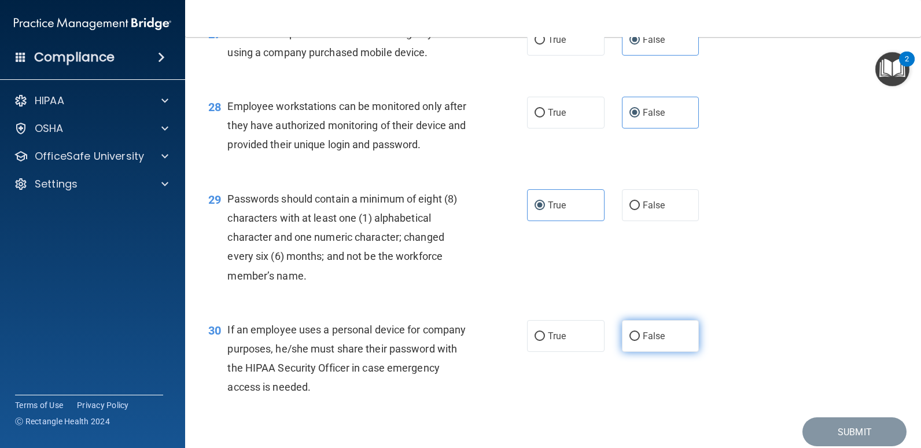
click at [655, 328] on label "False" at bounding box center [661, 336] width 78 height 32
click at [640, 332] on input "False" at bounding box center [634, 336] width 10 height 9
radio input "true"
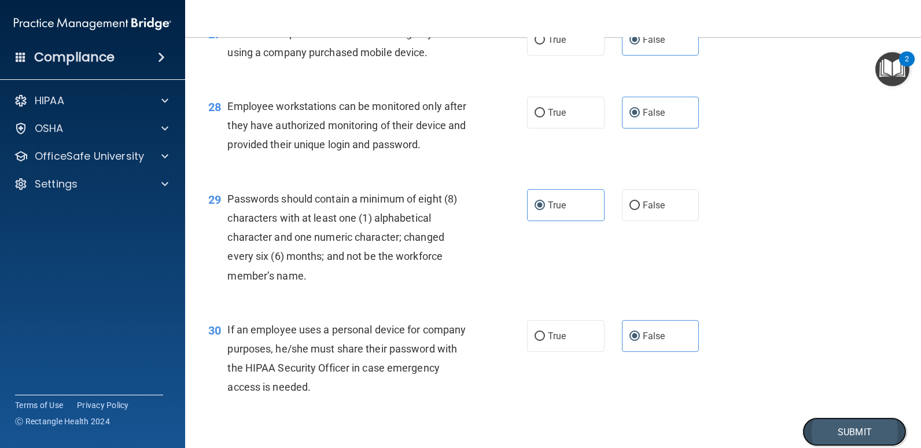
click at [812, 433] on button "Submit" at bounding box center [854, 432] width 104 height 30
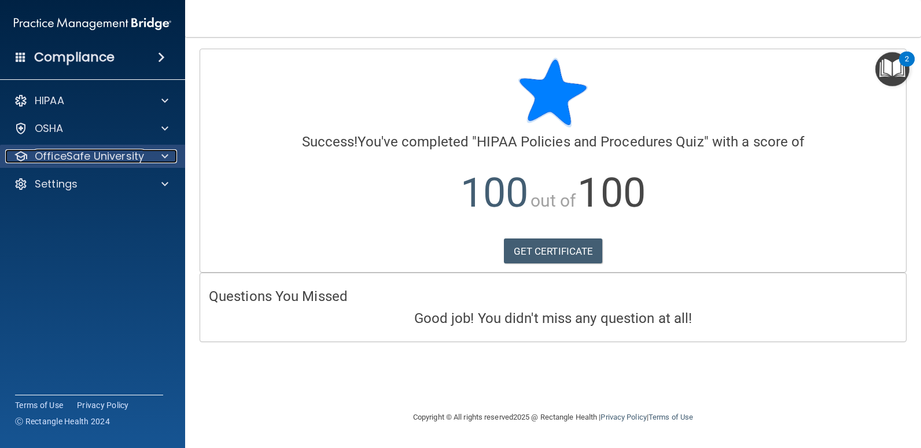
click at [102, 156] on p "OfficeSafe University" at bounding box center [89, 156] width 109 height 14
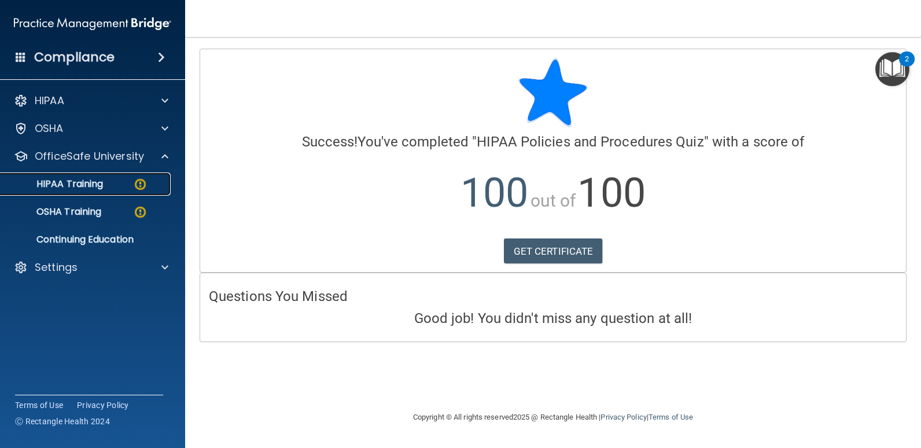
click at [89, 187] on p "HIPAA Training" at bounding box center [55, 184] width 95 height 12
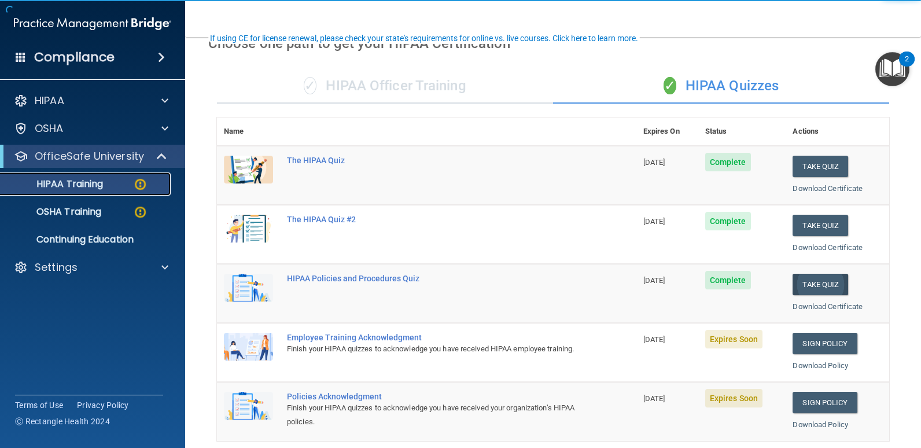
scroll to position [116, 0]
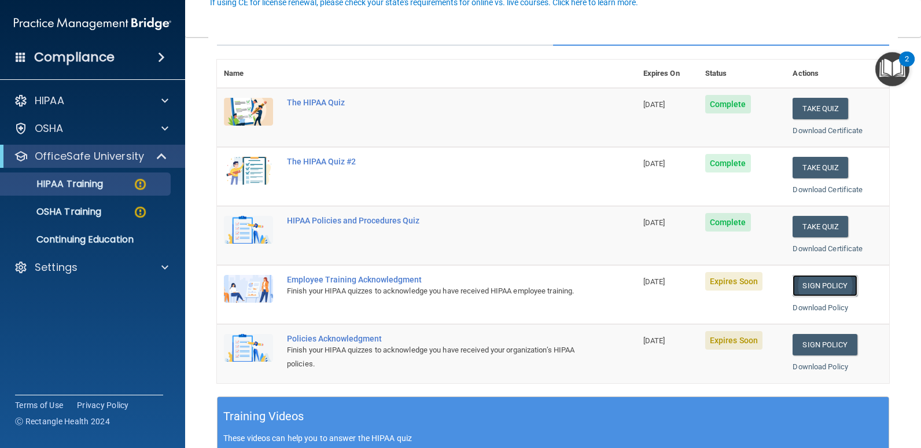
click at [831, 284] on link "Sign Policy" at bounding box center [825, 285] width 64 height 21
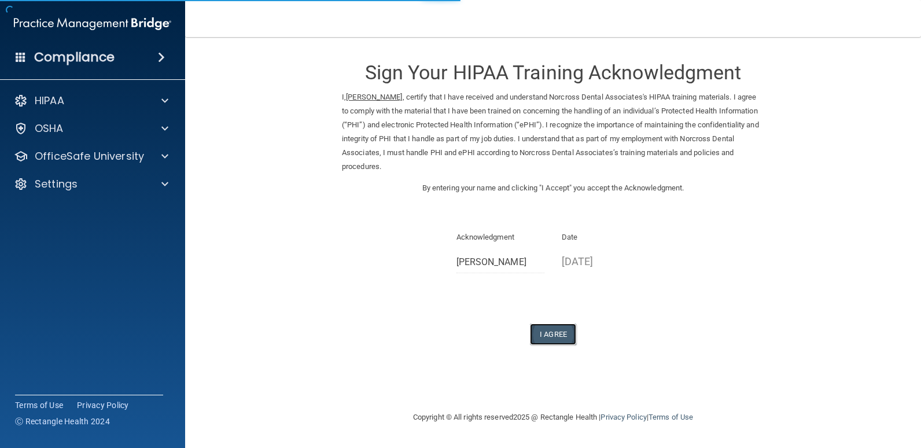
click at [548, 335] on button "I Agree" at bounding box center [553, 333] width 46 height 21
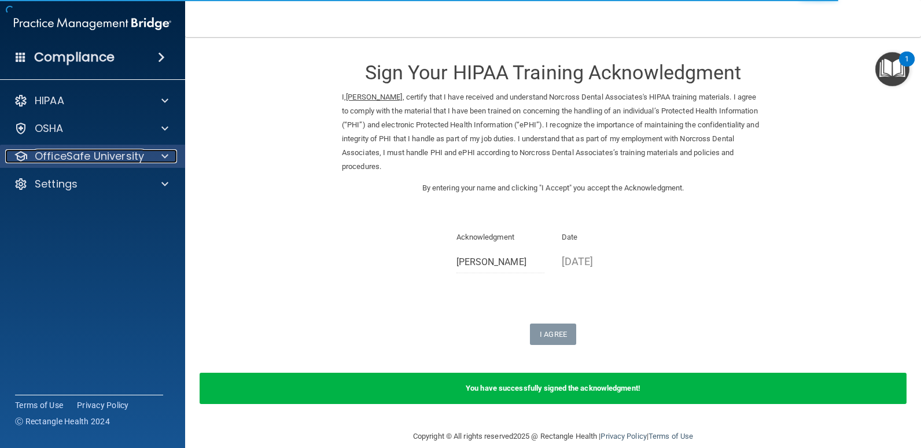
click at [154, 154] on div at bounding box center [163, 156] width 29 height 14
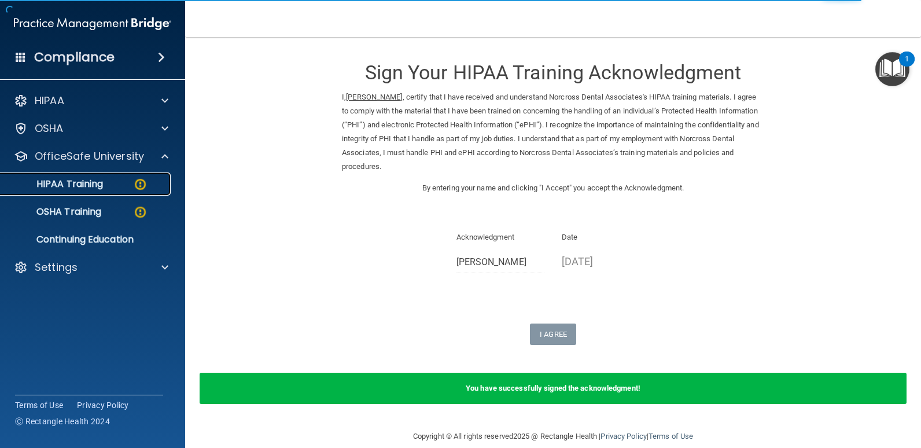
drag, startPoint x: 142, startPoint y: 182, endPoint x: 149, endPoint y: 183, distance: 7.0
click at [142, 182] on img at bounding box center [140, 184] width 14 height 14
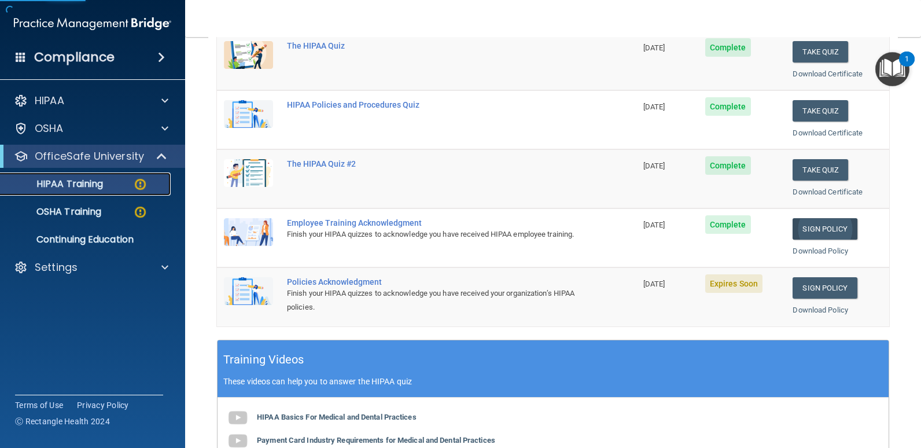
scroll to position [174, 0]
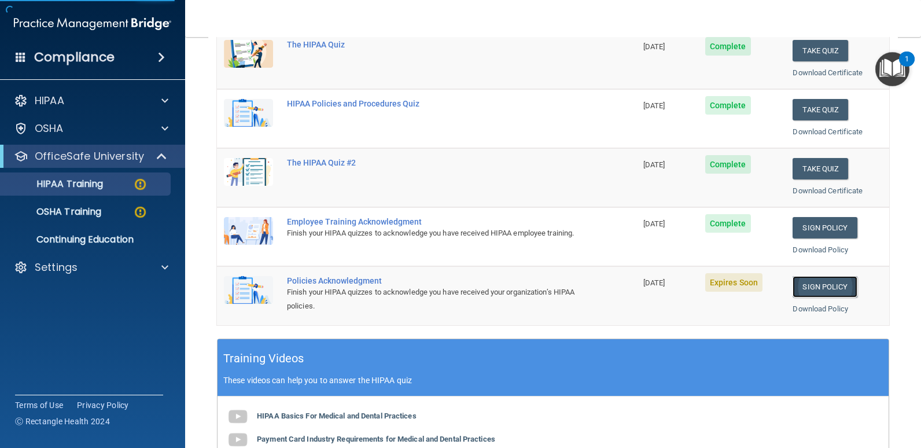
click at [827, 289] on link "Sign Policy" at bounding box center [825, 286] width 64 height 21
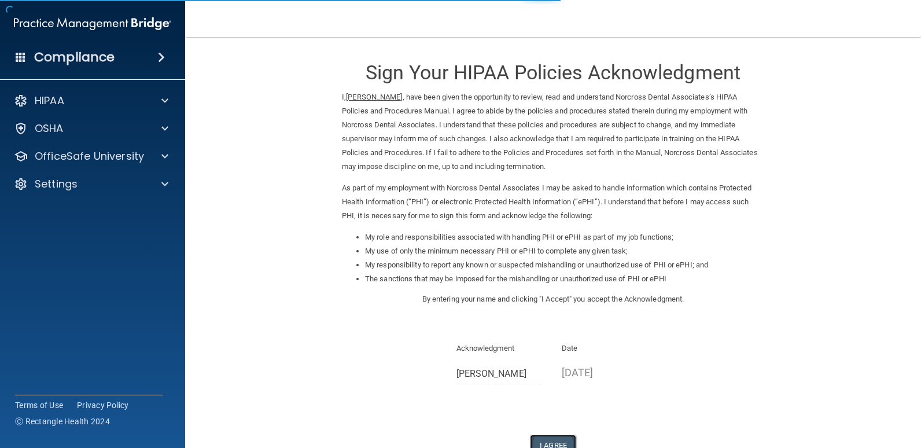
click at [555, 439] on button "I Agree" at bounding box center [553, 444] width 46 height 21
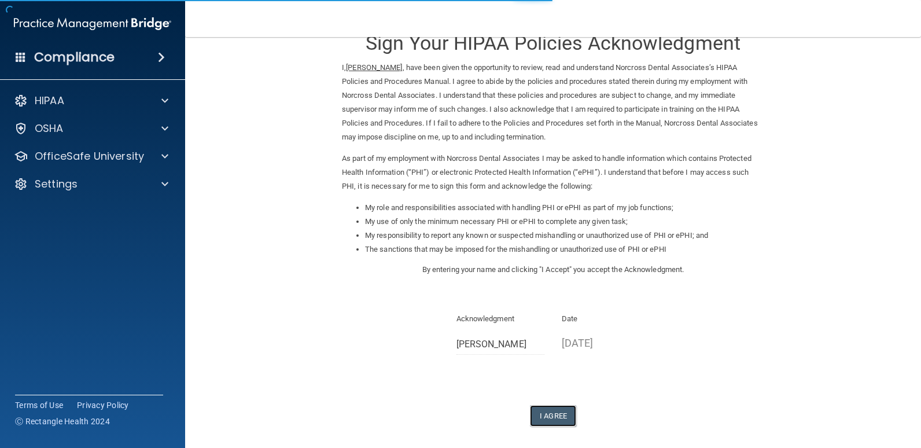
scroll to position [82, 0]
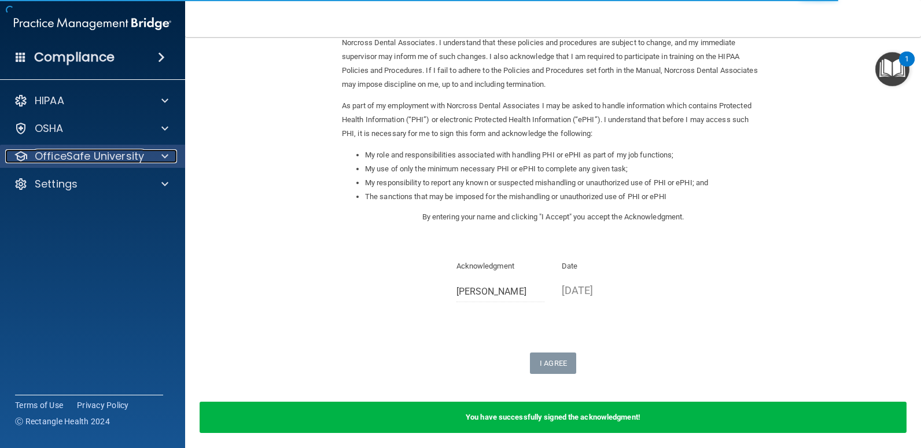
click at [126, 156] on p "OfficeSafe University" at bounding box center [89, 156] width 109 height 14
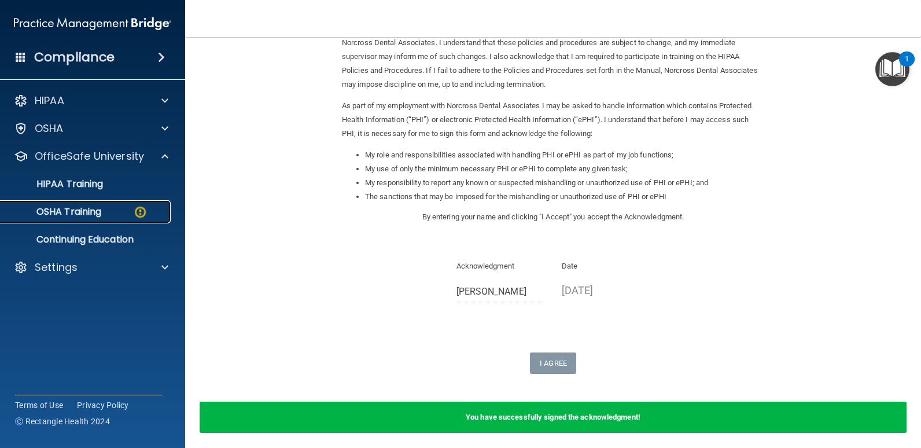
click at [137, 216] on img at bounding box center [140, 212] width 14 height 14
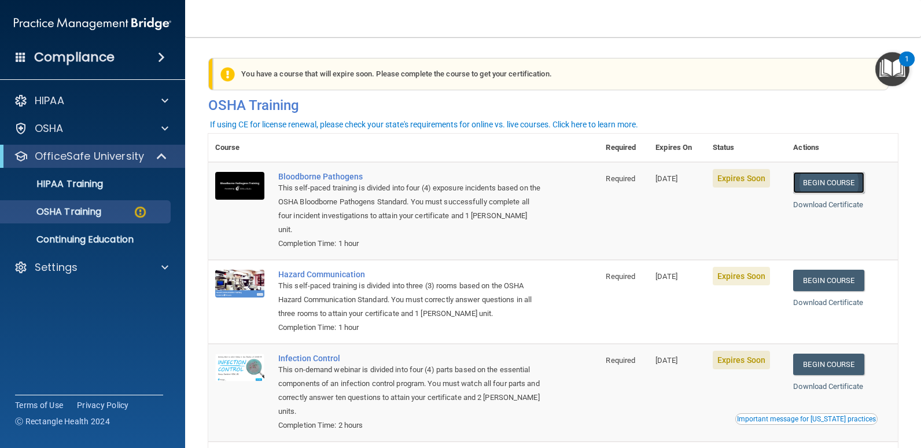
click at [830, 181] on link "Begin Course" at bounding box center [828, 182] width 71 height 21
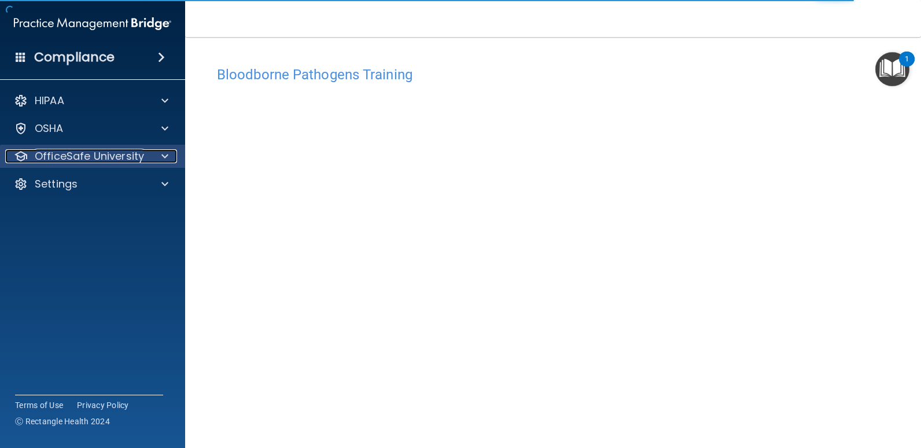
click at [139, 160] on p "OfficeSafe University" at bounding box center [89, 156] width 109 height 14
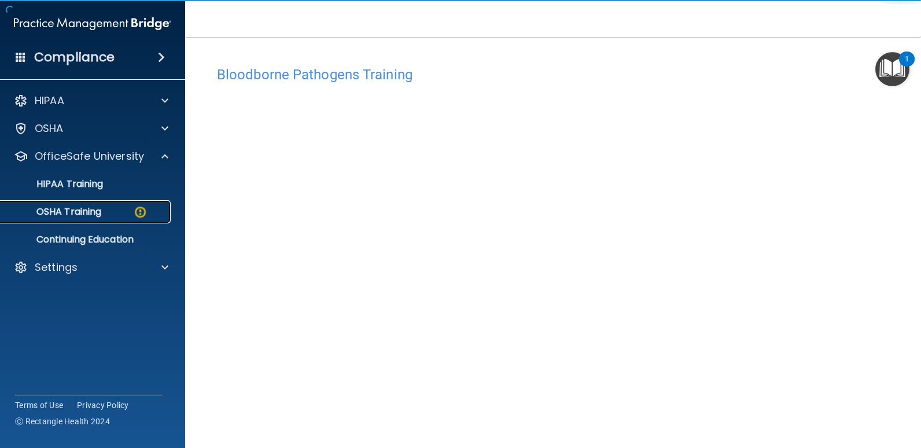
click at [120, 211] on div "OSHA Training" at bounding box center [87, 212] width 158 height 12
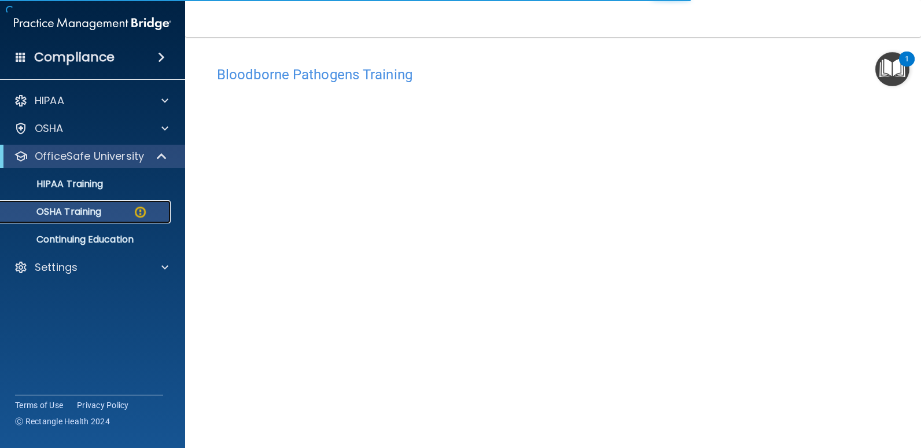
scroll to position [47, 0]
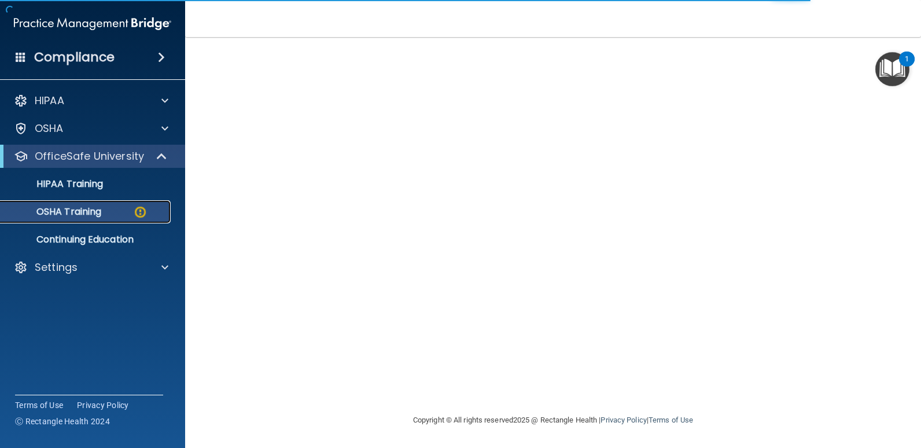
click at [143, 213] on img at bounding box center [140, 212] width 14 height 14
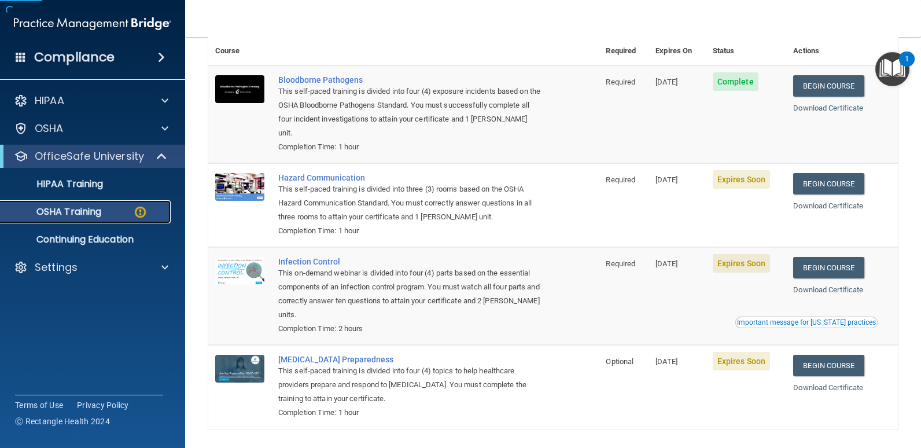
scroll to position [68, 0]
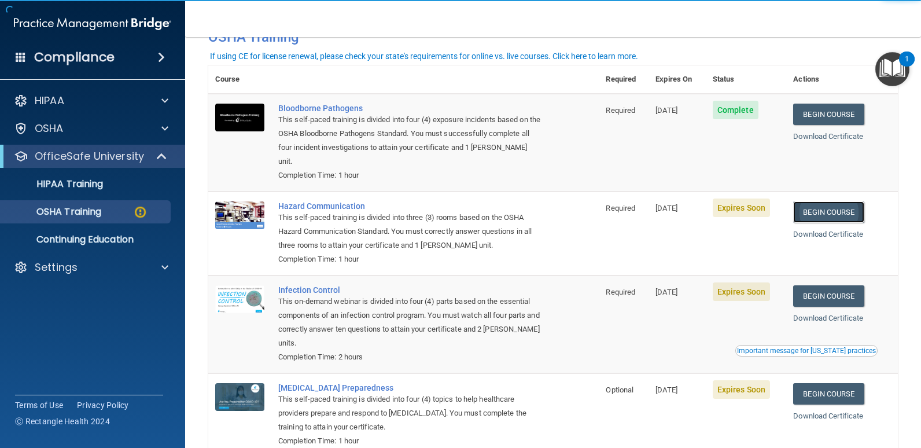
click at [831, 201] on link "Begin Course" at bounding box center [828, 211] width 71 height 21
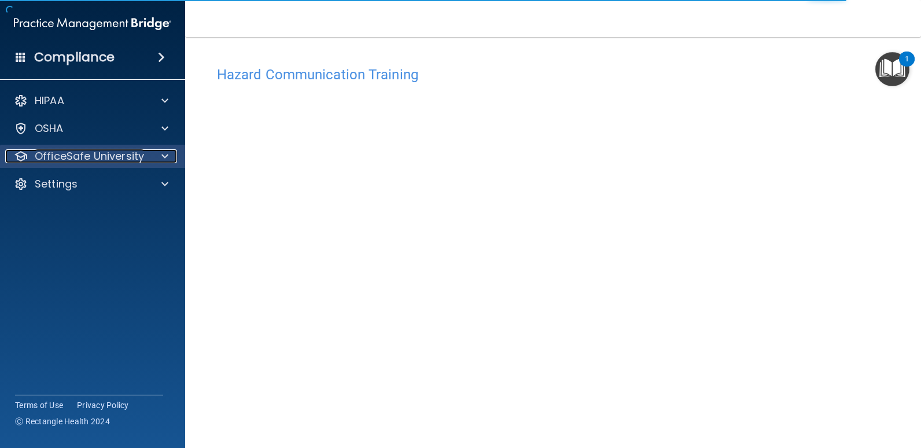
click at [155, 150] on div at bounding box center [163, 156] width 29 height 14
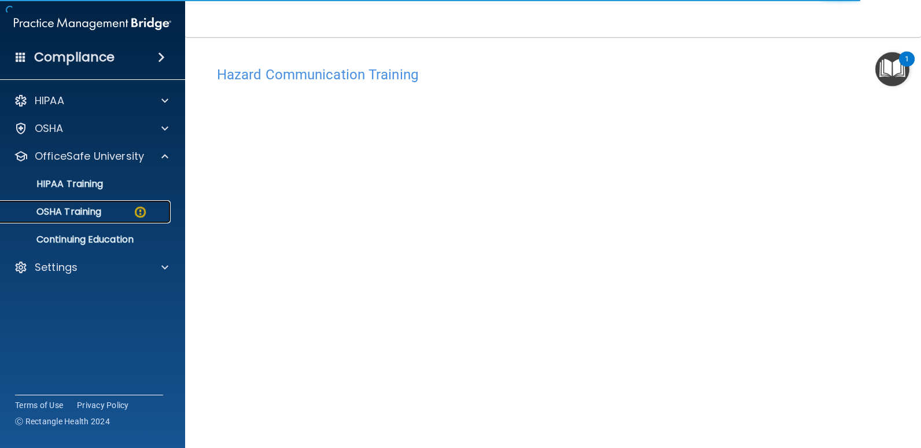
click at [103, 211] on div "OSHA Training" at bounding box center [87, 212] width 158 height 12
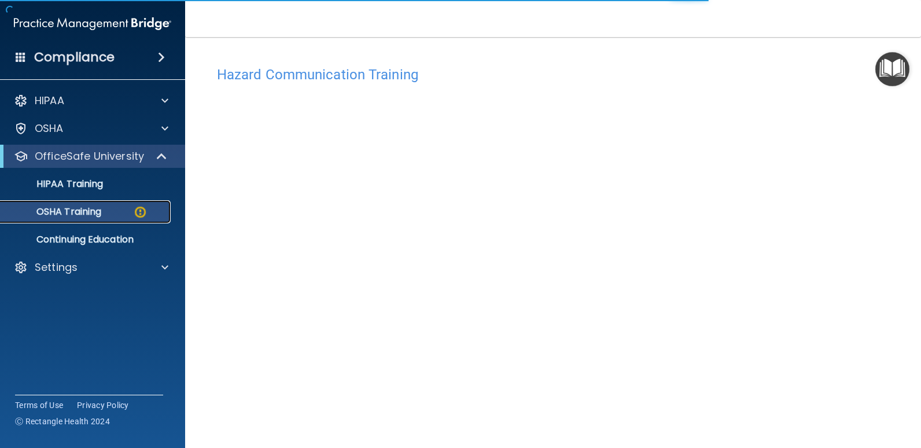
click at [142, 211] on img at bounding box center [140, 212] width 14 height 14
